Goal: Task Accomplishment & Management: Manage account settings

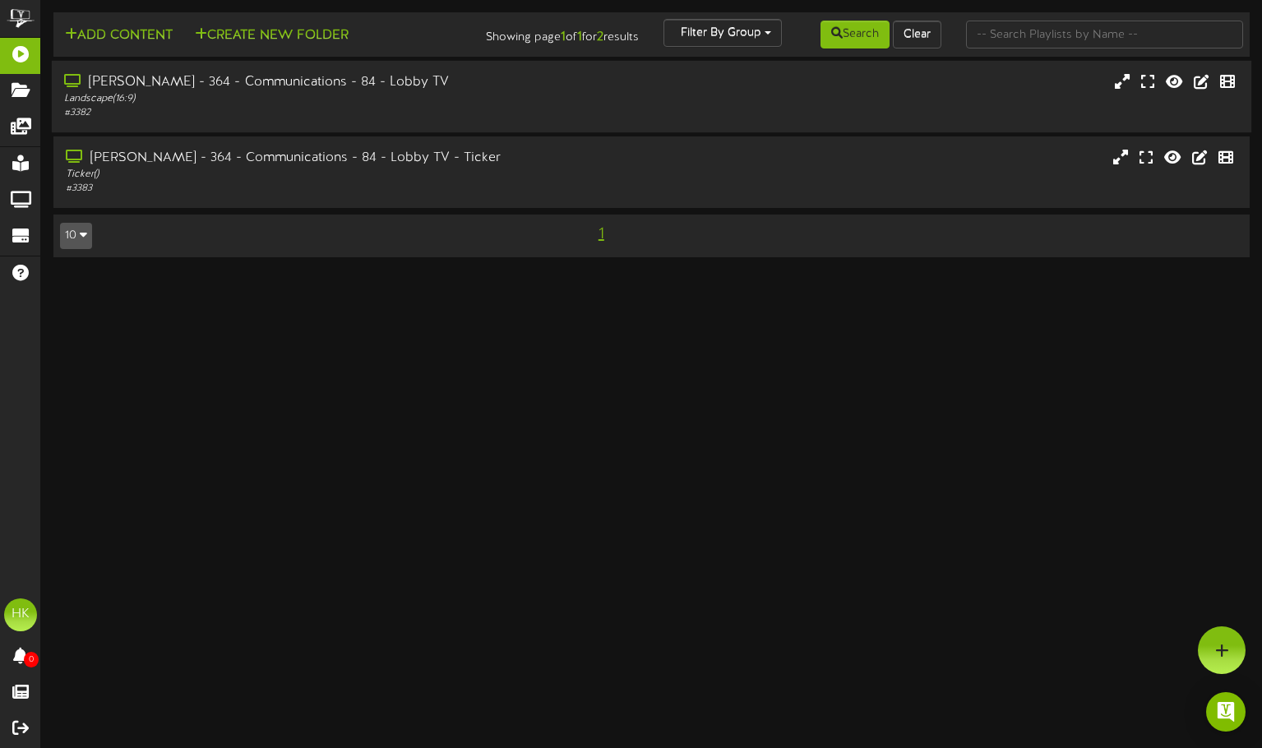
click at [262, 82] on div "[PERSON_NAME] - 364 - Communications - 84 - Lobby TV" at bounding box center [301, 82] width 475 height 19
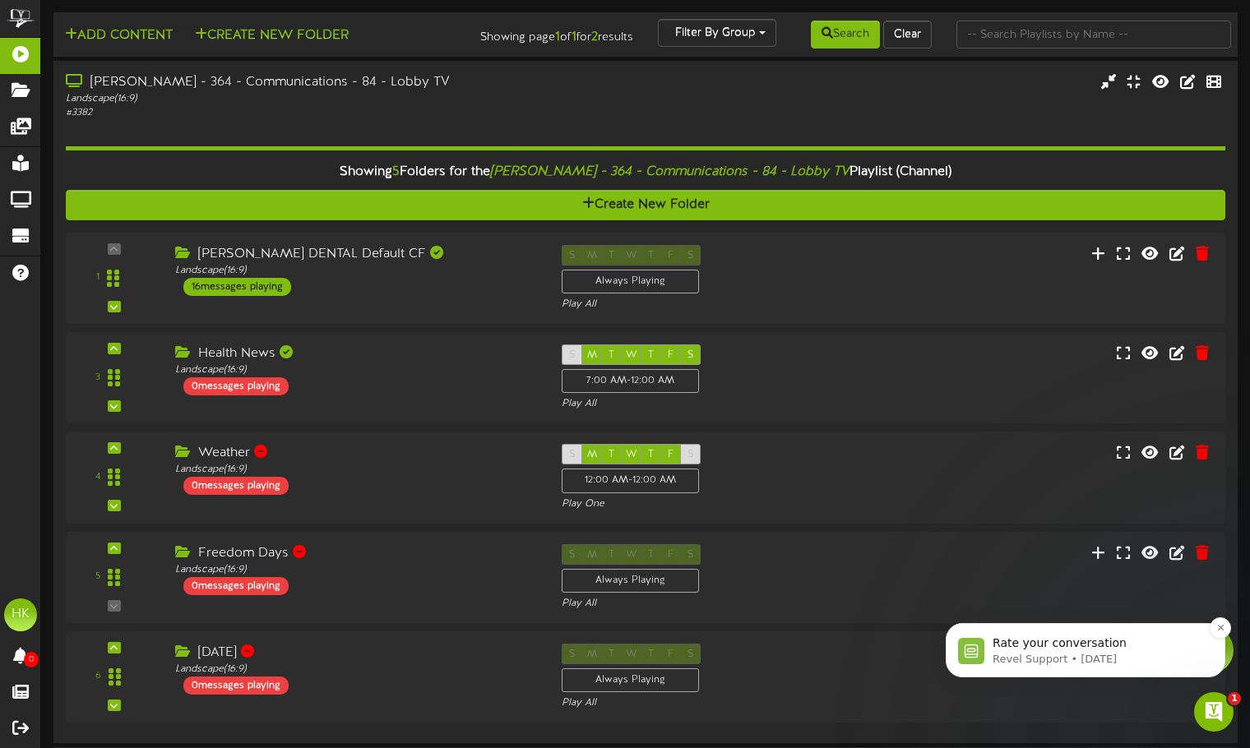
click at [974, 653] on img "message notification from Revel Support, 5d ago. Rate your conversation" at bounding box center [971, 651] width 26 height 26
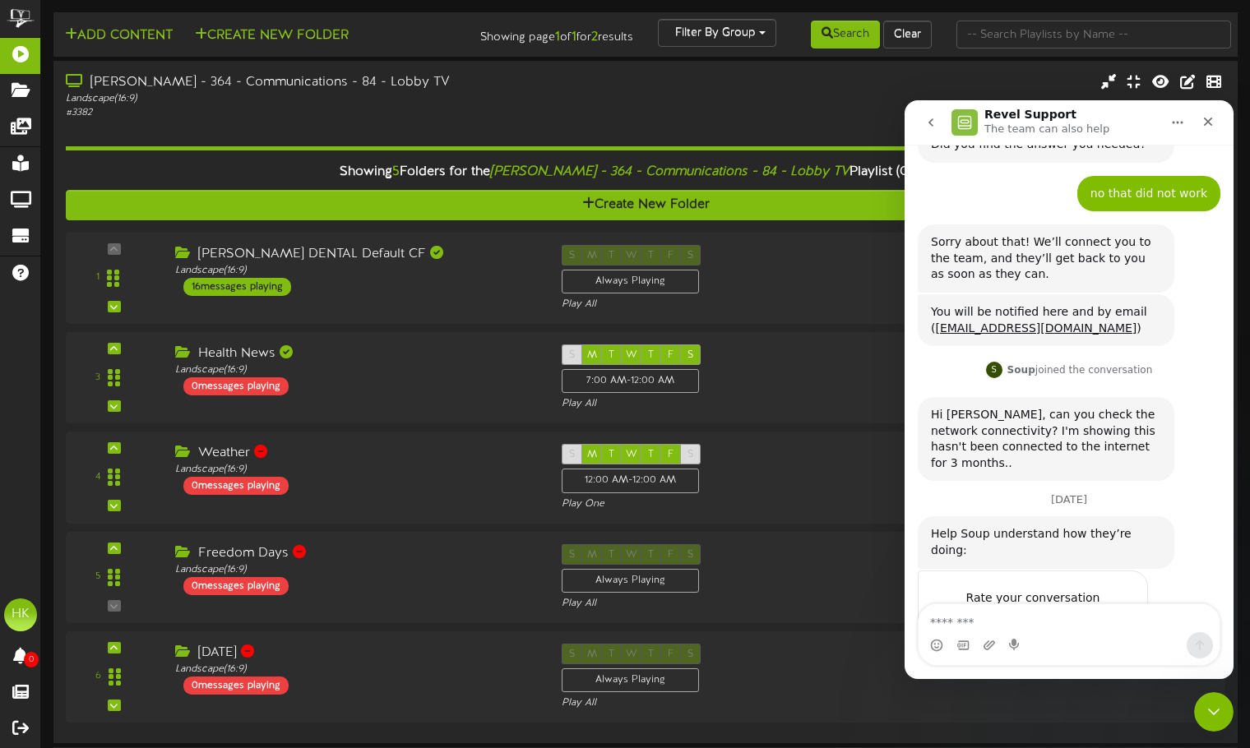
scroll to position [466, 0]
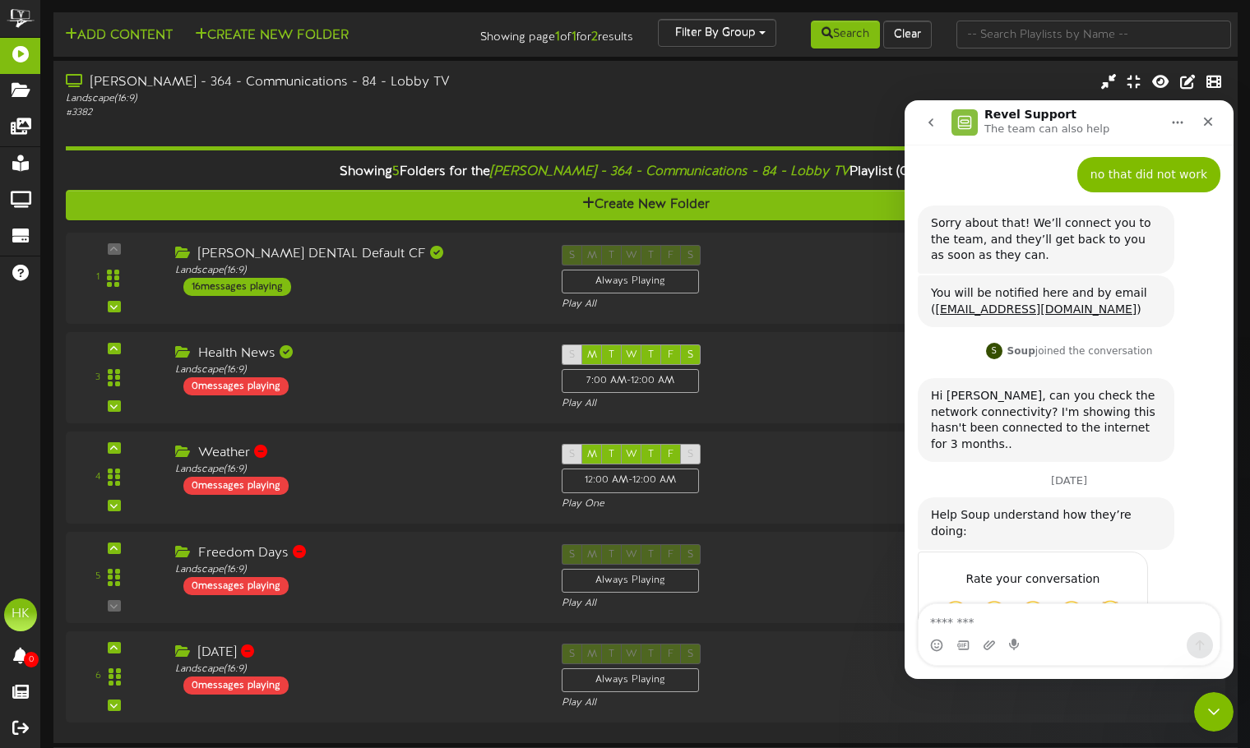
click at [1010, 627] on textarea "Message…" at bounding box center [1069, 619] width 301 height 28
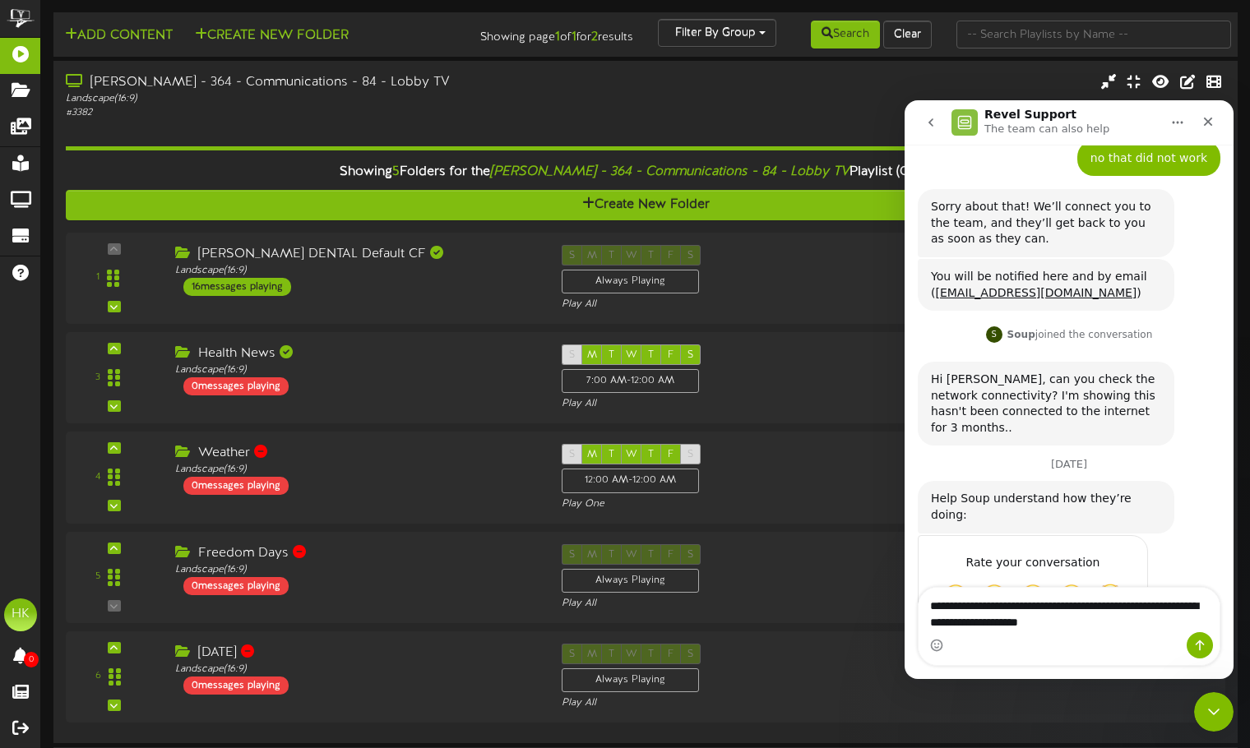
drag, startPoint x: 1128, startPoint y: 638, endPoint x: 1043, endPoint y: 631, distance: 85.0
click at [1039, 626] on textarea "**********" at bounding box center [1069, 610] width 301 height 44
click at [1118, 632] on textarea "**********" at bounding box center [1069, 610] width 301 height 44
click at [1119, 625] on textarea "**********" at bounding box center [1069, 610] width 301 height 44
type textarea "**********"
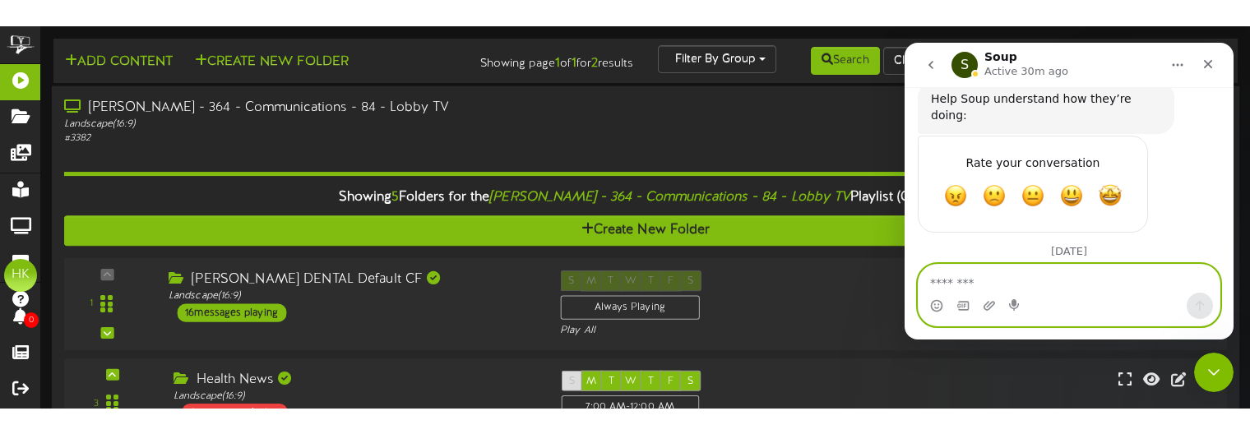
scroll to position [835, 0]
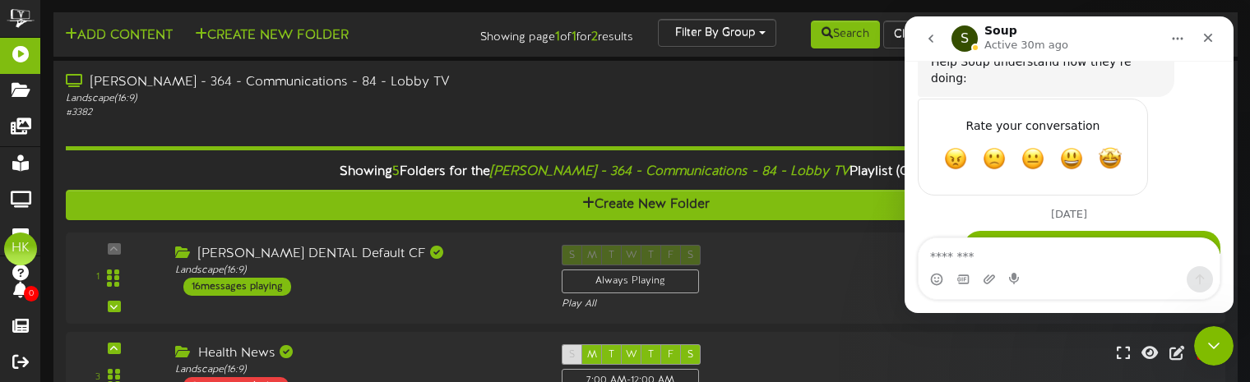
drag, startPoint x: 1038, startPoint y: 378, endPoint x: 1035, endPoint y: 422, distance: 43.7
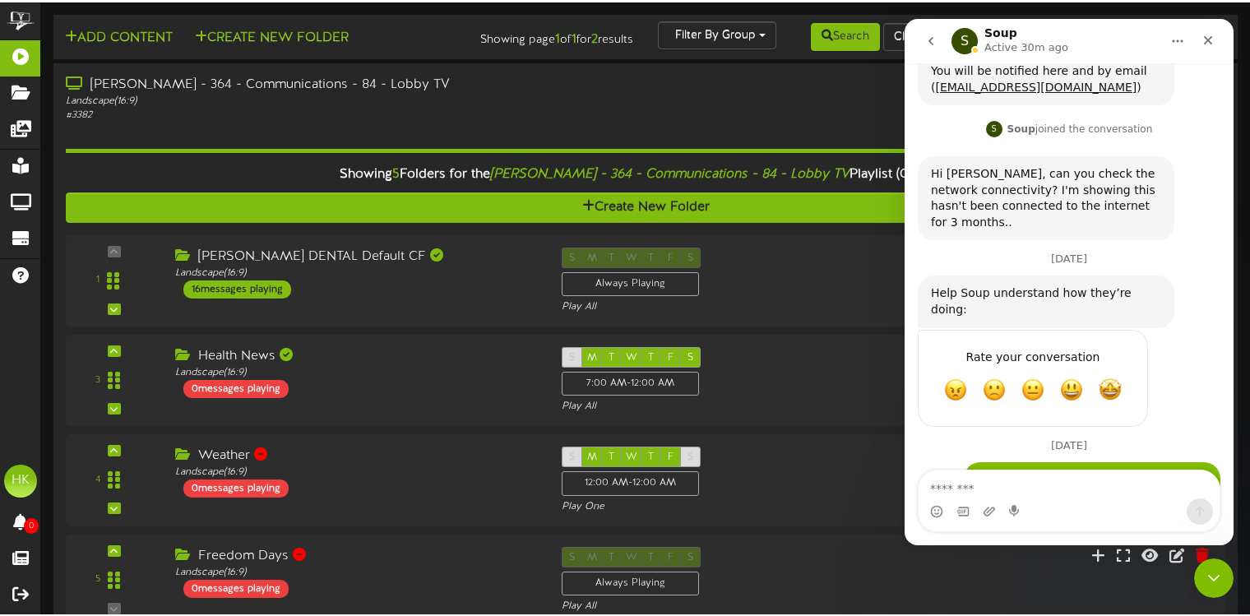
scroll to position [601, 0]
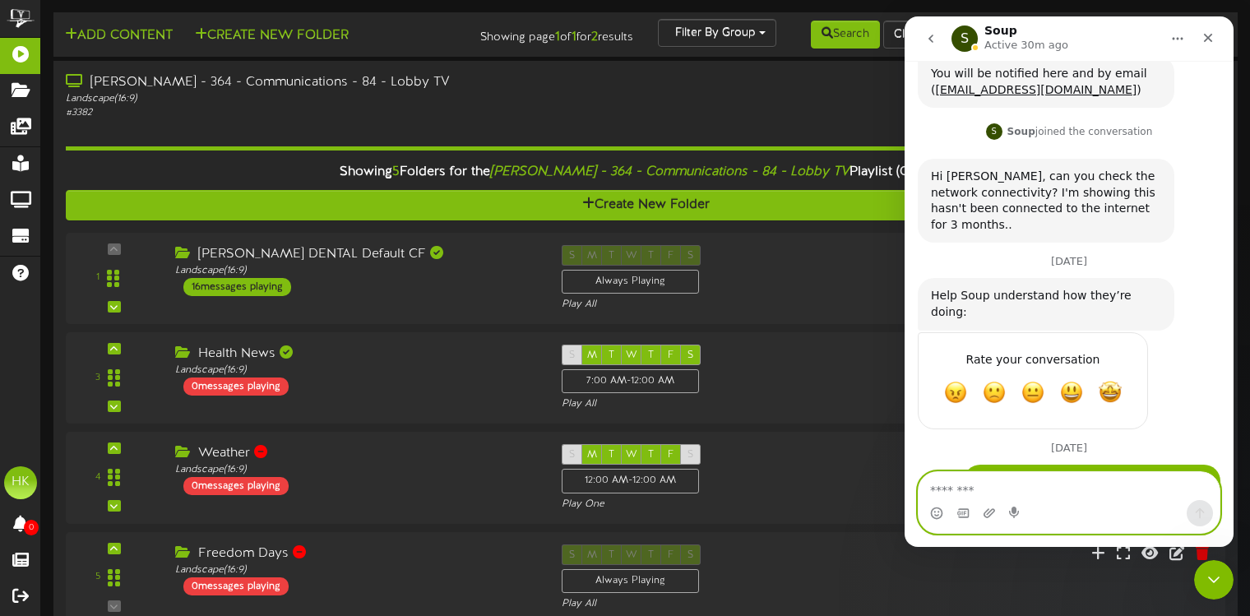
click at [965, 489] on textarea "Message…" at bounding box center [1069, 486] width 301 height 28
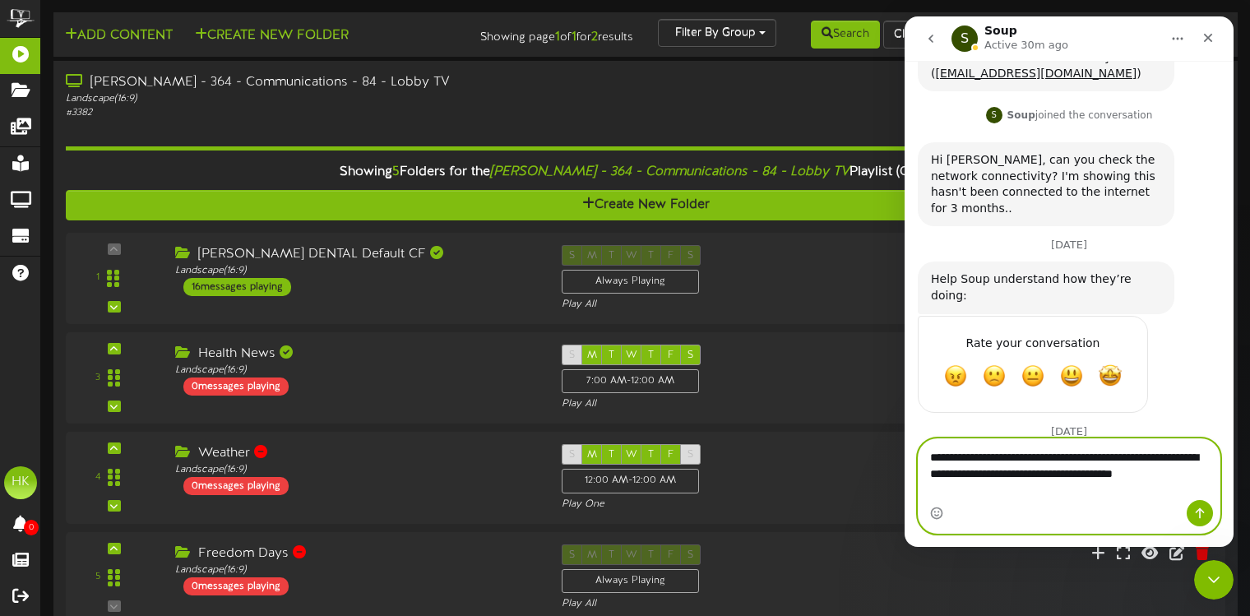
scroll to position [634, 0]
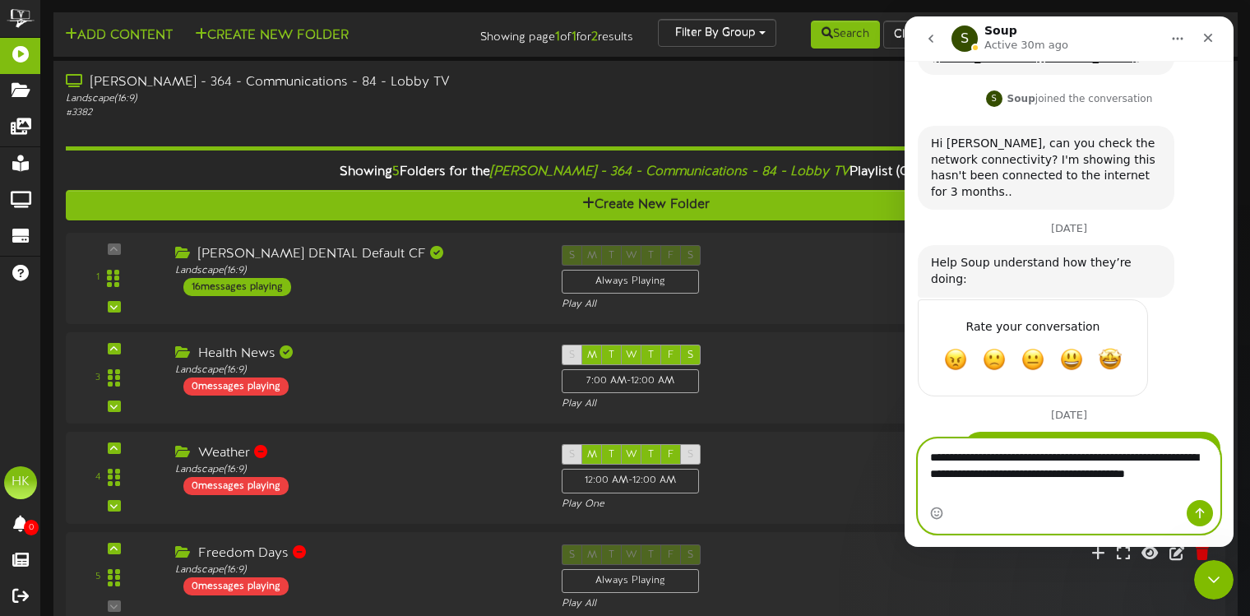
type textarea "**********"
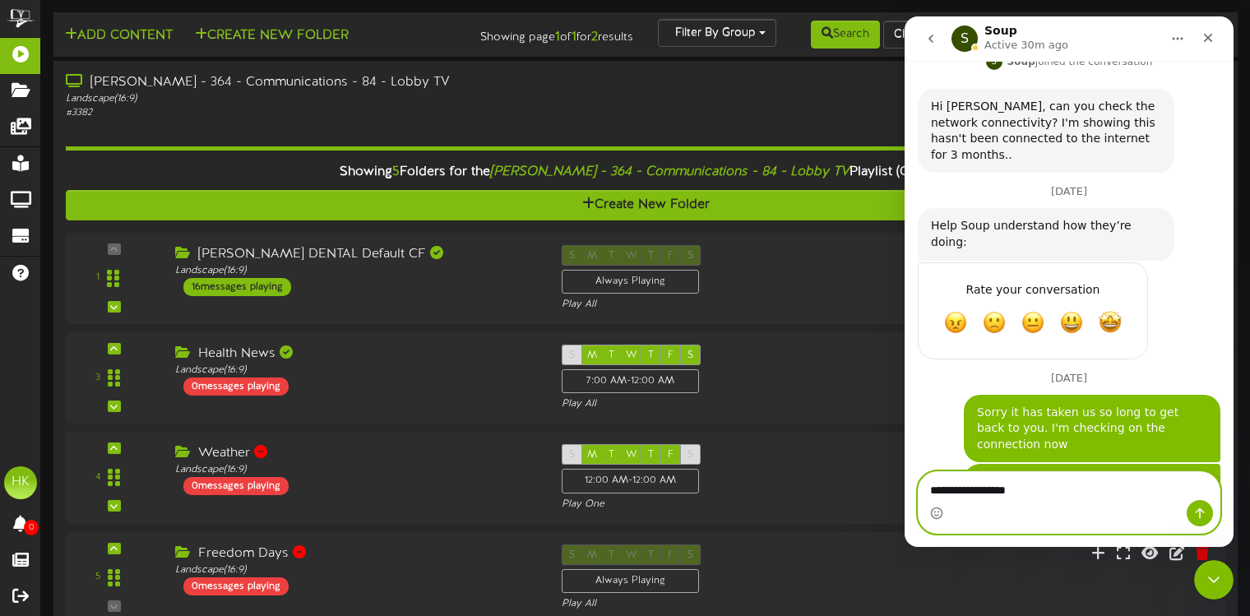
type textarea "**********"
drag, startPoint x: 1054, startPoint y: 485, endPoint x: 755, endPoint y: 485, distance: 299.4
click at [905, 485] on html "S Soup Active 30m ago Our mission is to ensure your message reaches your audien…" at bounding box center [1069, 281] width 329 height 530
type textarea "*"
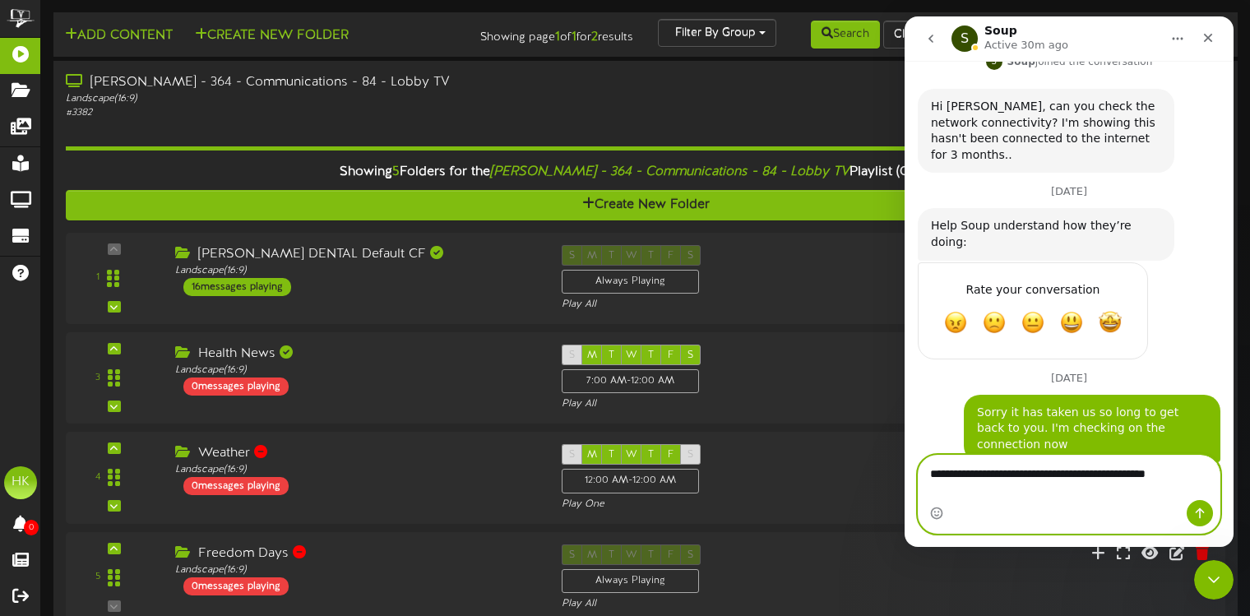
type textarea "**********"
click at [1200, 515] on icon "Send a message…" at bounding box center [1200, 513] width 9 height 11
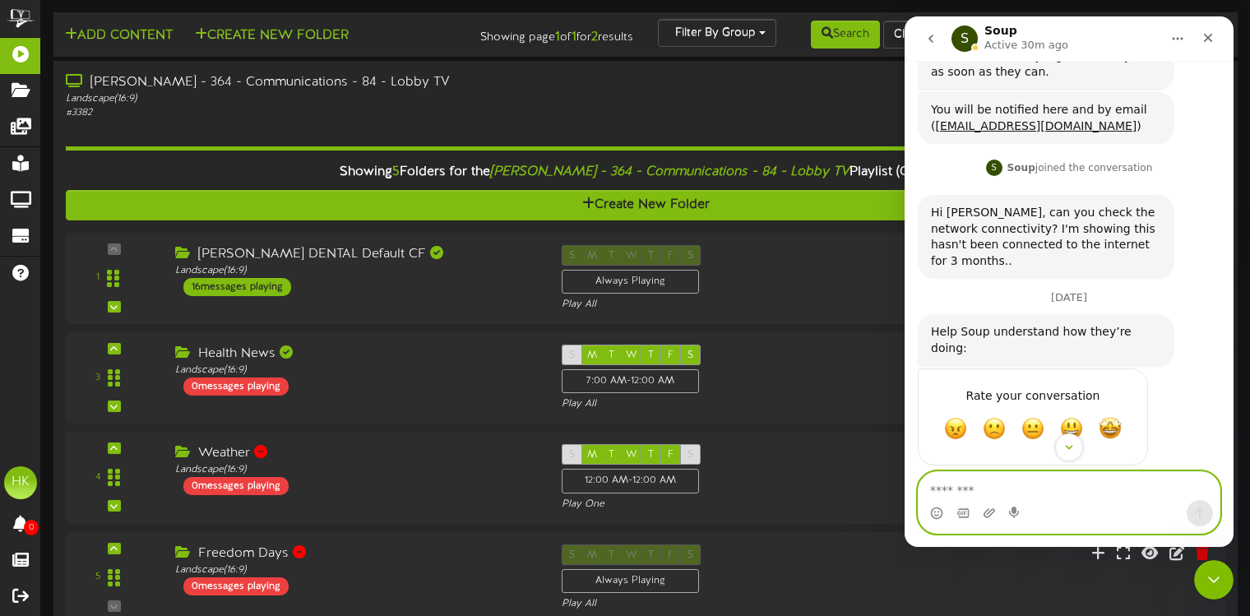
scroll to position [725, 0]
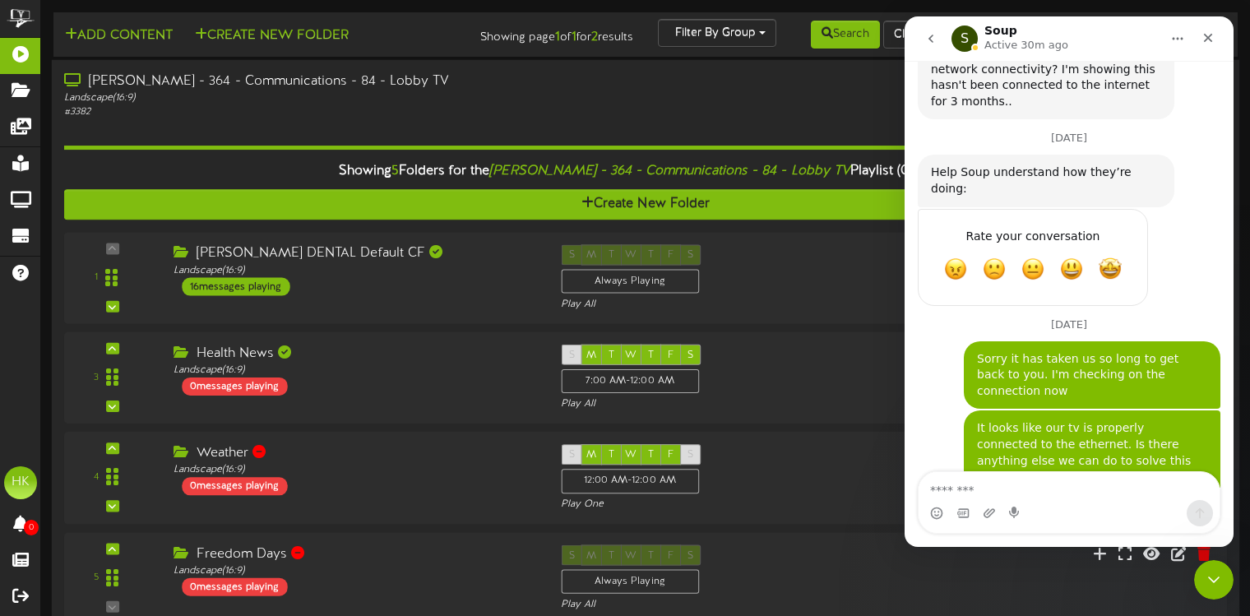
click at [544, 109] on div "[PERSON_NAME] - 364 - Communications - 84 - Lobby TV Landscape ( 16:9 ) # 3382" at bounding box center [299, 95] width 495 height 47
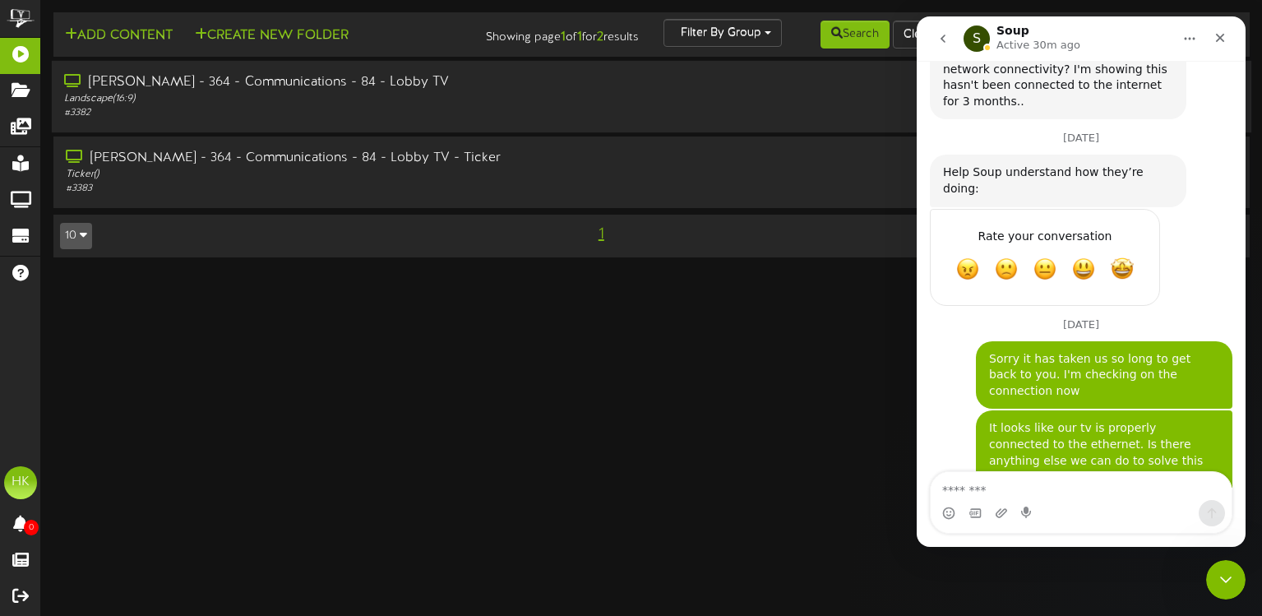
click at [569, 105] on div "[PERSON_NAME] - 364 - Communications - 84 - Lobby TV Landscape ( 16:9 ) # 3382" at bounding box center [652, 96] width 1200 height 47
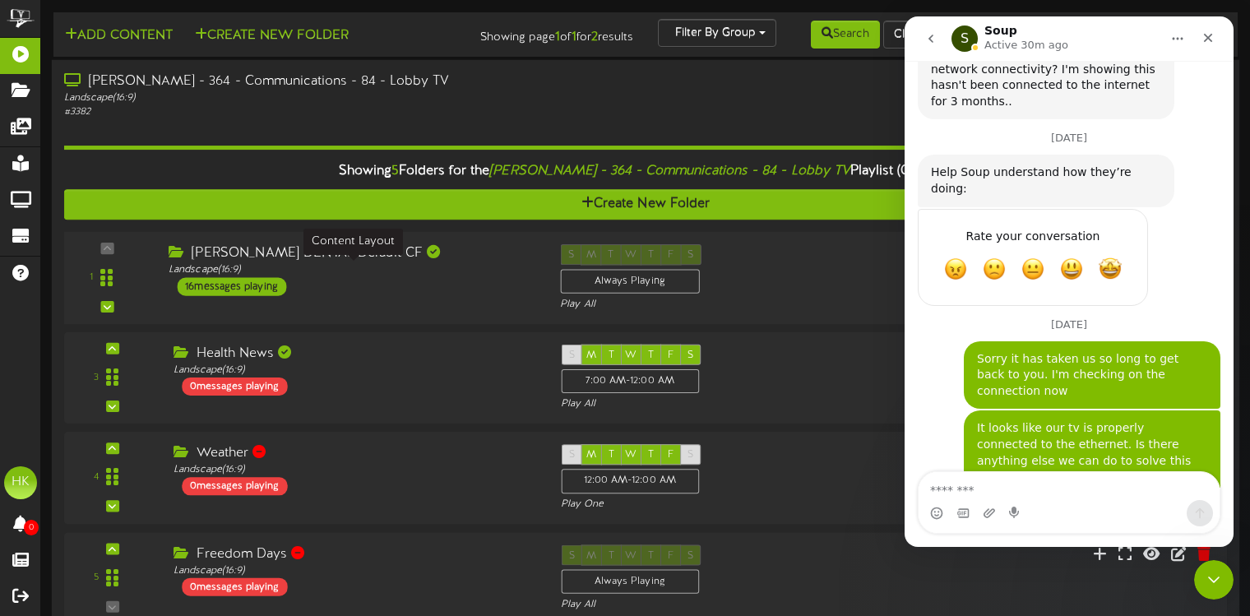
click at [476, 270] on div "Landscape ( 16:9 )" at bounding box center [352, 270] width 367 height 14
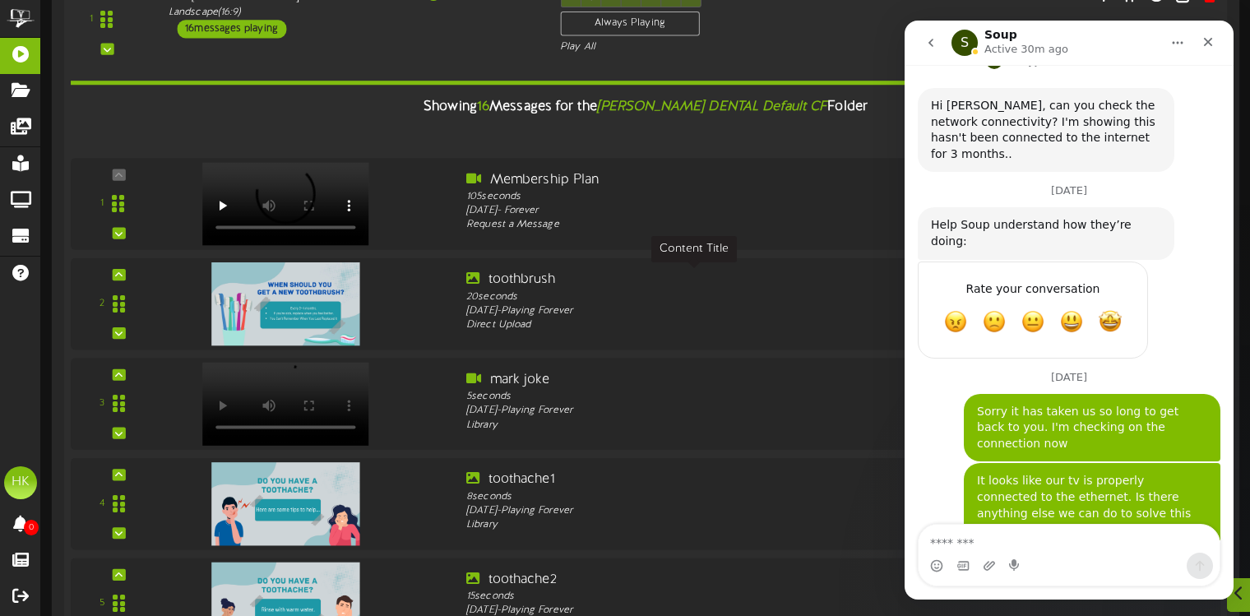
scroll to position [238, 0]
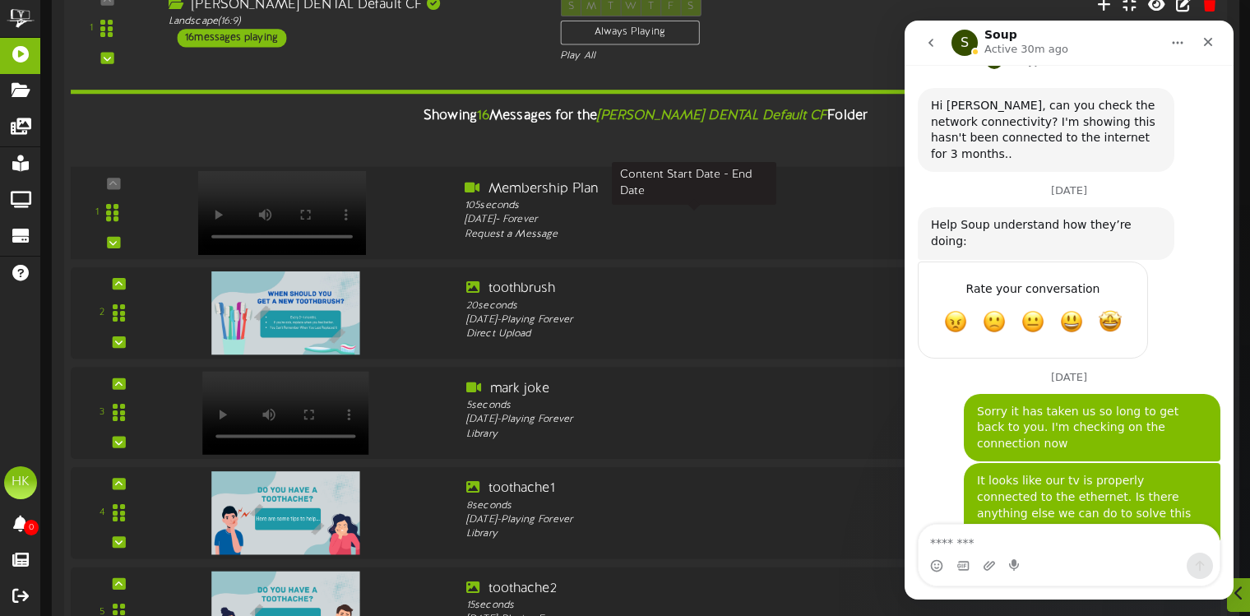
click at [524, 220] on div "[DATE] - Forever" at bounding box center [694, 220] width 459 height 15
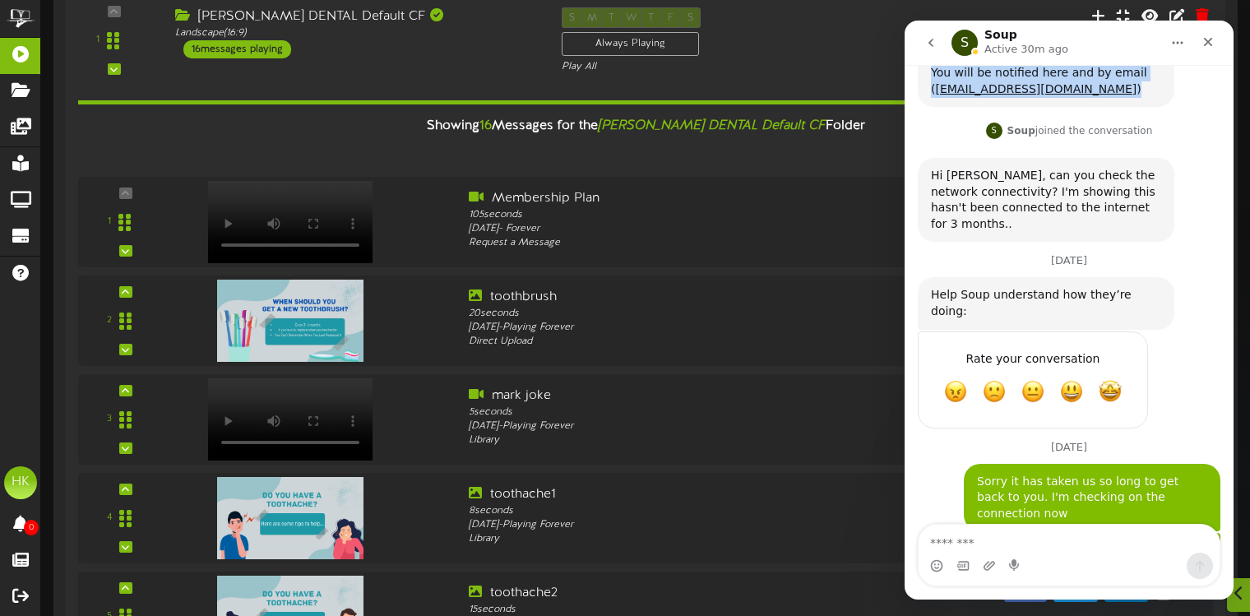
scroll to position [538, 0]
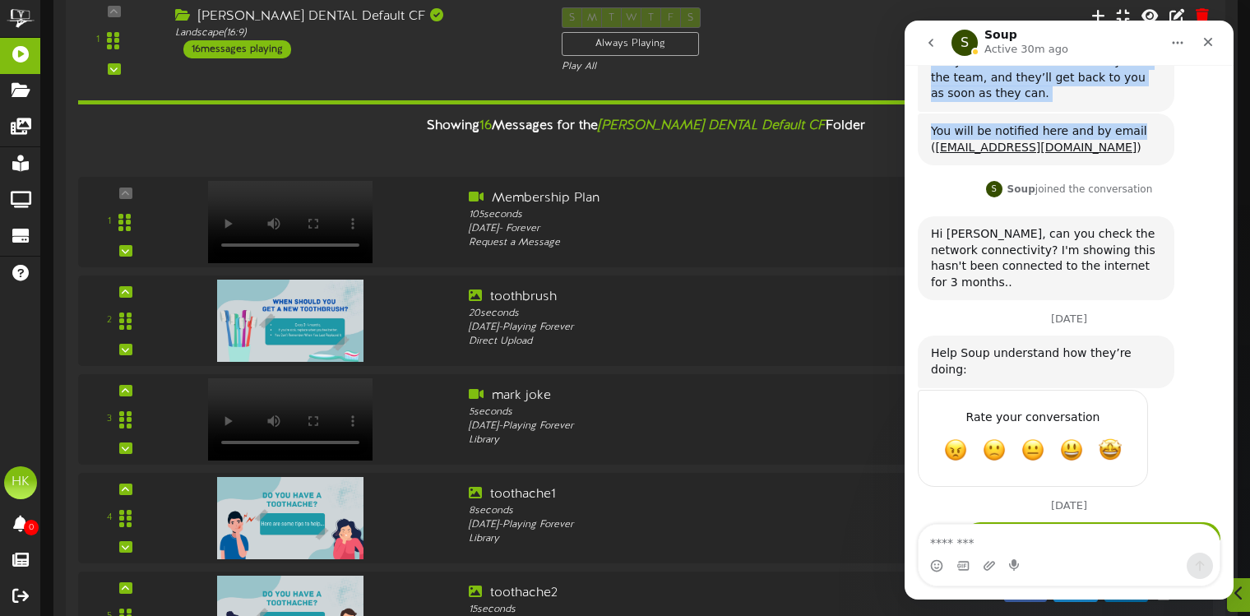
drag, startPoint x: 1082, startPoint y: 45, endPoint x: 1159, endPoint y: 71, distance: 80.6
click at [1159, 71] on div "S Soup Active 30m ago Our mission is to ensure your message reaches your audien…" at bounding box center [1069, 310] width 329 height 579
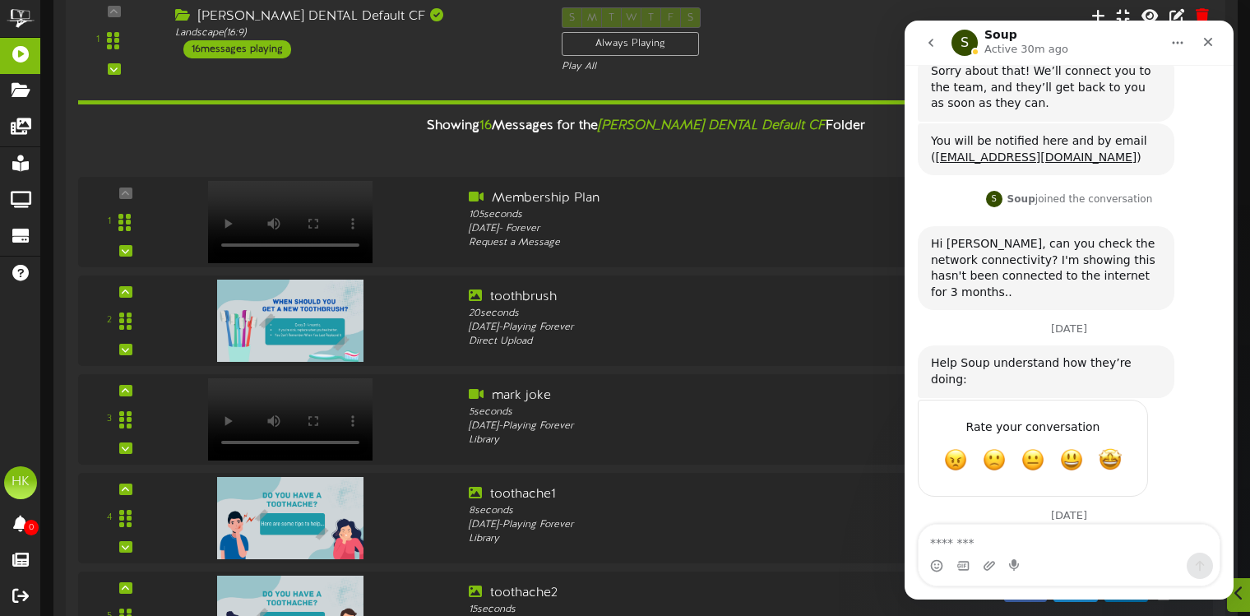
click at [1183, 253] on div "Hi [PERSON_NAME], can you check the network connectivity? I'm showing this hasn…" at bounding box center [1069, 274] width 303 height 97
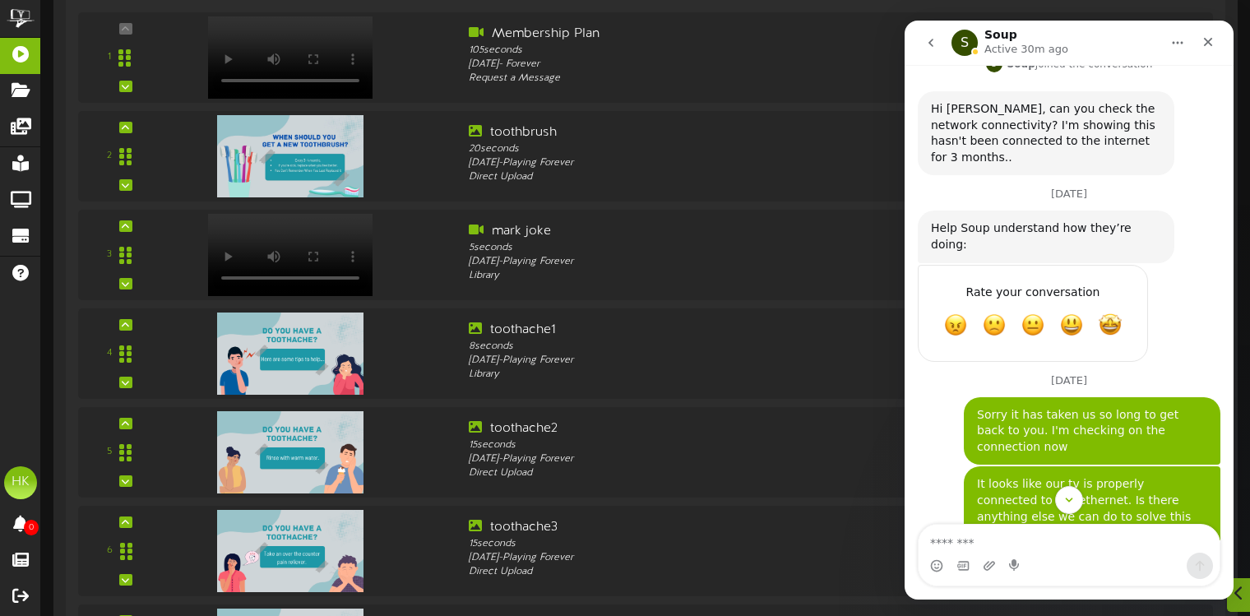
scroll to position [676, 0]
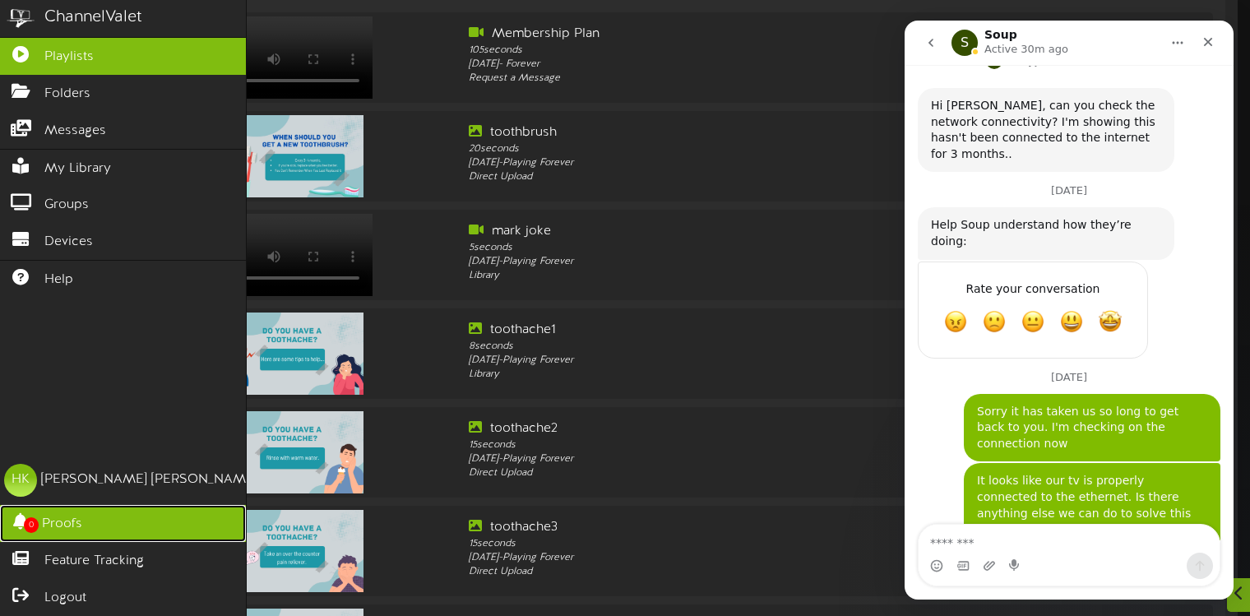
click at [72, 522] on span "Proofs" at bounding box center [62, 524] width 40 height 19
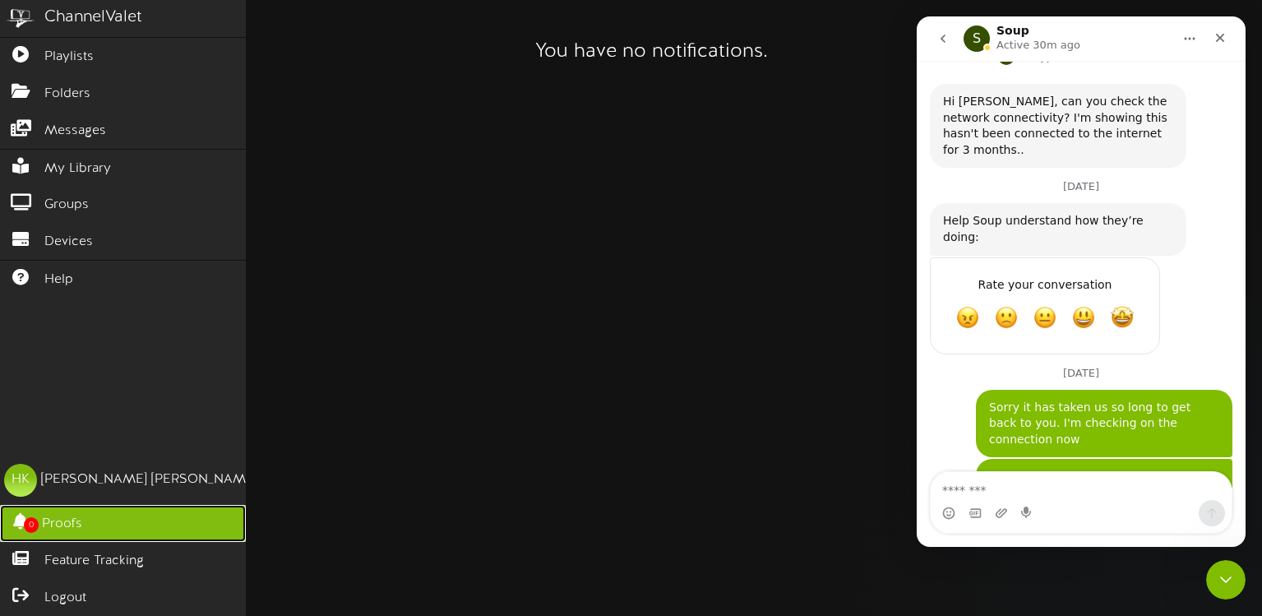
scroll to position [725, 0]
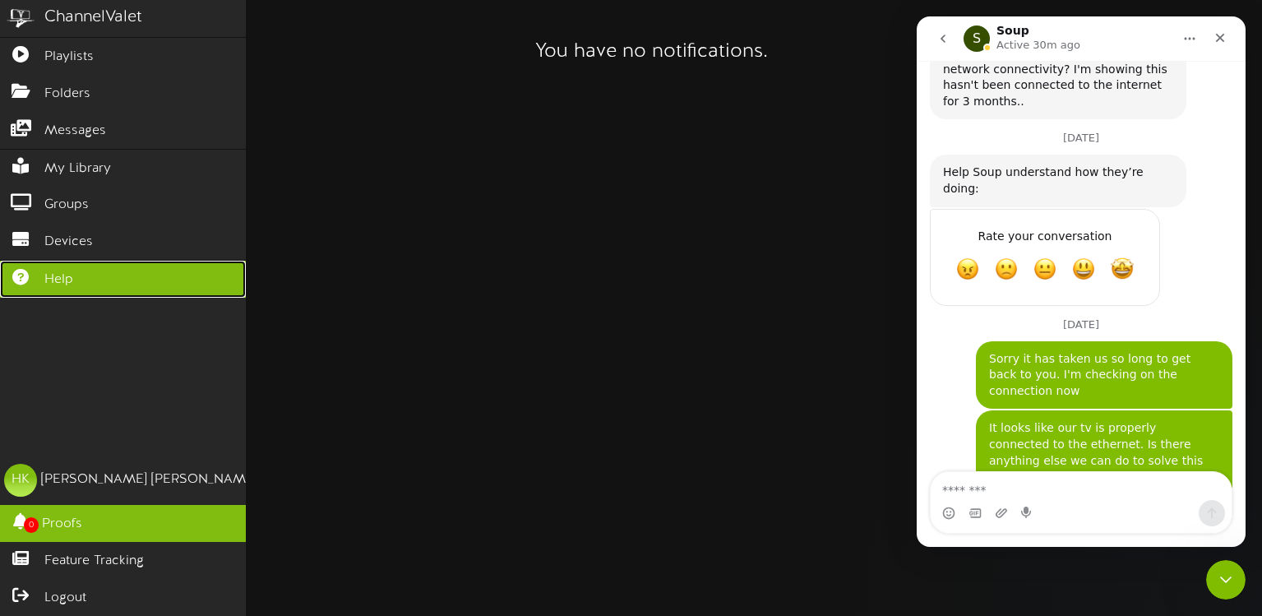
click at [61, 271] on span "Help" at bounding box center [58, 280] width 29 height 19
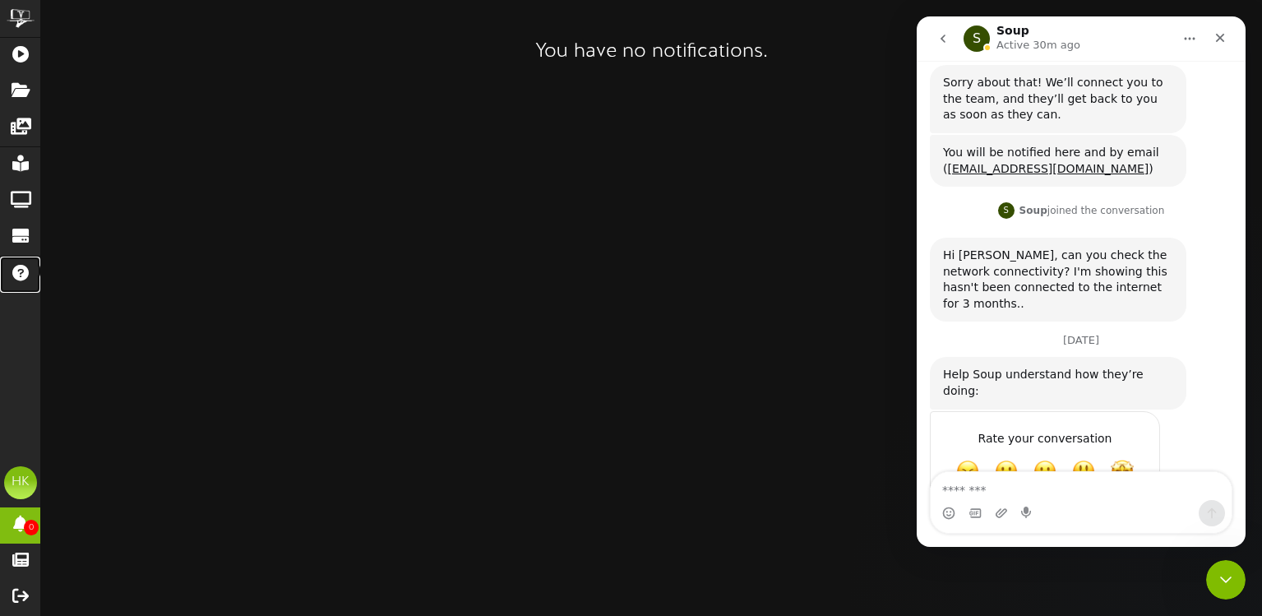
scroll to position [478, 0]
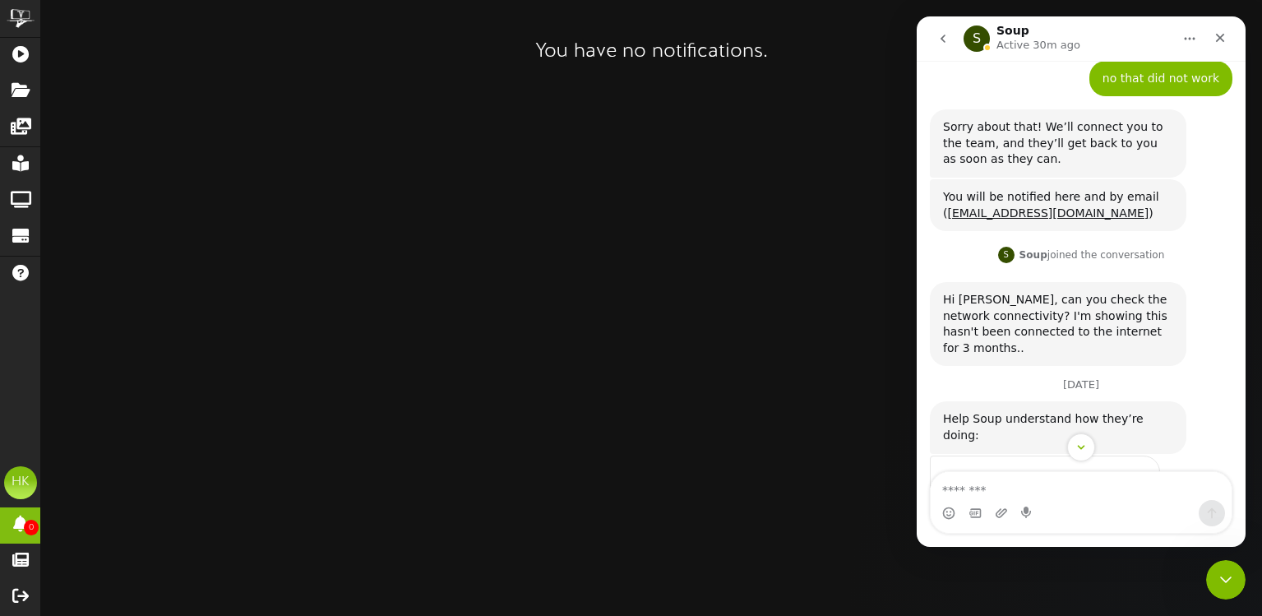
click at [1197, 282] on div "Hi [PERSON_NAME], can you check the network connectivity? I'm showing this hasn…" at bounding box center [1081, 330] width 303 height 97
drag, startPoint x: 1161, startPoint y: 226, endPoint x: 1036, endPoint y: 232, distance: 125.1
click at [1036, 244] on div "S Soup joined the conversation 2:39 pm" at bounding box center [1081, 256] width 303 height 25
click at [1056, 244] on div "S Soup joined the conversation" at bounding box center [1081, 256] width 167 height 25
drag, startPoint x: 1000, startPoint y: 274, endPoint x: 1100, endPoint y: 274, distance: 100.3
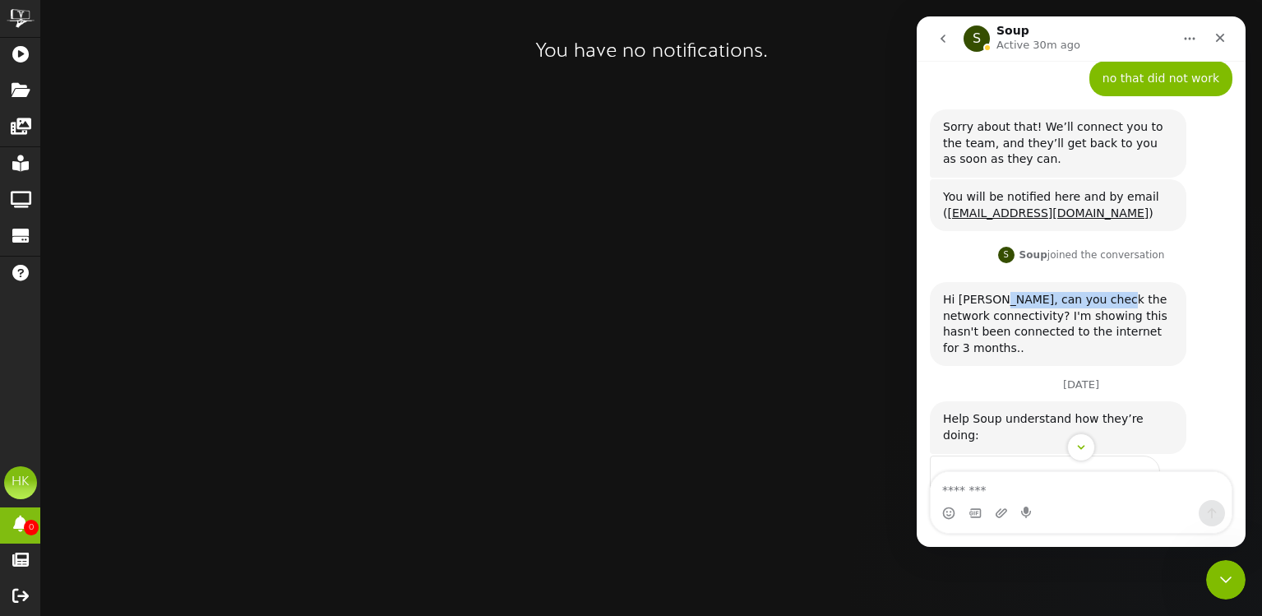
click at [1100, 292] on div "Hi [PERSON_NAME], can you check the network connectivity? I'm showing this hasn…" at bounding box center [1058, 324] width 230 height 64
click at [943, 38] on icon "go back" at bounding box center [943, 39] width 5 height 8
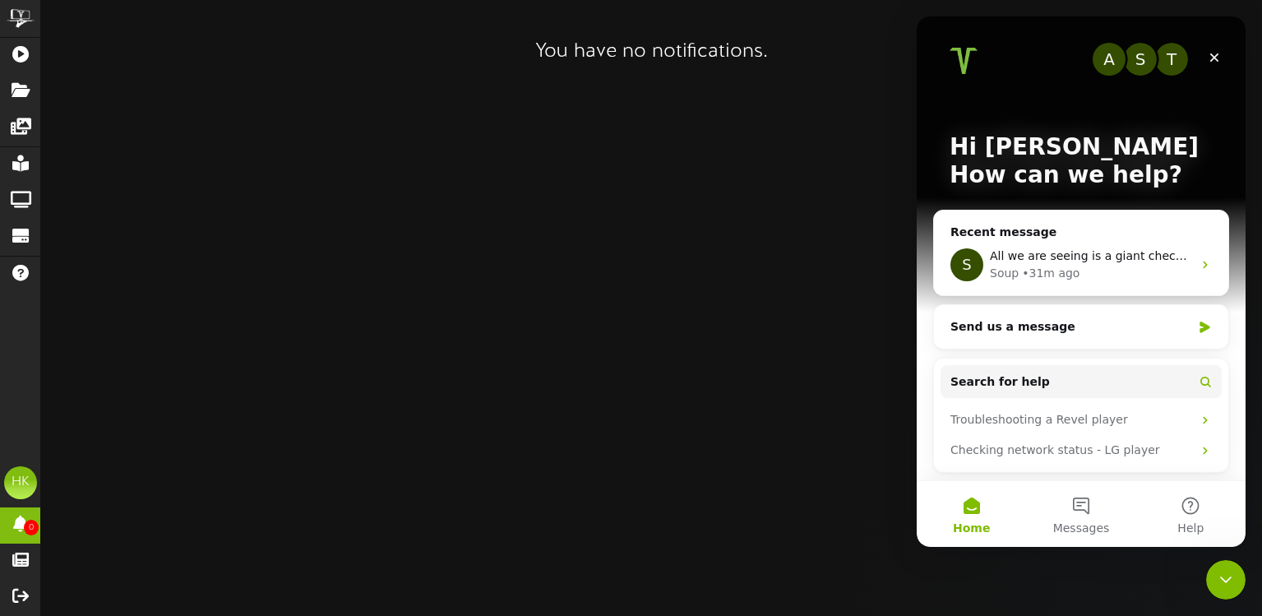
scroll to position [0, 0]
click at [882, 71] on html "ChannelValet Playlists Folders Messages My Library Groups Devices Help HK [PERS…" at bounding box center [631, 35] width 1262 height 71
click at [1093, 253] on span "All we are seeing is a giant checkmark on the screen" at bounding box center [1142, 255] width 304 height 13
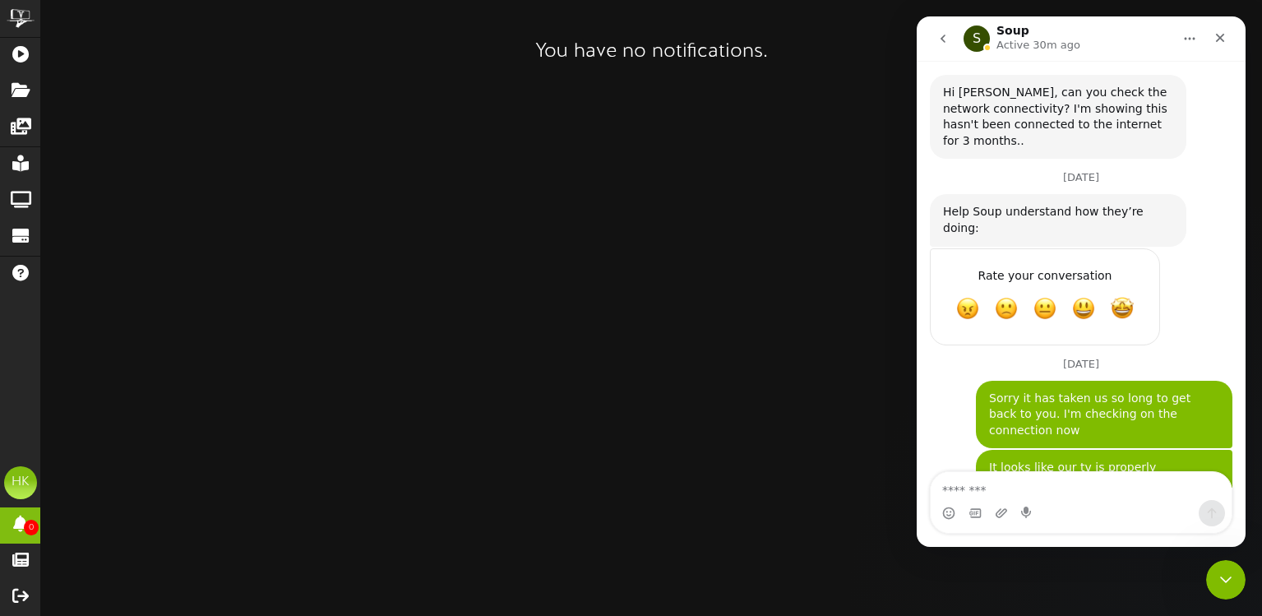
scroll to position [725, 0]
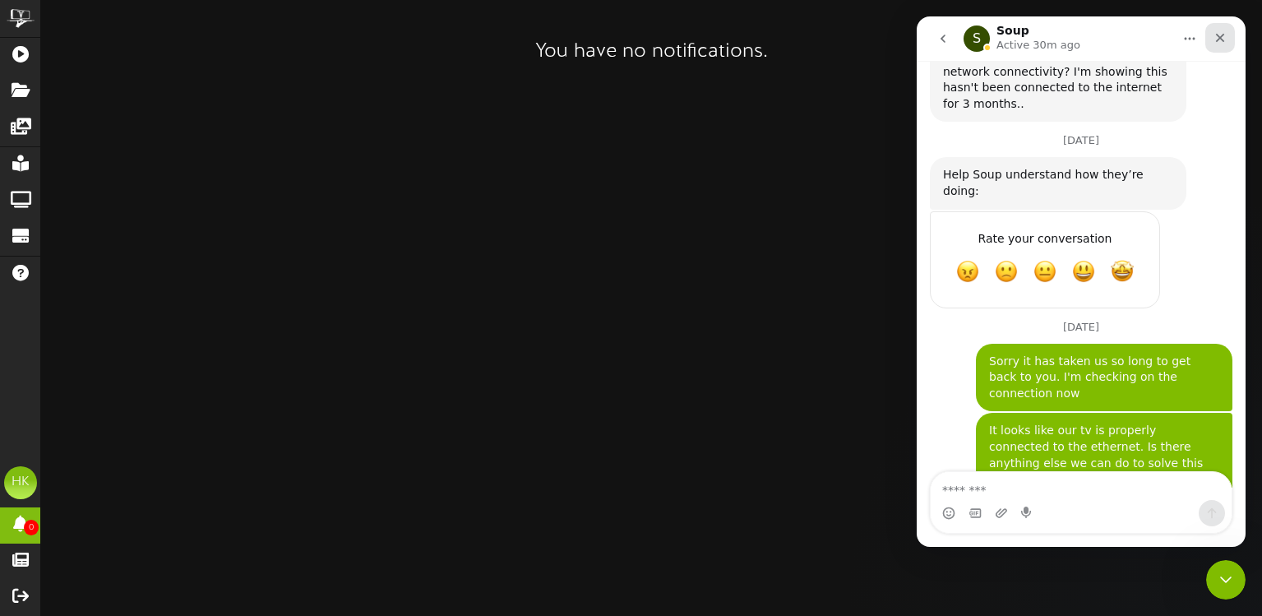
click at [1219, 39] on icon "Close" at bounding box center [1220, 38] width 9 height 9
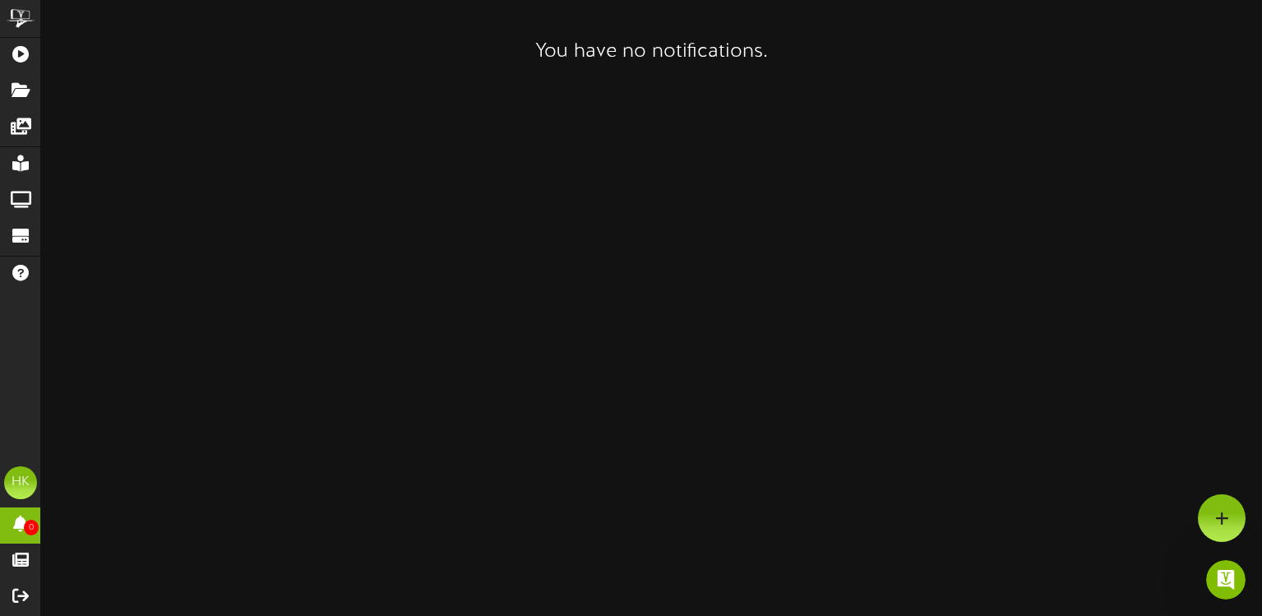
click at [1221, 71] on html "ChannelValet Playlists Folders Messages My Library Groups Devices Help HK [PERS…" at bounding box center [631, 35] width 1262 height 71
click at [1219, 597] on html at bounding box center [1223, 577] width 39 height 39
click at [1224, 579] on icon "Open Intercom Messenger" at bounding box center [1224, 577] width 27 height 27
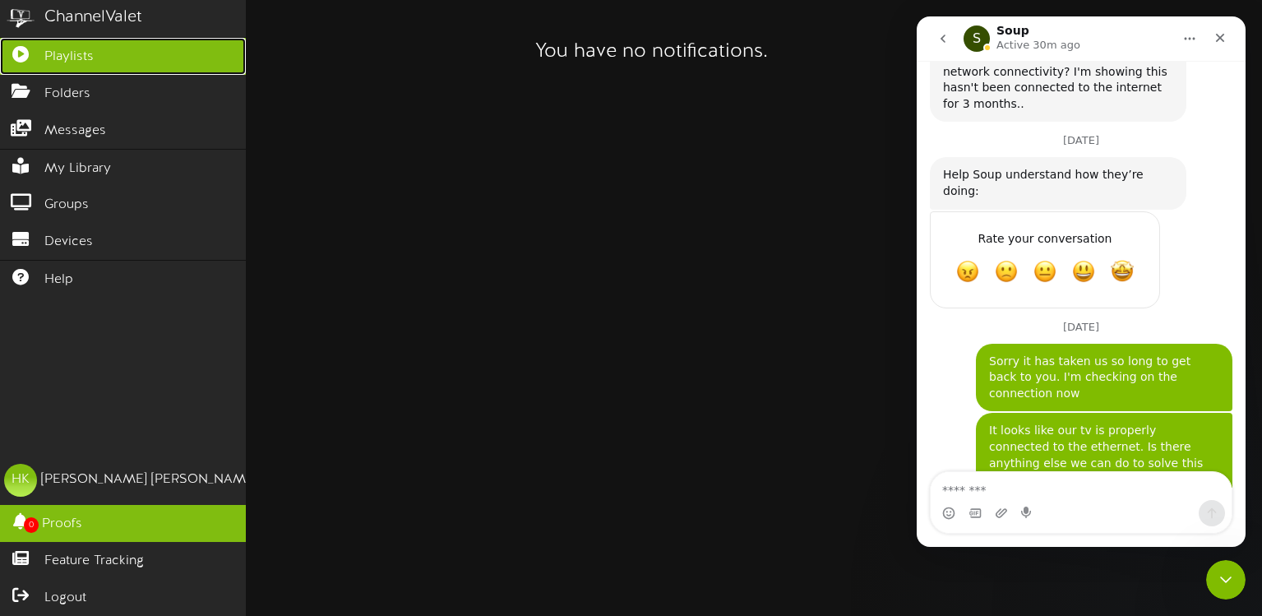
click at [24, 58] on icon at bounding box center [20, 52] width 41 height 12
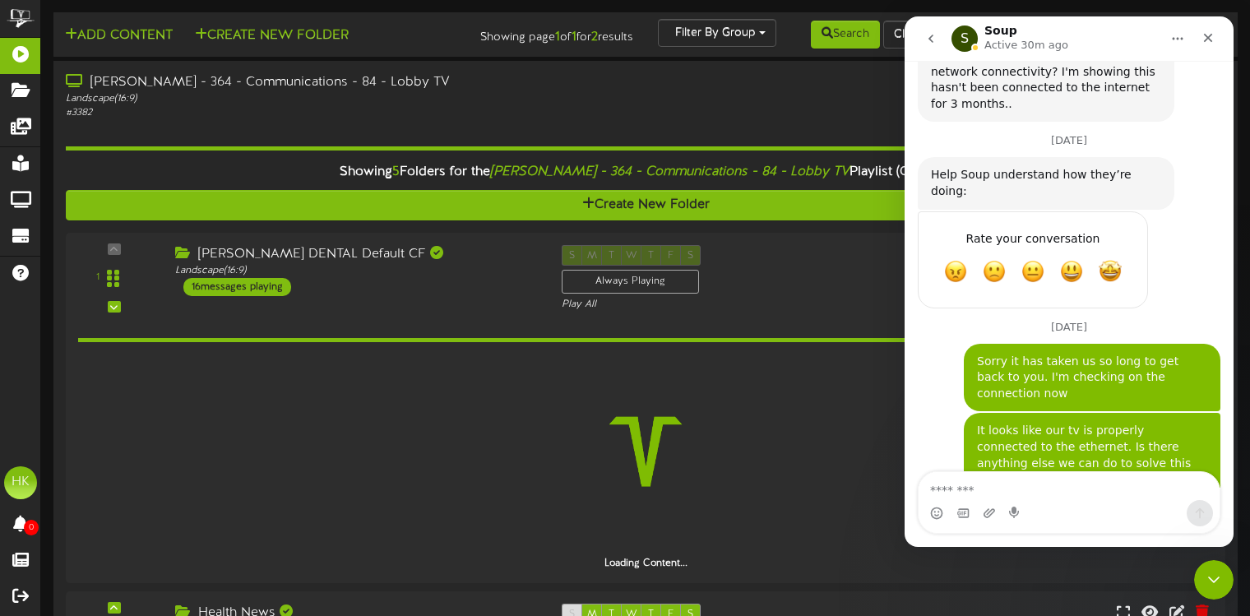
scroll to position [709, 0]
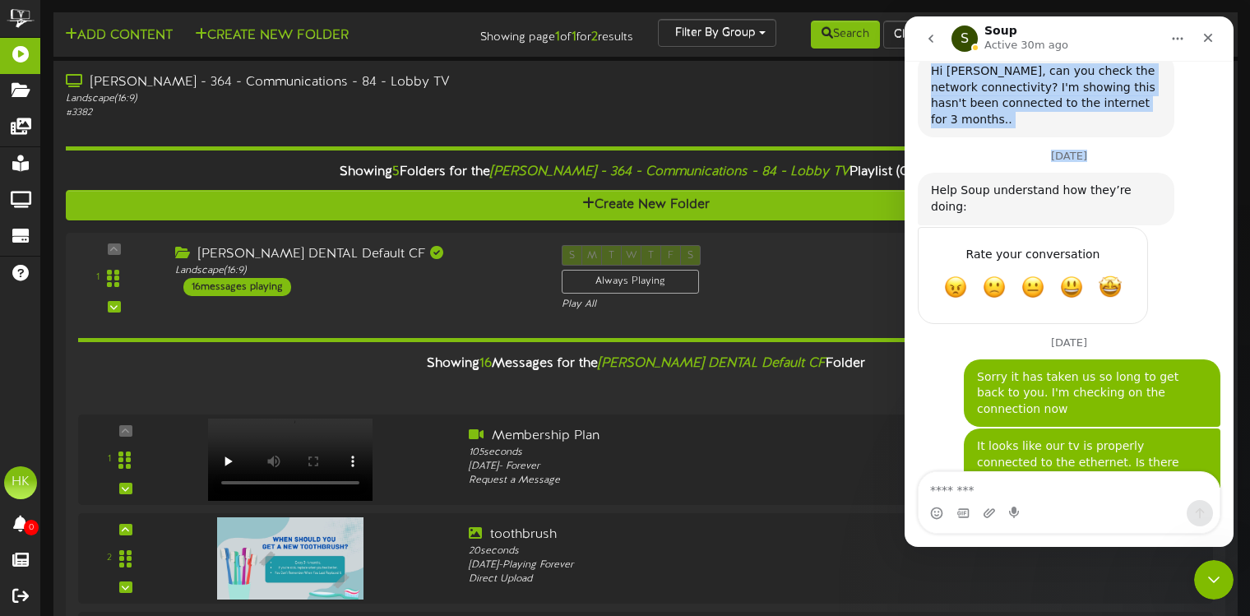
drag, startPoint x: 1059, startPoint y: 42, endPoint x: 1063, endPoint y: 119, distance: 77.5
click at [1063, 119] on div "S Soup Active 30m ago Our mission is to ensure your message reaches your audien…" at bounding box center [1069, 281] width 329 height 530
click at [1066, 151] on div "[DATE]" at bounding box center [1069, 162] width 303 height 22
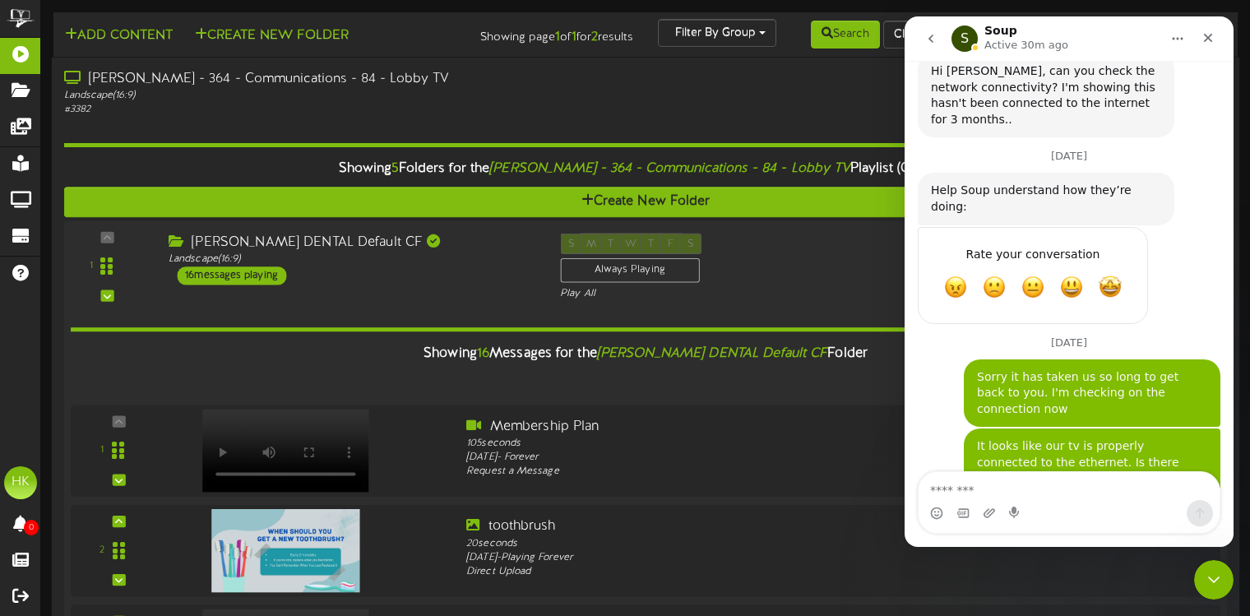
click at [478, 328] on hr at bounding box center [646, 329] width 1150 height 4
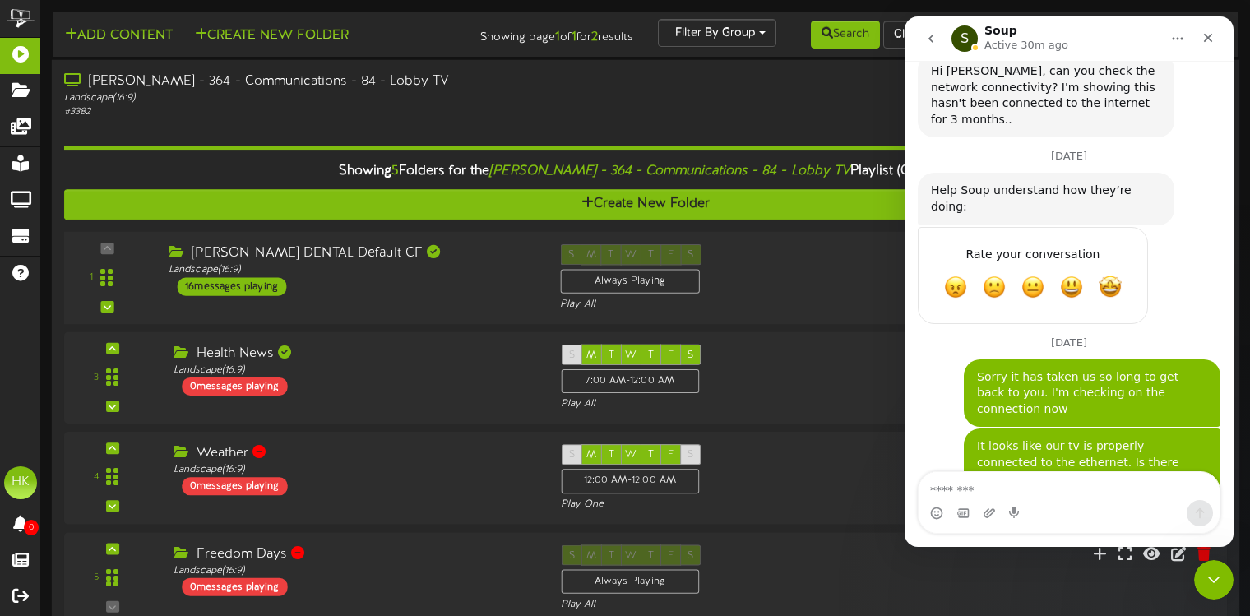
click at [478, 327] on div "1" at bounding box center [645, 478] width 1163 height 492
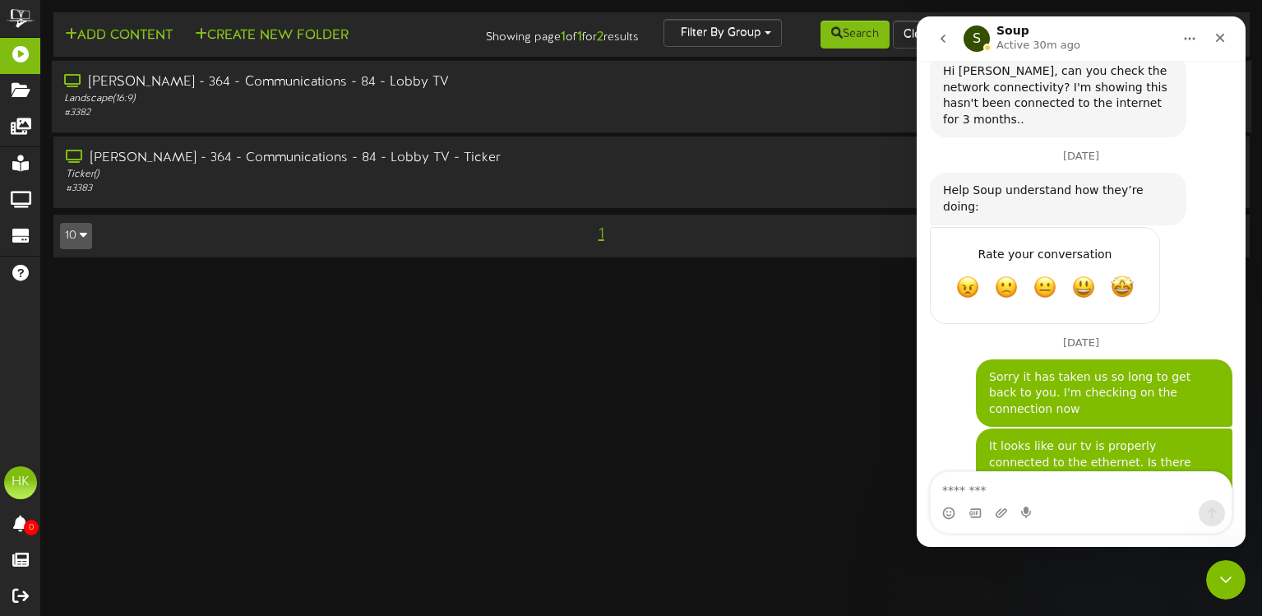
click at [477, 107] on div "# 3382" at bounding box center [301, 113] width 475 height 14
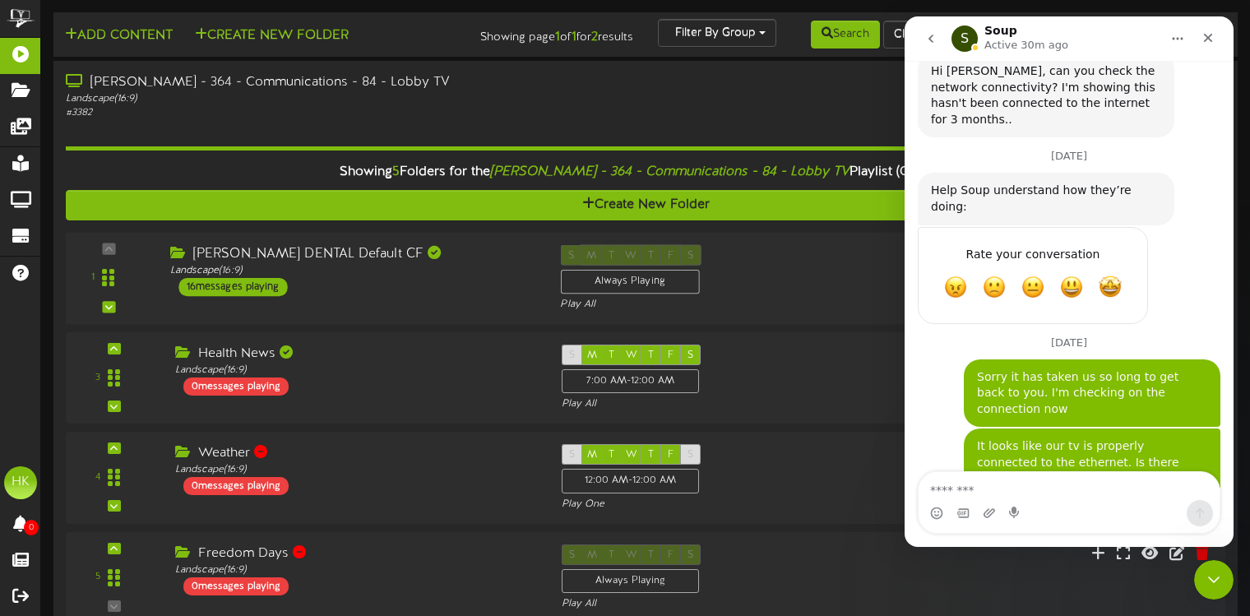
click at [248, 285] on div "16 messages playing" at bounding box center [232, 287] width 109 height 18
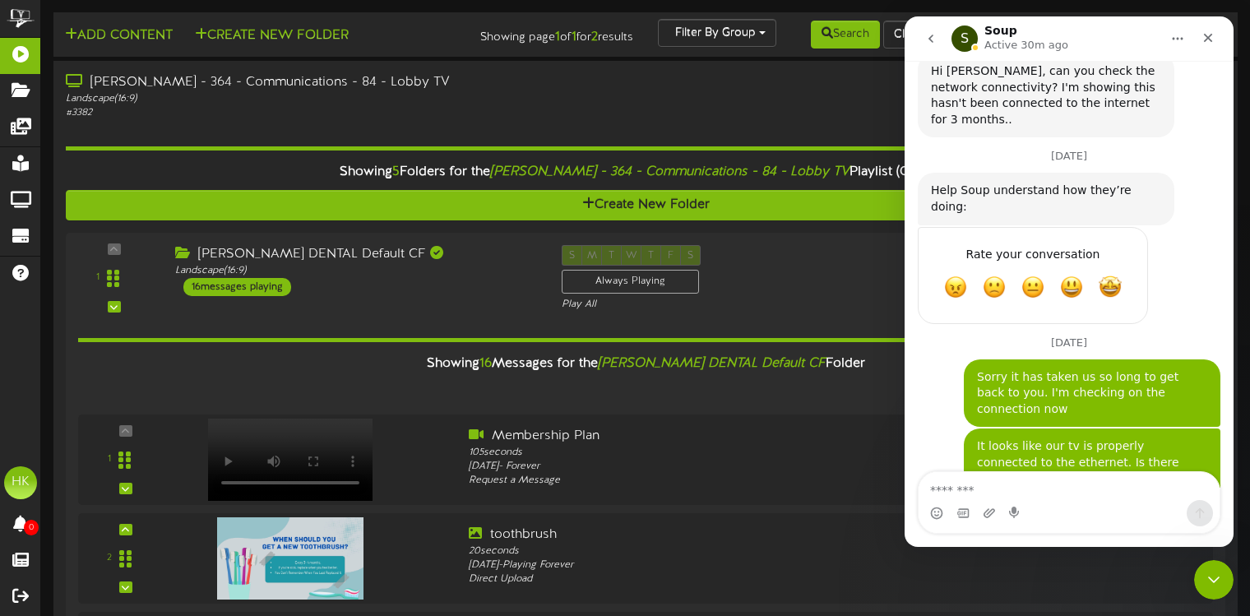
click at [924, 39] on button "go back" at bounding box center [930, 38] width 31 height 31
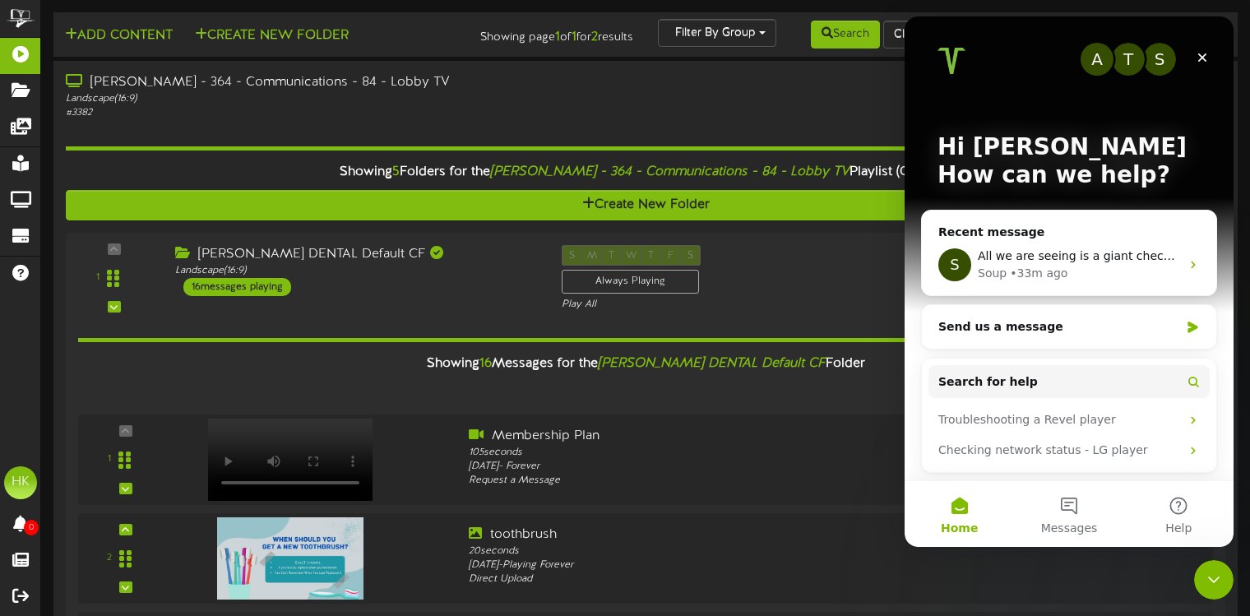
scroll to position [0, 0]
click at [1209, 58] on div "Close" at bounding box center [1203, 58] width 30 height 30
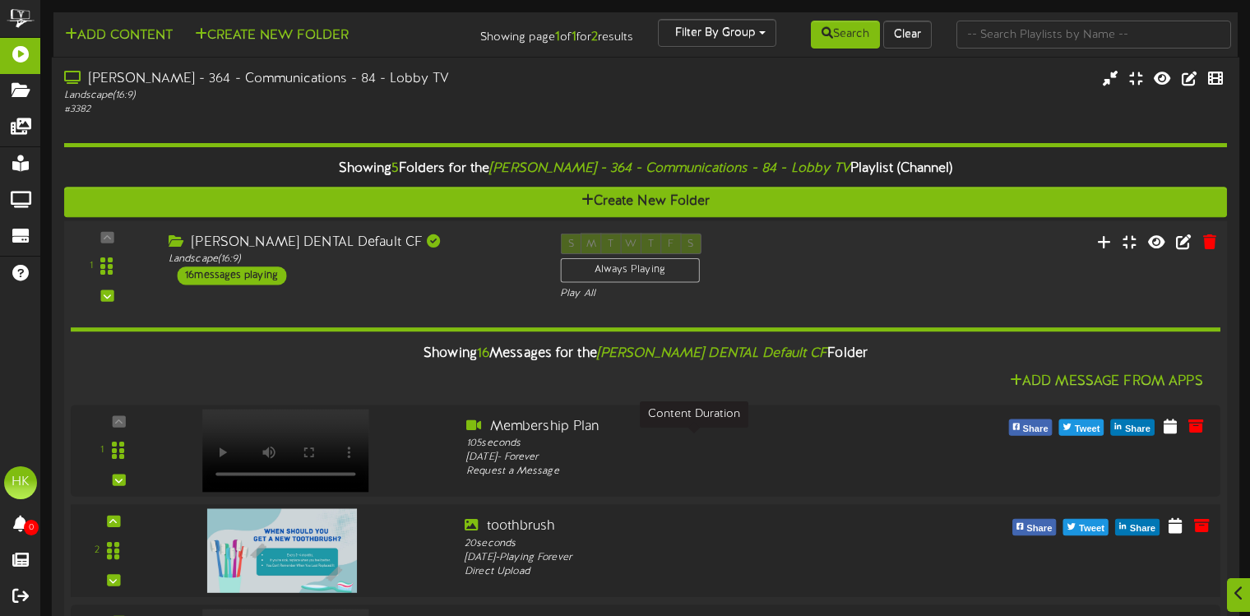
scroll to position [247, 0]
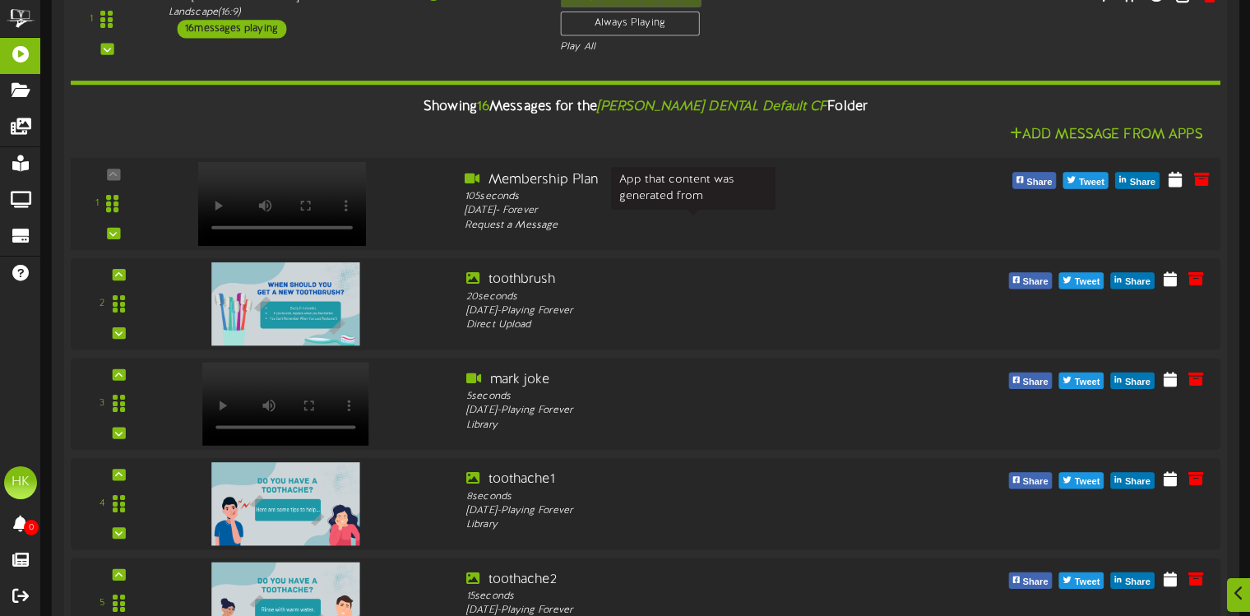
click at [582, 225] on div "Request a Message" at bounding box center [694, 225] width 459 height 15
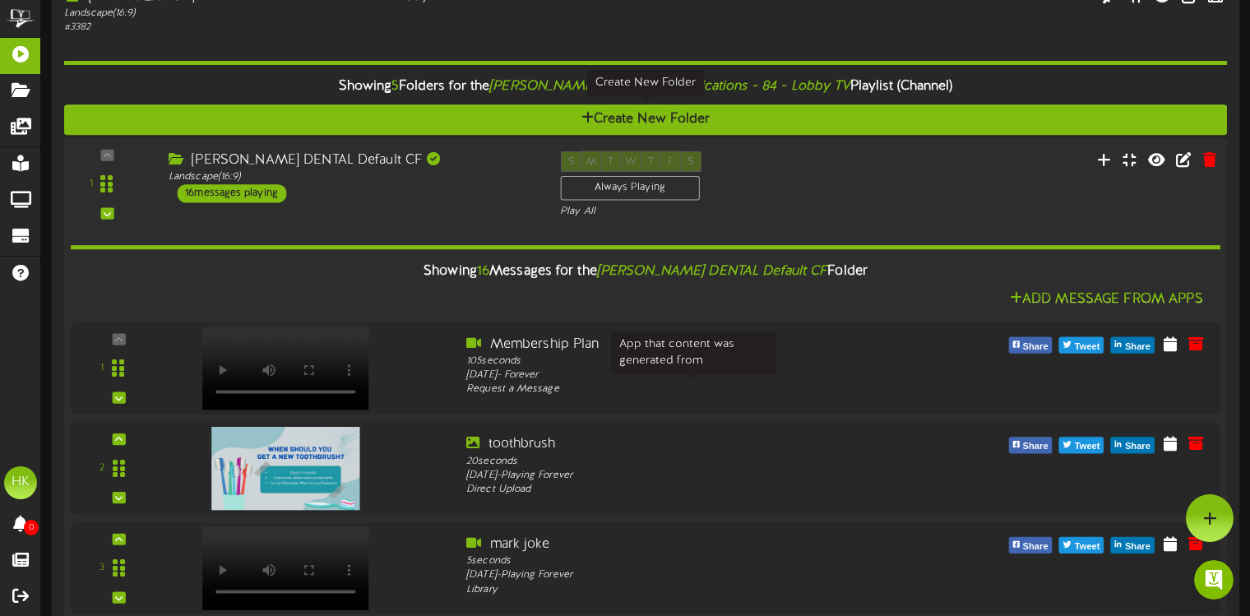
scroll to position [0, 0]
click at [227, 184] on div "16 messages playing" at bounding box center [231, 193] width 109 height 18
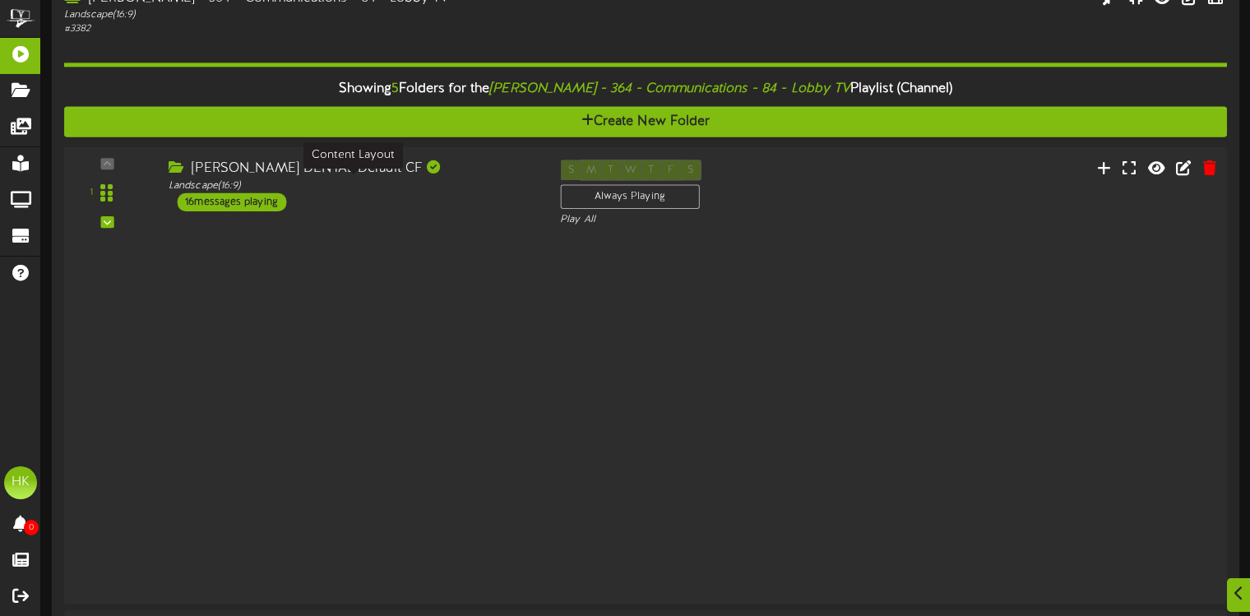
scroll to position [85, 0]
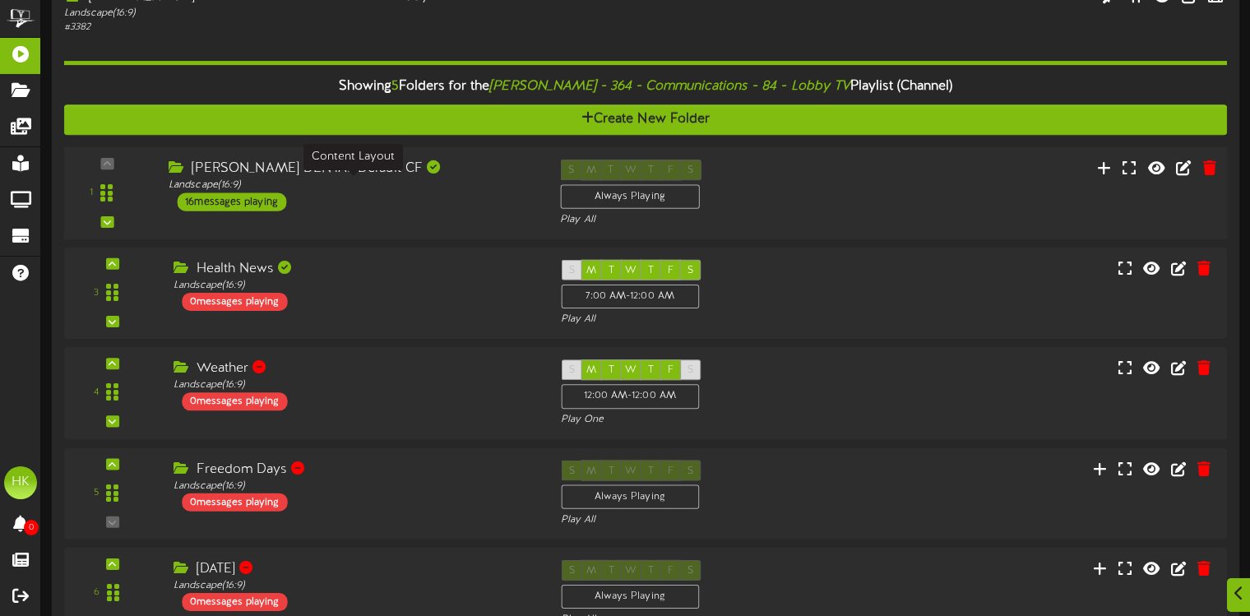
click at [227, 184] on div "Landscape ( 16:9 )" at bounding box center [352, 185] width 367 height 14
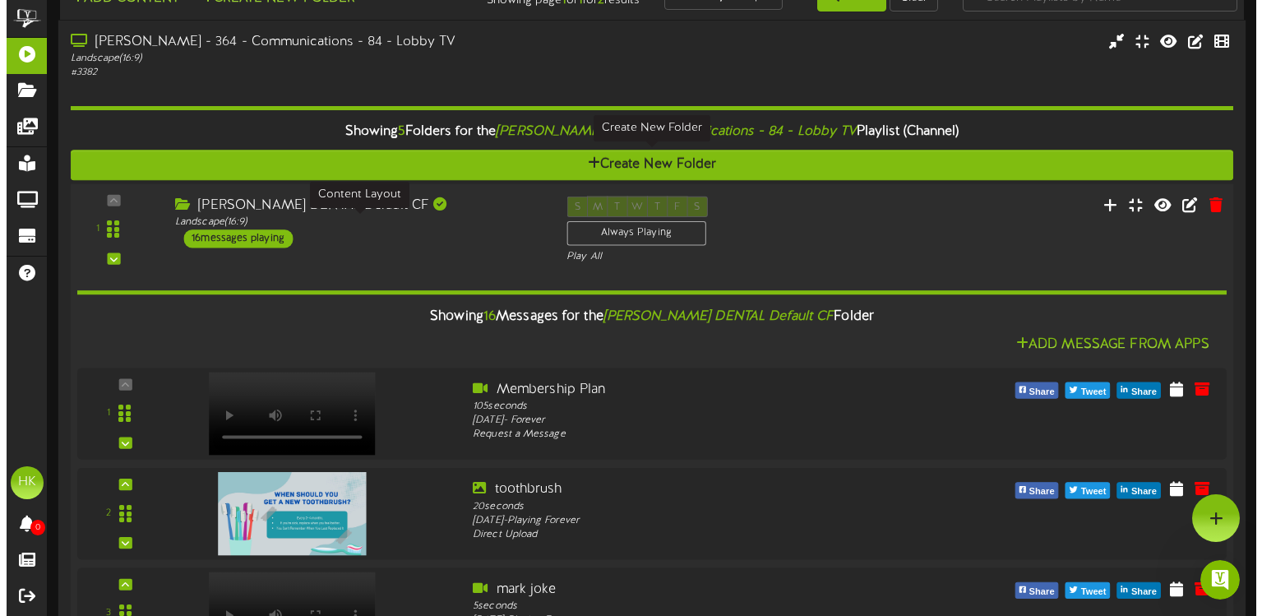
scroll to position [0, 0]
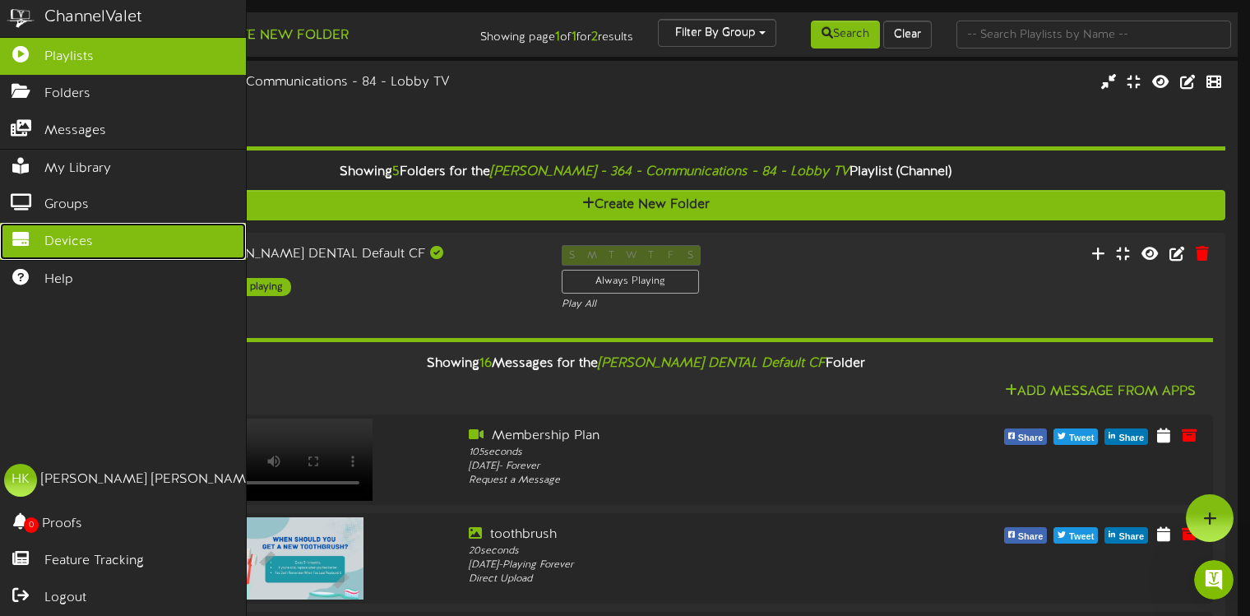
click at [71, 234] on span "Devices" at bounding box center [68, 242] width 49 height 19
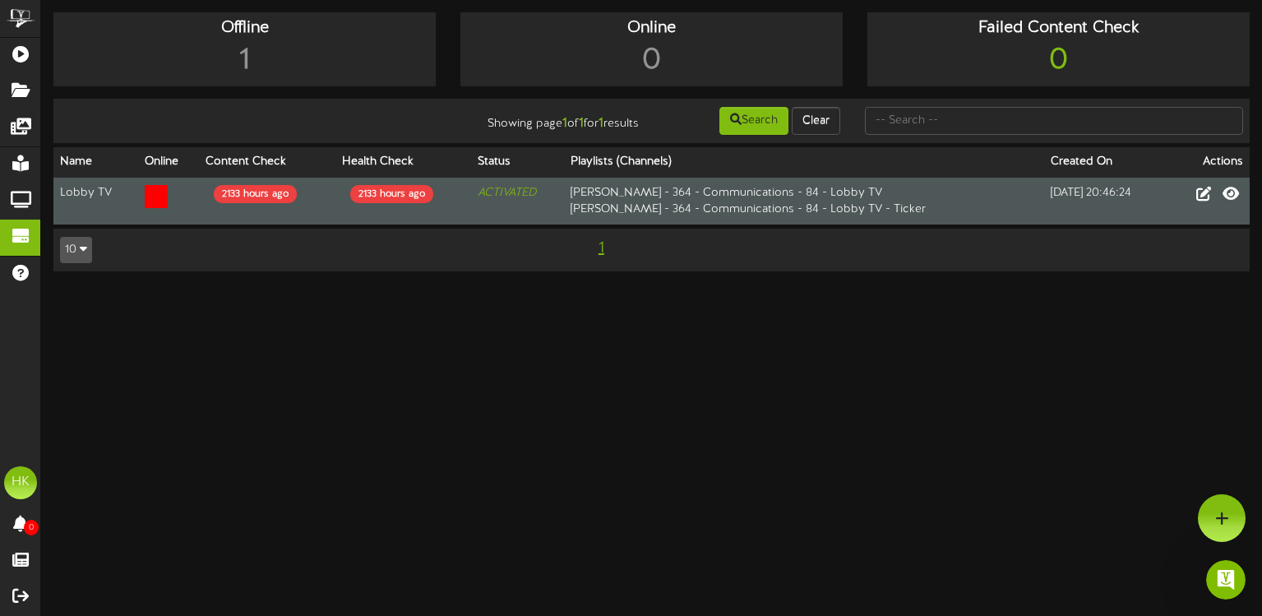
click at [147, 195] on icon at bounding box center [156, 196] width 23 height 23
click at [183, 191] on td at bounding box center [168, 201] width 61 height 47
click at [239, 191] on div "2133 hours ago" at bounding box center [255, 194] width 83 height 18
drag, startPoint x: 328, startPoint y: 195, endPoint x: 493, endPoint y: 197, distance: 165.3
click at [331, 195] on td "2133 hours ago" at bounding box center [267, 201] width 136 height 47
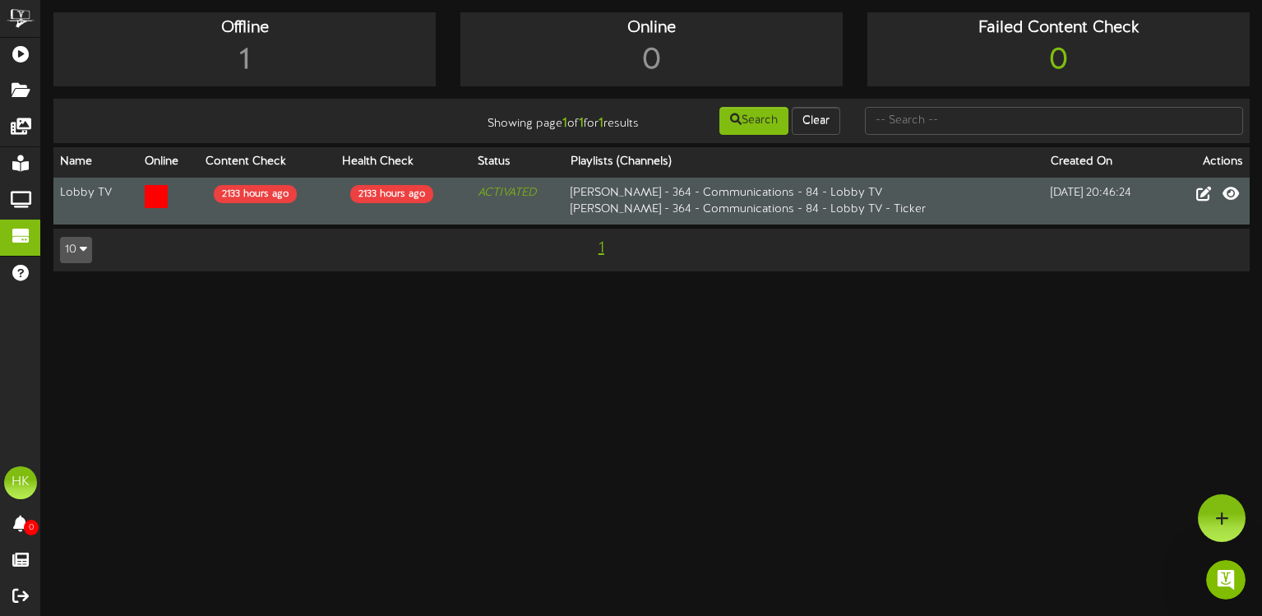
drag, startPoint x: 600, startPoint y: 197, endPoint x: 623, endPoint y: 192, distance: 22.7
click at [608, 194] on td "[PERSON_NAME] - 364 - Communications - 84 - Lobby TV [PERSON_NAME] - 364 - Comm…" at bounding box center [804, 201] width 480 height 47
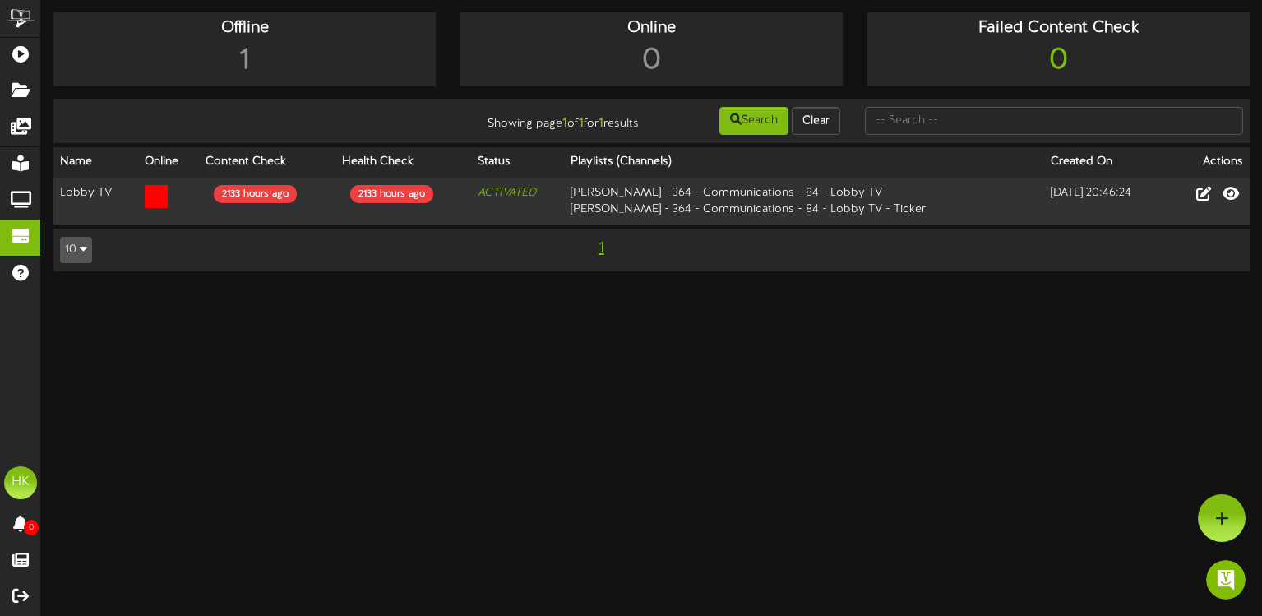
click at [674, 288] on html "ChannelValet Playlists Folders Messages My Library Groups Devices Help HK [PERS…" at bounding box center [631, 144] width 1262 height 288
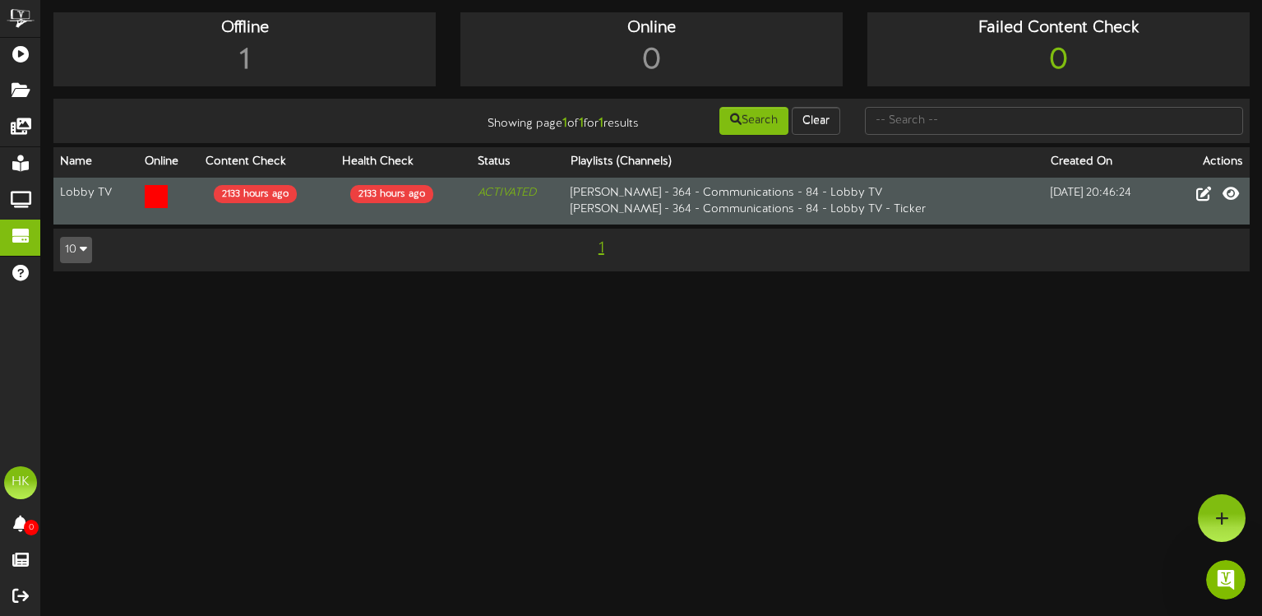
click at [162, 195] on icon at bounding box center [156, 196] width 23 height 23
click at [184, 195] on td at bounding box center [168, 201] width 61 height 47
click at [703, 202] on td "[PERSON_NAME] - 364 - Communications - 84 - Lobby TV [PERSON_NAME] - 364 - Comm…" at bounding box center [804, 201] width 480 height 47
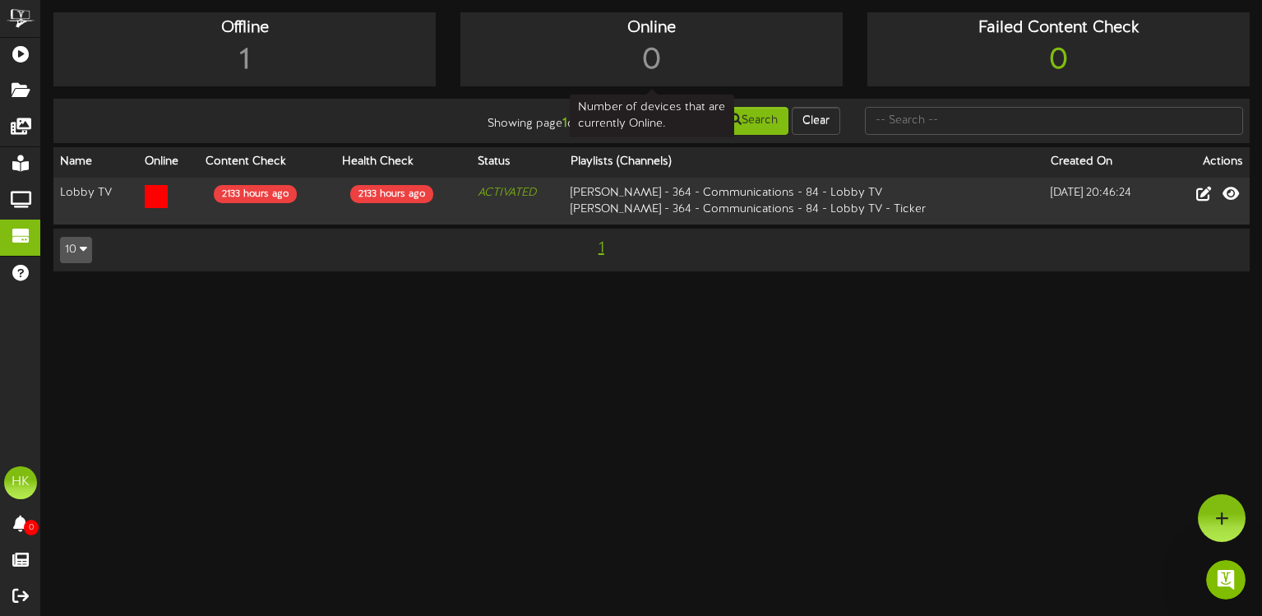
click at [650, 44] on div "0" at bounding box center [652, 61] width 374 height 42
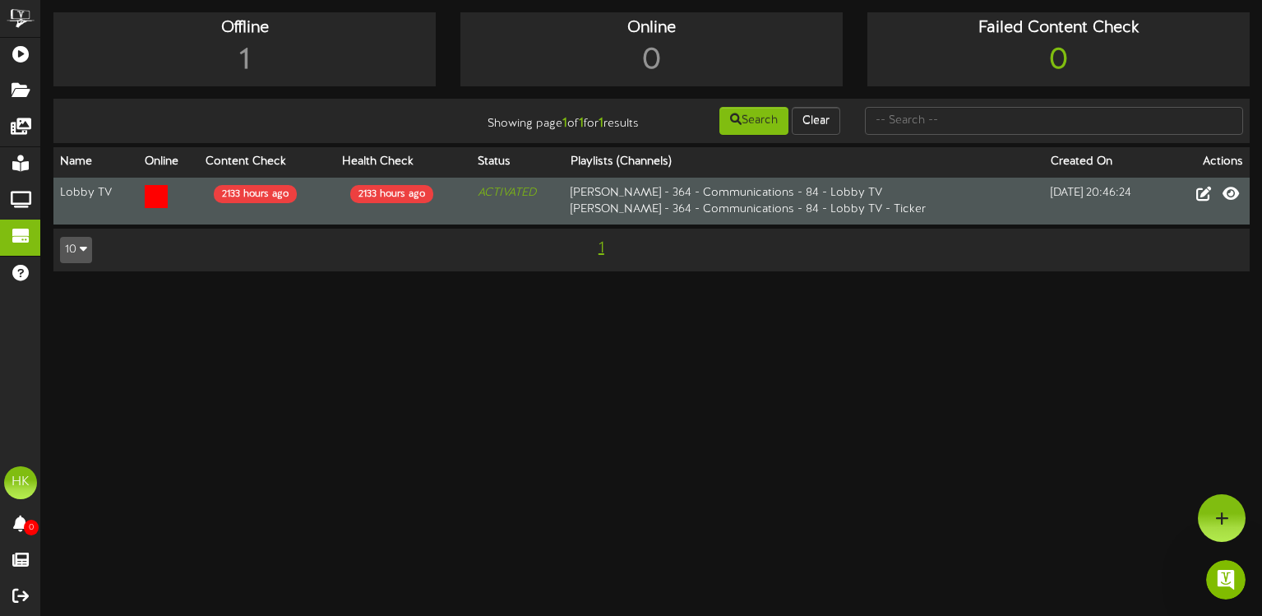
click at [101, 196] on td "Lobby TV" at bounding box center [95, 201] width 85 height 47
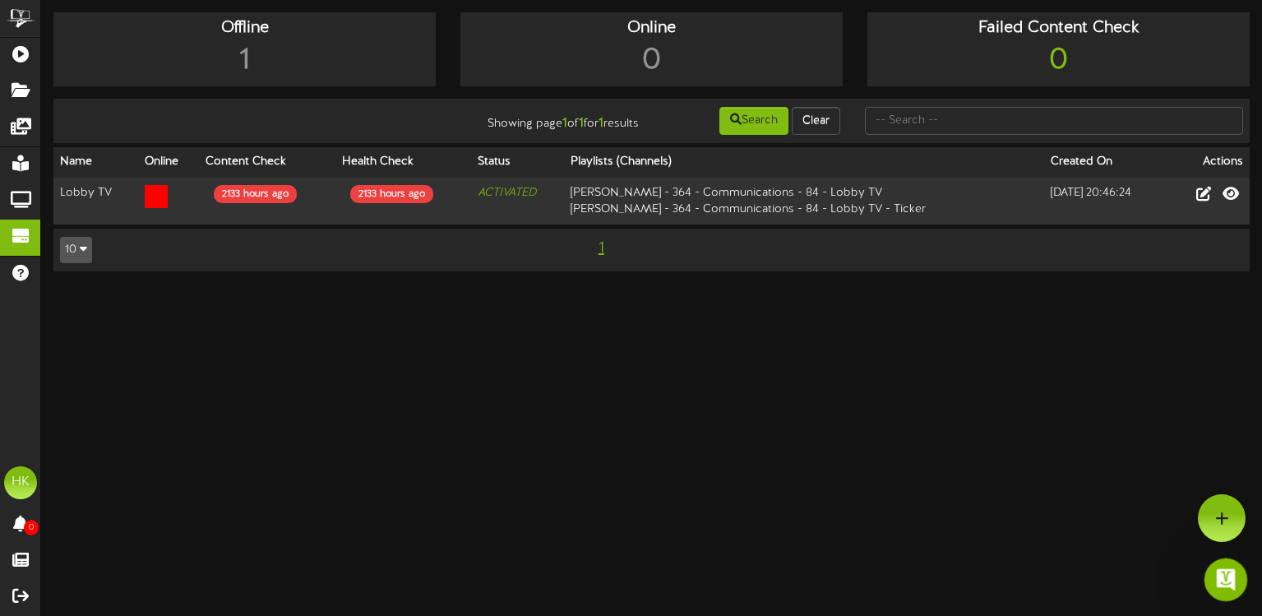
click at [1230, 581] on icon "Open Intercom Messenger" at bounding box center [1224, 577] width 27 height 27
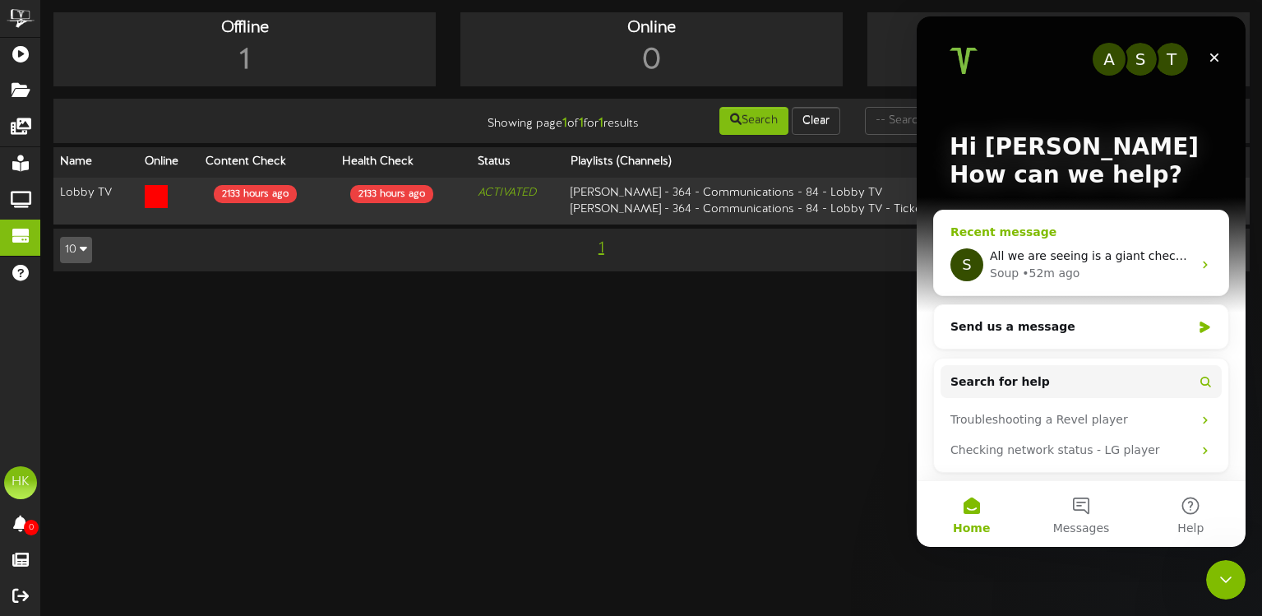
click at [1082, 259] on span "All we are seeing is a giant checkmark on the screen" at bounding box center [1142, 255] width 304 height 13
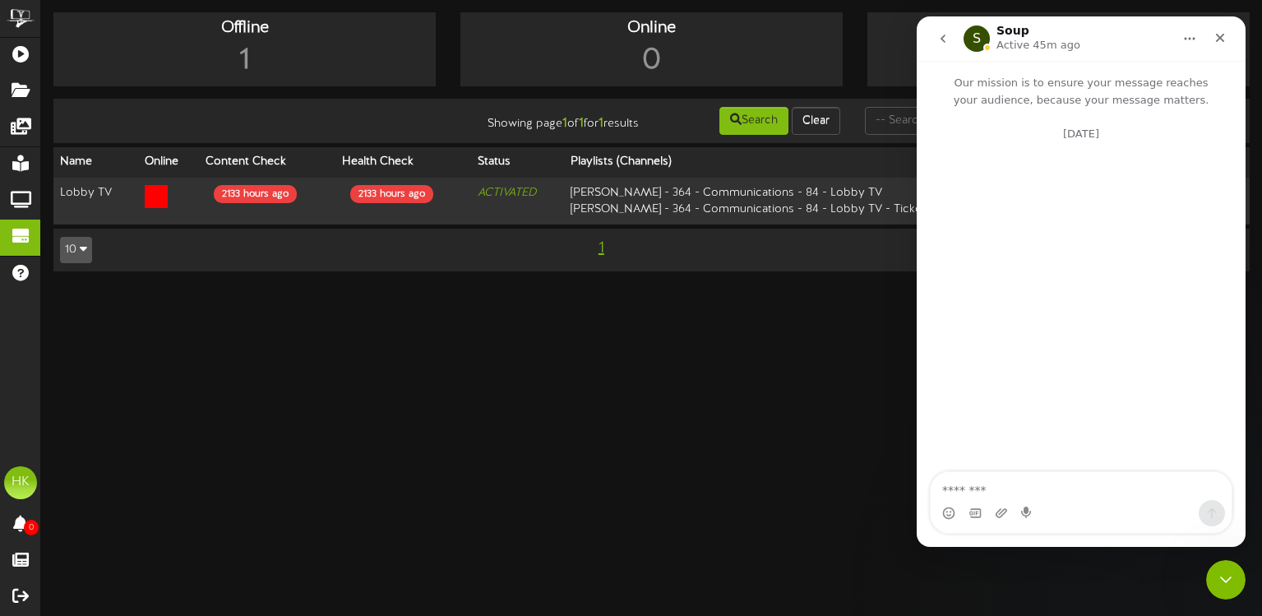
scroll to position [309, 0]
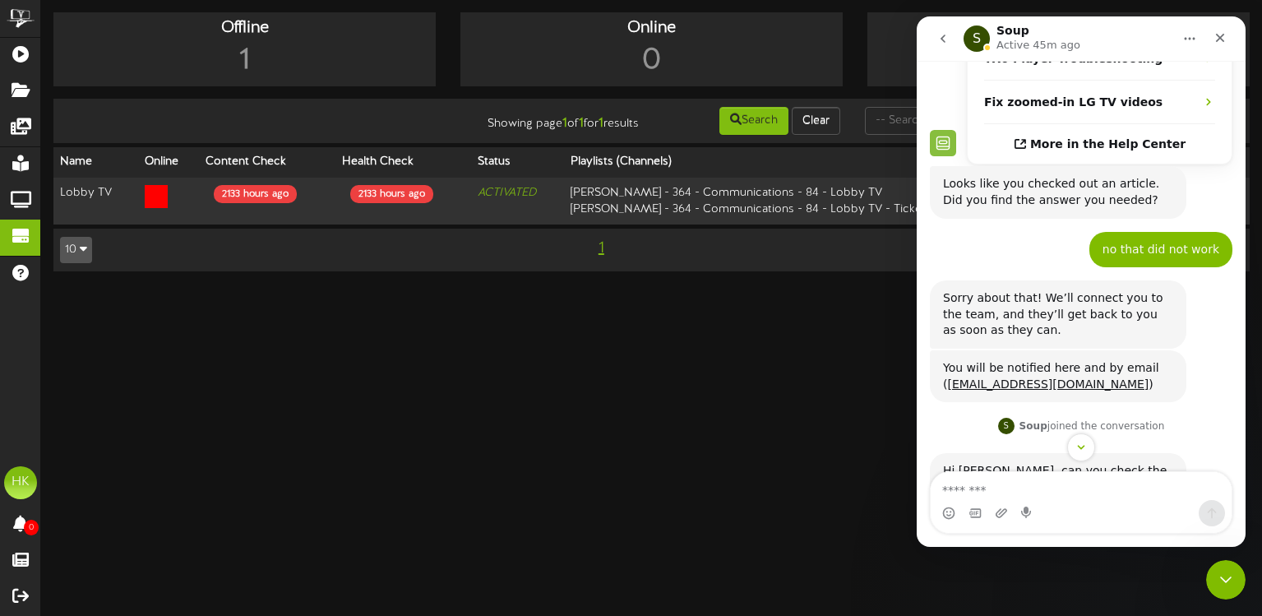
click at [1160, 376] on div "You will be notified here and by email ( [EMAIL_ADDRESS][DOMAIN_NAME] ) Revel S…" at bounding box center [1081, 382] width 303 height 65
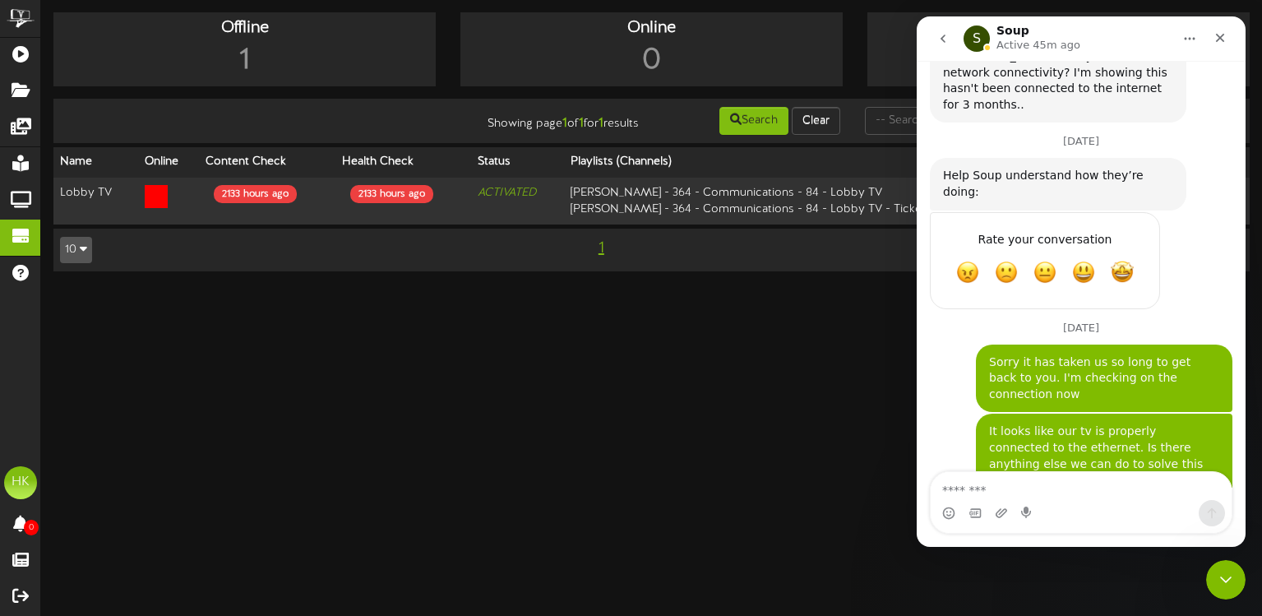
scroll to position [725, 0]
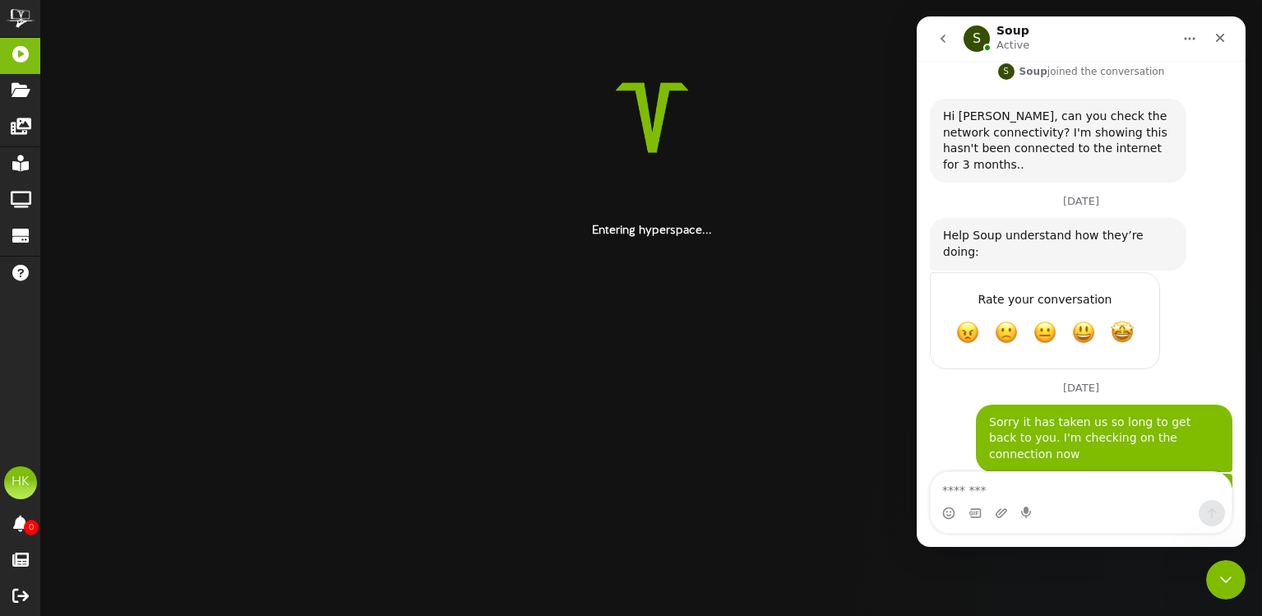
scroll to position [725, 0]
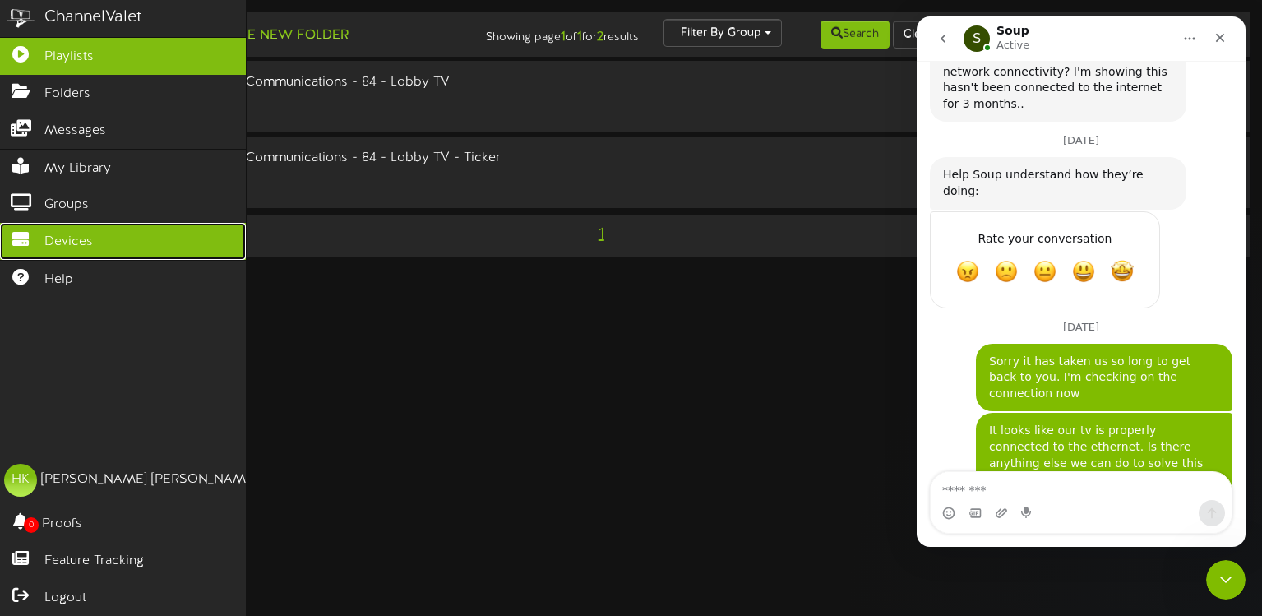
click at [72, 233] on span "Devices" at bounding box center [68, 242] width 49 height 19
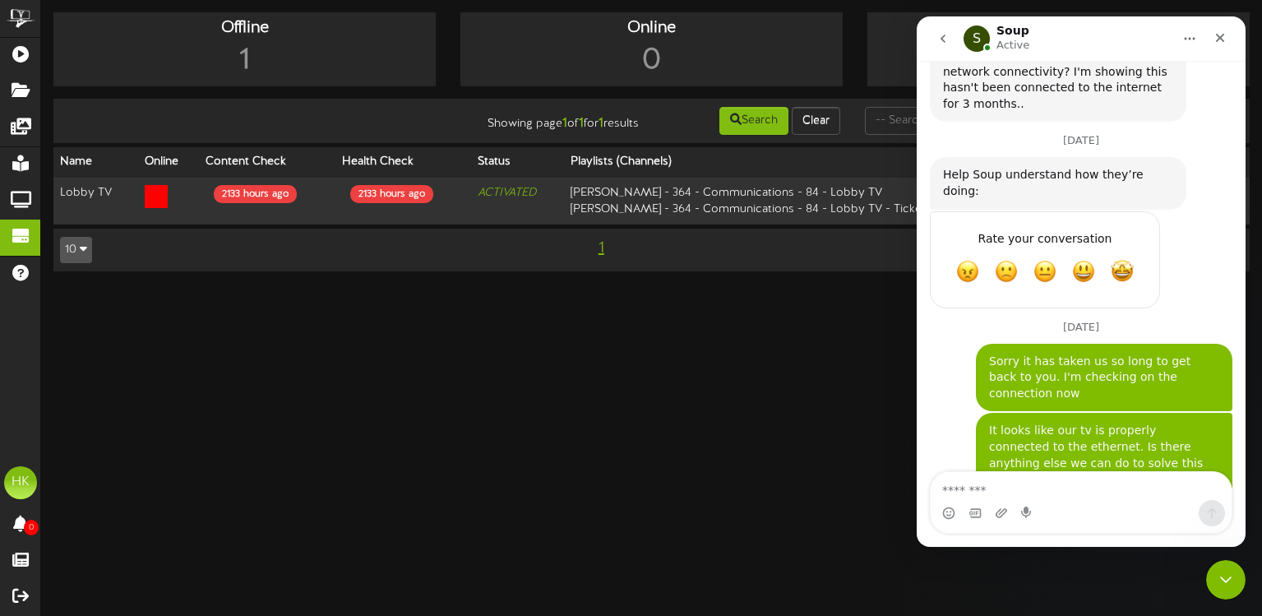
click at [769, 288] on html "ChannelValet Playlists Folders Messages My Library Groups Devices Help HK [PERS…" at bounding box center [631, 144] width 1262 height 288
click at [1221, 39] on icon "Close" at bounding box center [1220, 37] width 13 height 13
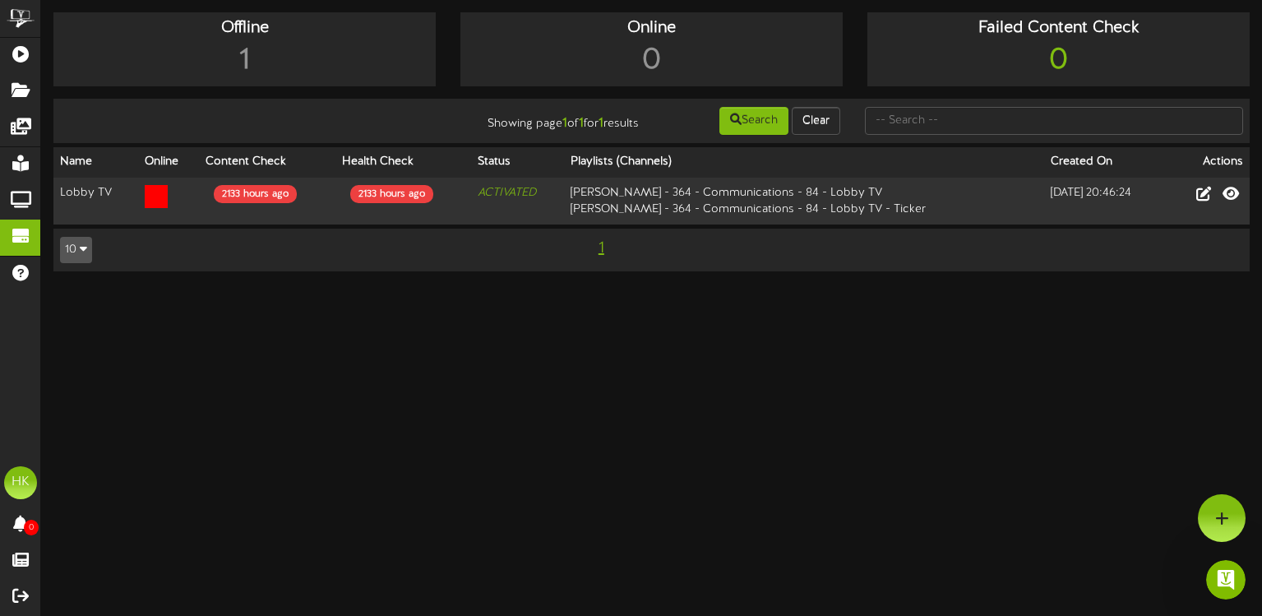
scroll to position [725, 0]
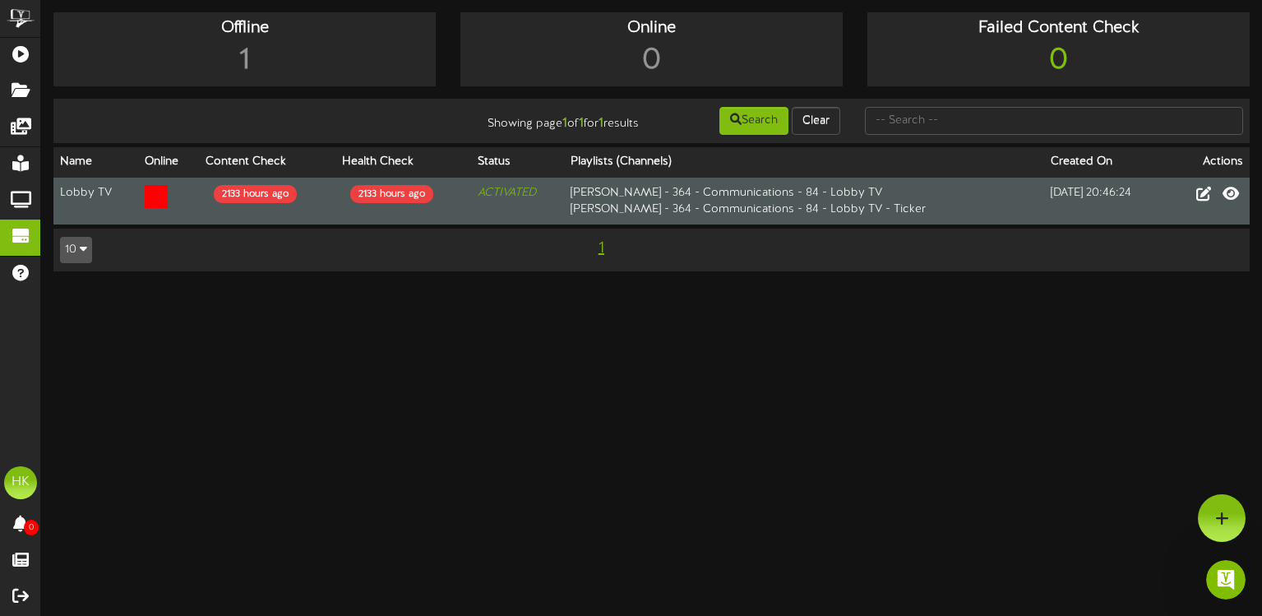
click at [154, 196] on icon at bounding box center [156, 196] width 23 height 23
click at [264, 194] on div "2133 hours ago" at bounding box center [255, 194] width 83 height 18
click at [413, 190] on div "2133 hours ago" at bounding box center [391, 194] width 83 height 18
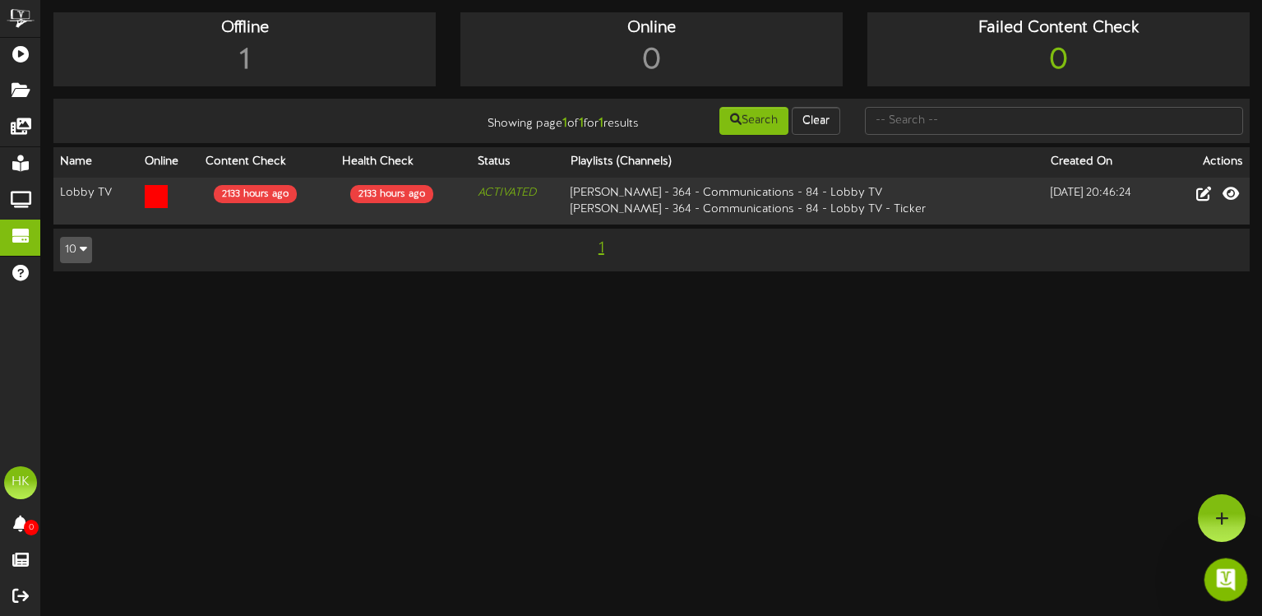
drag, startPoint x: 2411, startPoint y: 1151, endPoint x: 1220, endPoint y: 594, distance: 1315.7
click at [1239, 579] on div "Open Intercom Messenger" at bounding box center [1224, 577] width 54 height 54
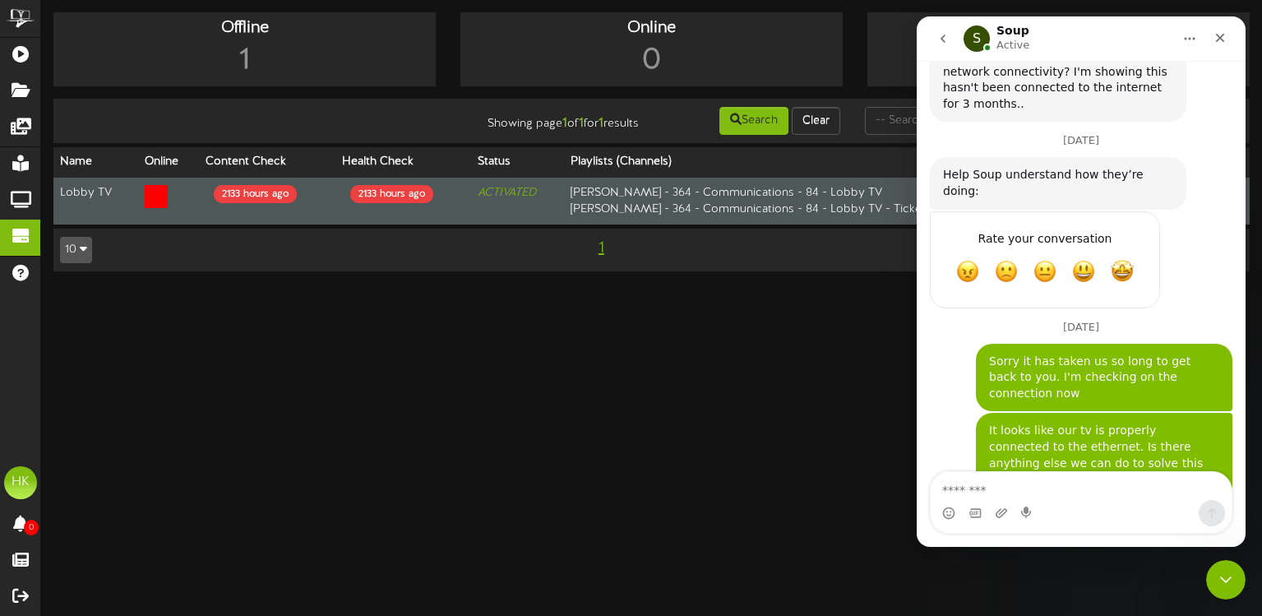
click at [156, 197] on icon at bounding box center [156, 196] width 23 height 23
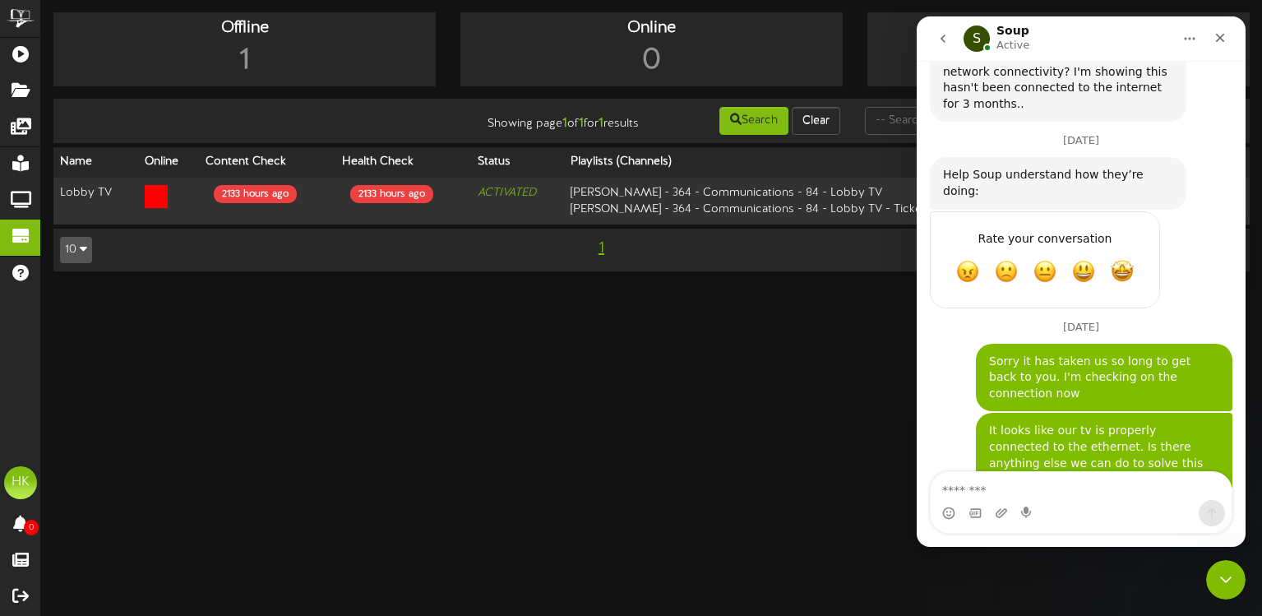
click at [563, 288] on html "ChannelValet Playlists Folders Messages My Library Groups Devices Help HK [PERS…" at bounding box center [631, 144] width 1262 height 288
click at [945, 36] on icon "go back" at bounding box center [943, 39] width 5 height 8
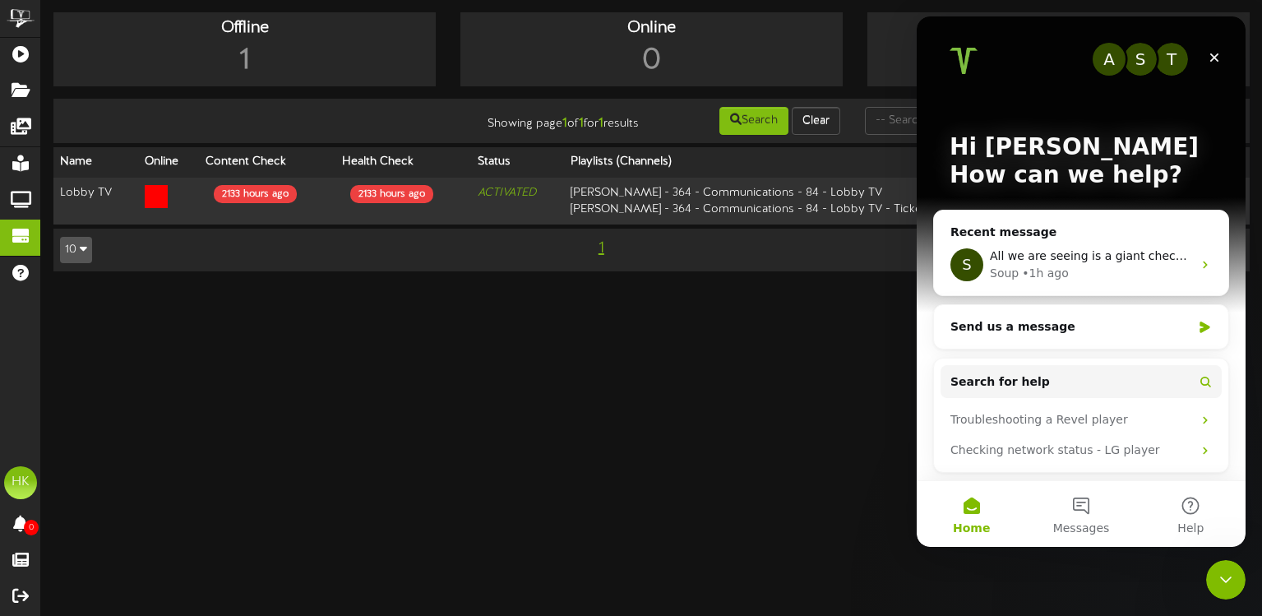
scroll to position [0, 0]
click at [1108, 245] on div "S All we are seeing is a giant checkmark on the screen Soup • 1h ago" at bounding box center [1081, 264] width 294 height 61
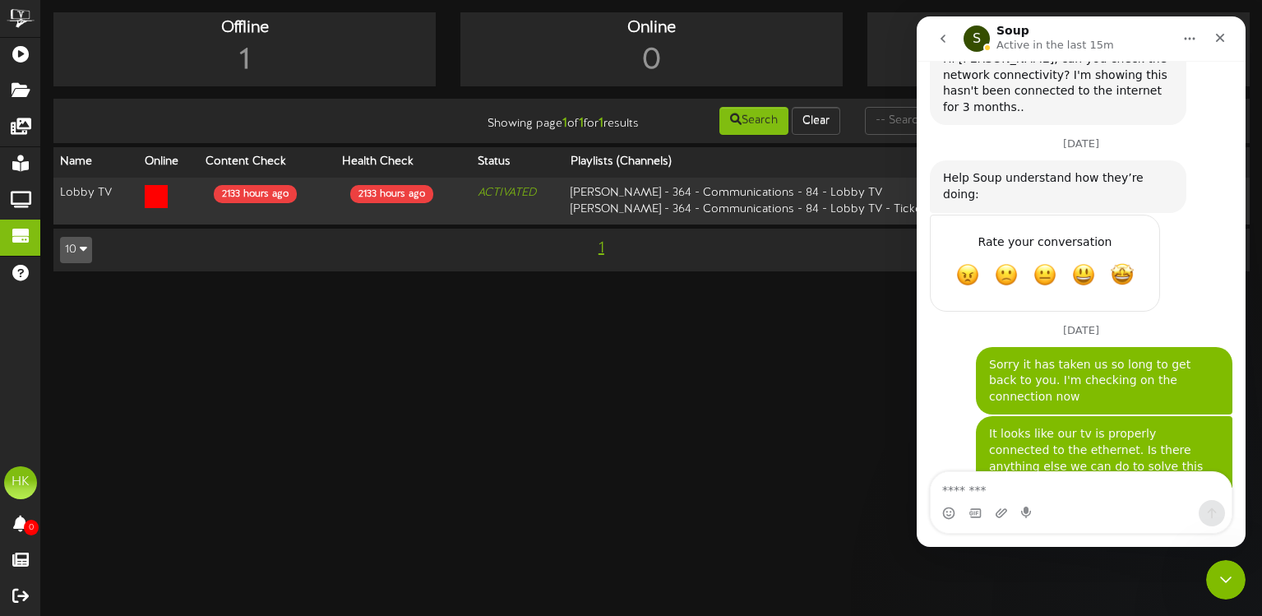
scroll to position [725, 0]
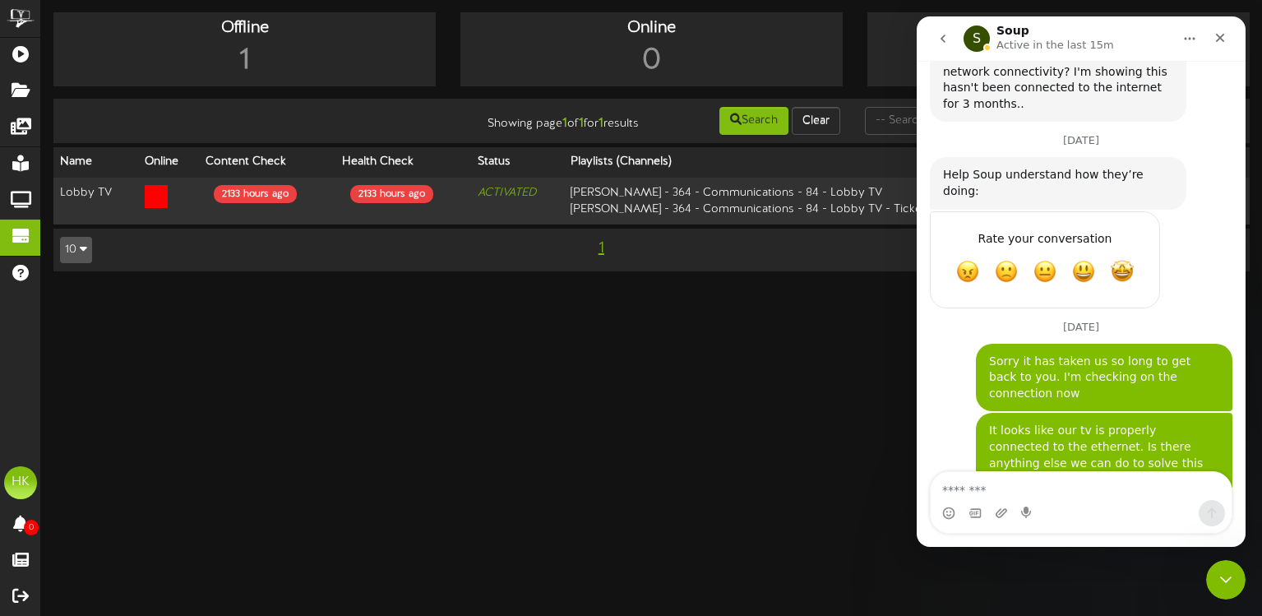
click at [932, 32] on button "go back" at bounding box center [943, 38] width 31 height 31
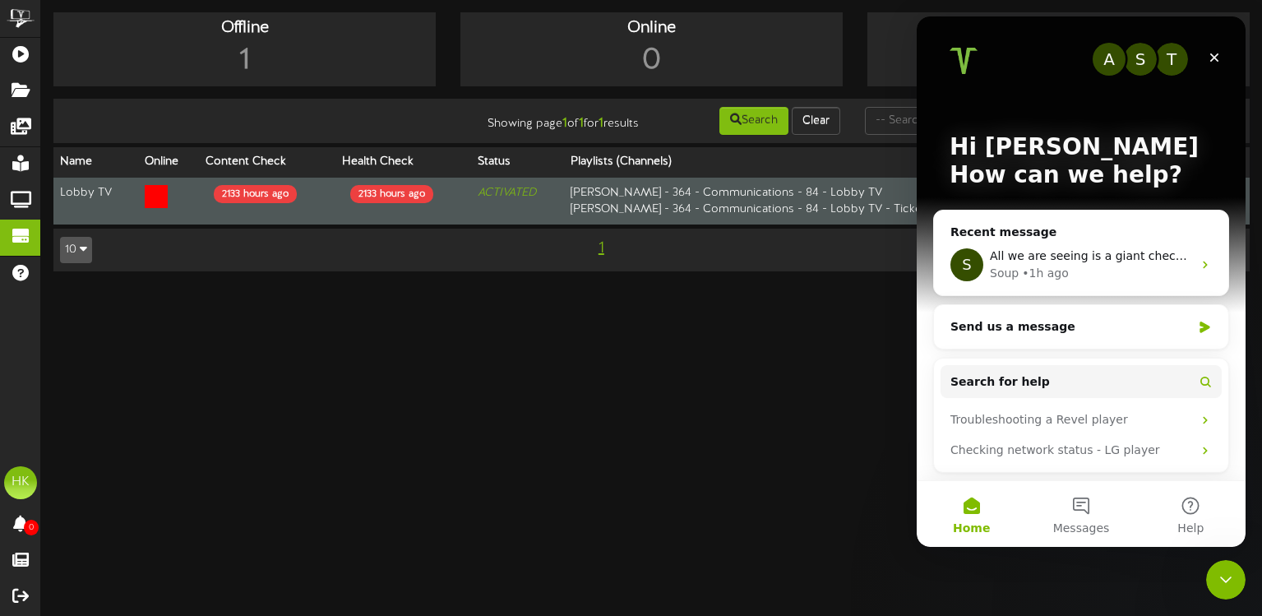
click at [794, 194] on td "[PERSON_NAME] - 364 - Communications - 84 - Lobby TV [PERSON_NAME] - 364 - Comm…" at bounding box center [804, 201] width 480 height 47
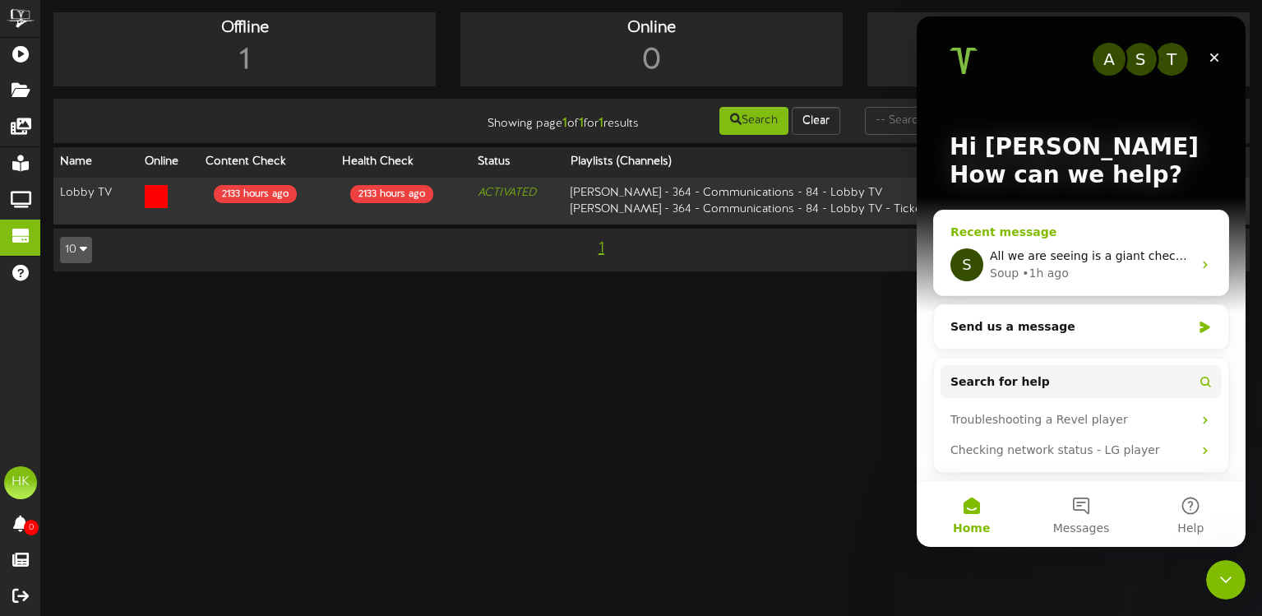
click at [1100, 254] on span "All we are seeing is a giant checkmark on the screen" at bounding box center [1142, 255] width 304 height 13
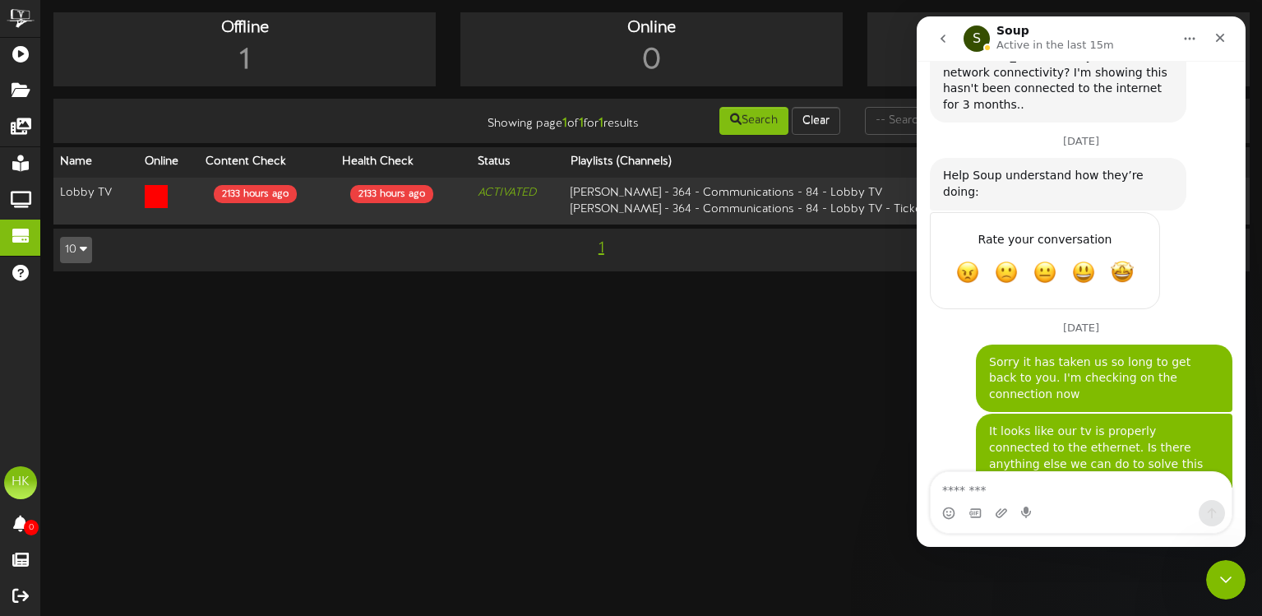
scroll to position [725, 0]
drag, startPoint x: 1221, startPoint y: 30, endPoint x: 2143, endPoint y: 53, distance: 922.2
click at [1221, 30] on div "Close" at bounding box center [1221, 38] width 30 height 30
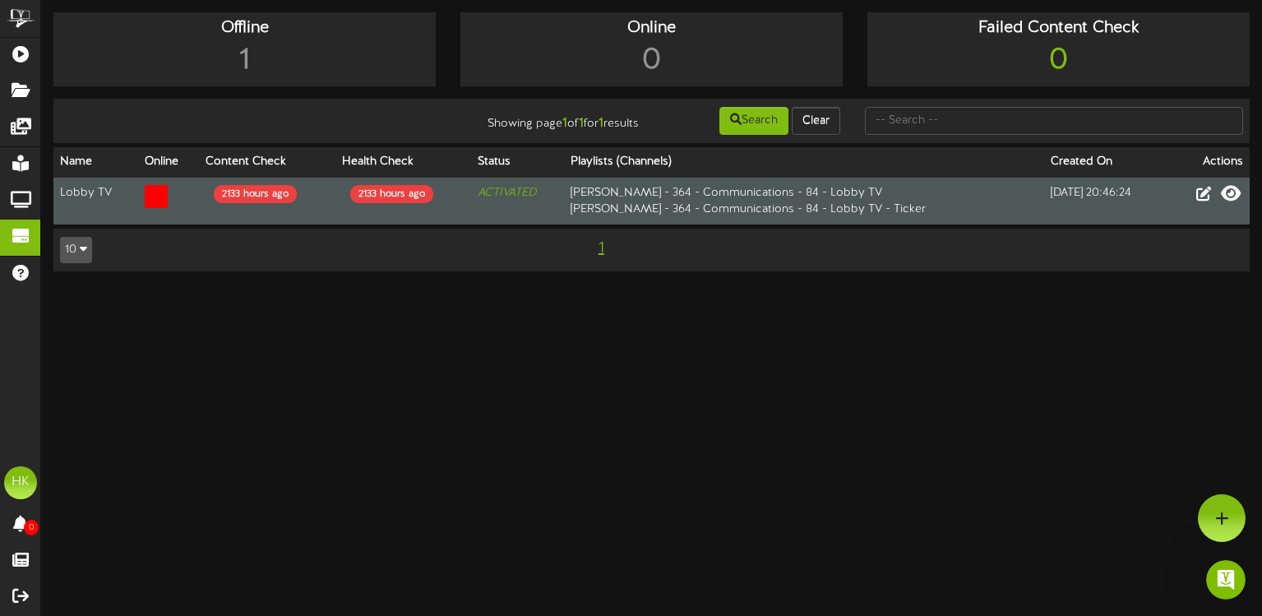
click at [1229, 195] on icon at bounding box center [1231, 193] width 20 height 18
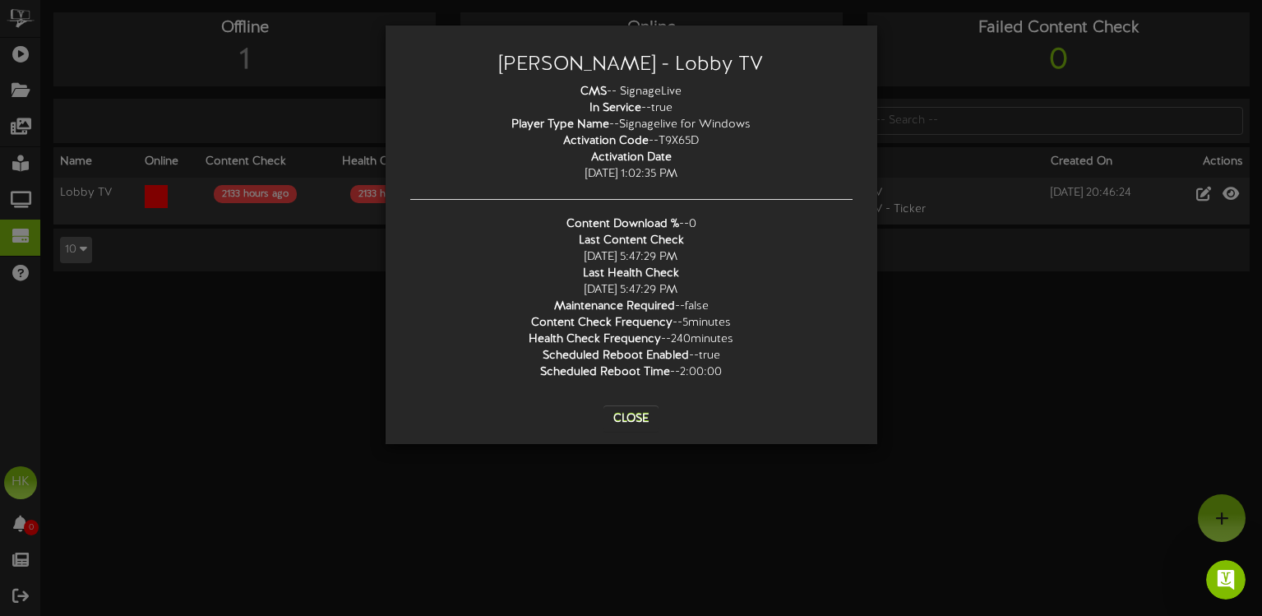
click at [605, 241] on b "Last Content Check" at bounding box center [631, 240] width 105 height 12
drag, startPoint x: 603, startPoint y: 295, endPoint x: 603, endPoint y: 276, distance: 19.7
click at [603, 276] on div "CMS -- SignageLive In Service -- true Player Type Name -- Signagelive for Windo…" at bounding box center [631, 232] width 467 height 297
click at [603, 276] on b "Last Health Check" at bounding box center [631, 273] width 96 height 12
click at [618, 306] on b "Maintenance Required" at bounding box center [614, 306] width 121 height 12
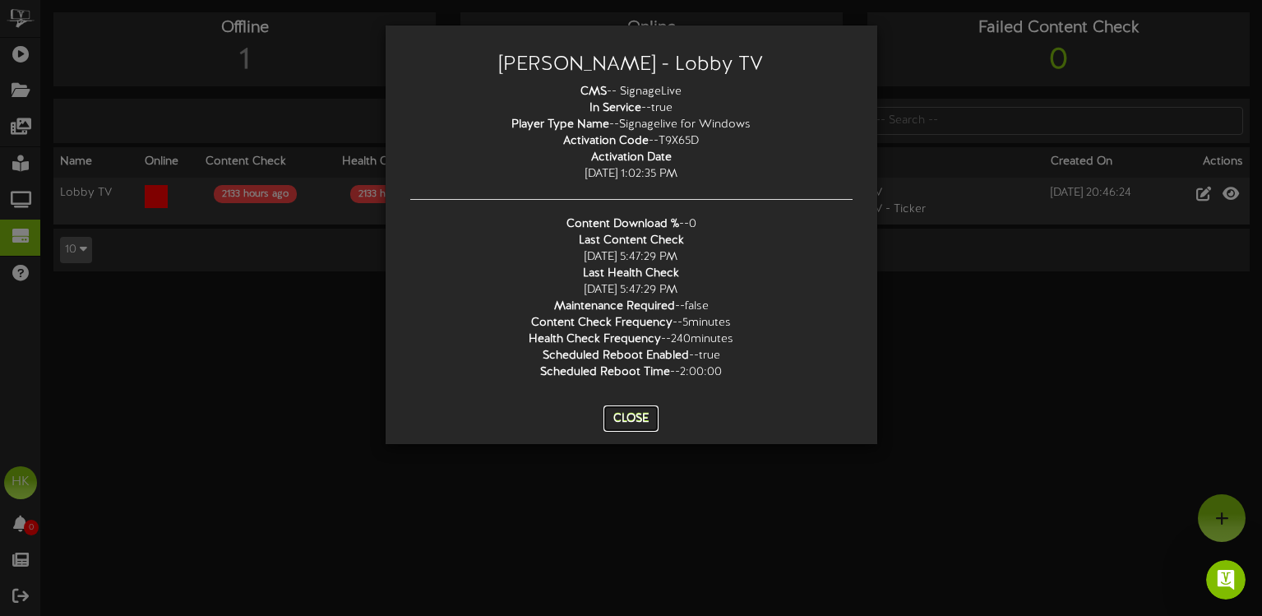
click at [637, 418] on button "Close" at bounding box center [631, 418] width 55 height 26
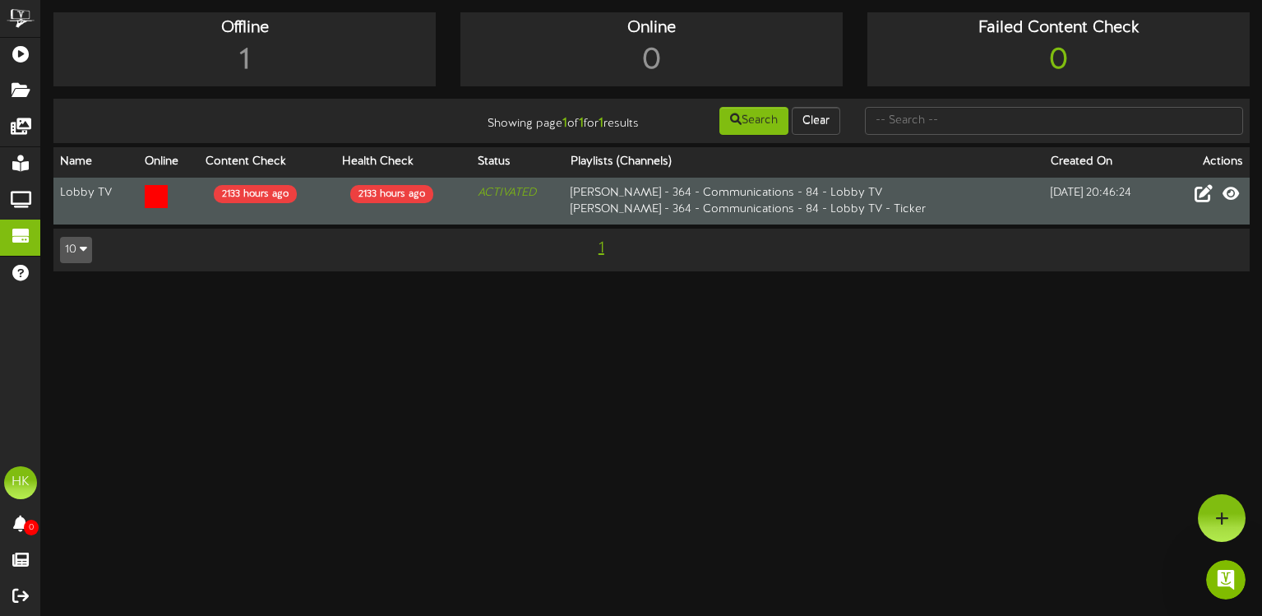
click at [1204, 199] on icon at bounding box center [1204, 193] width 18 height 18
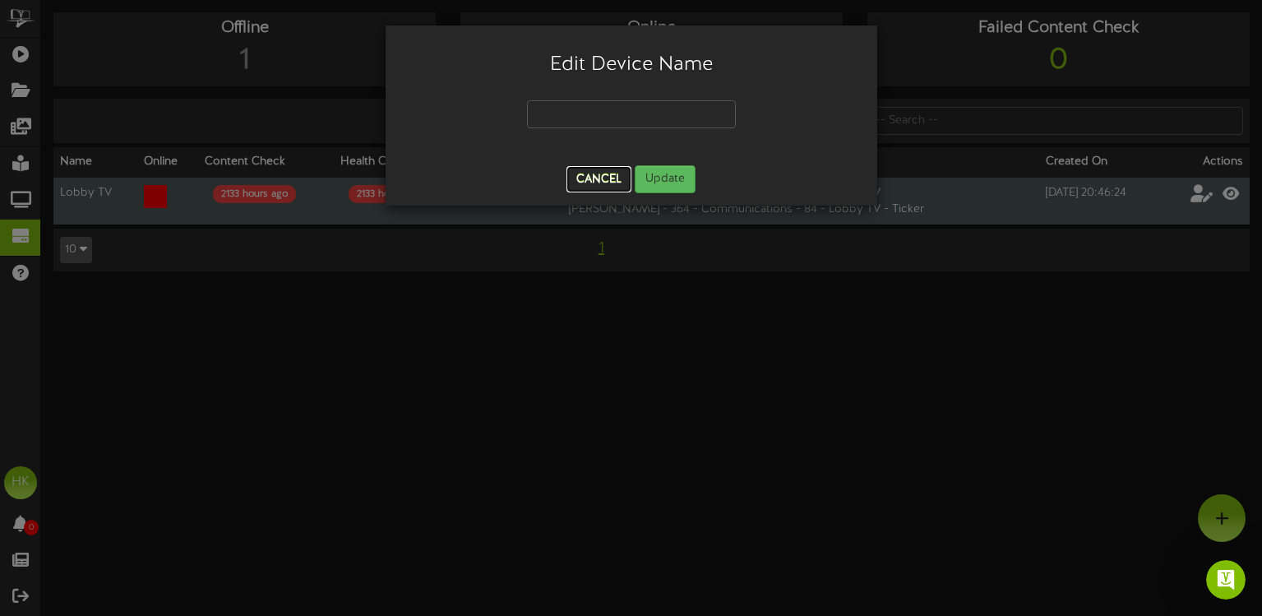
click at [595, 169] on button "Cancel" at bounding box center [599, 179] width 65 height 26
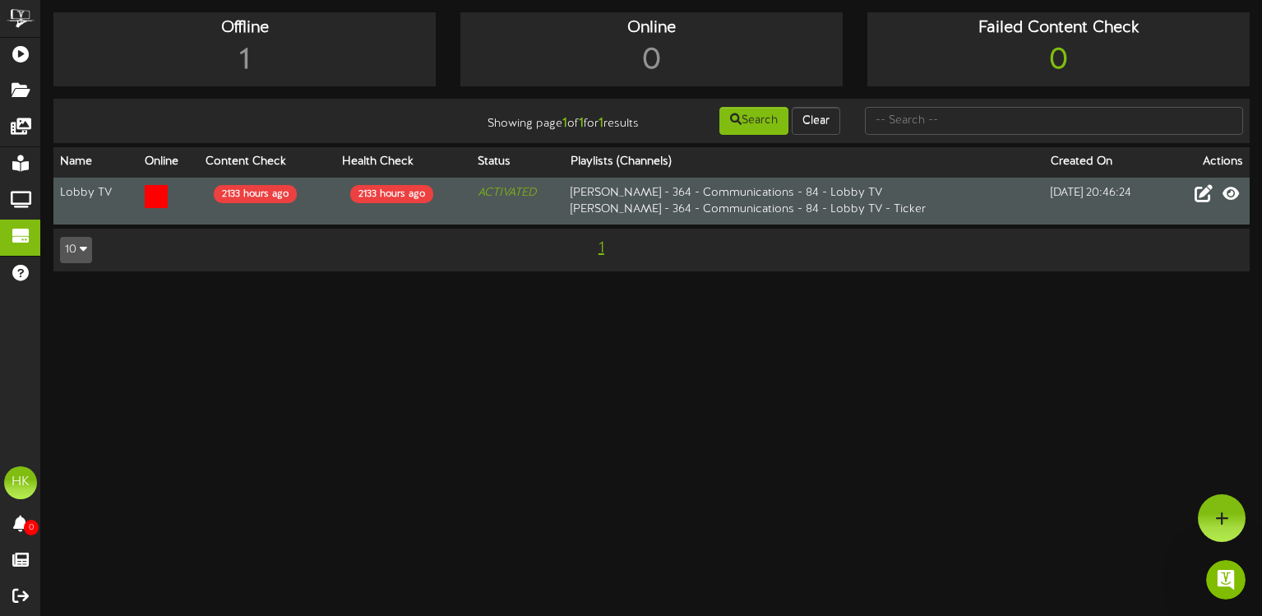
click at [746, 188] on td "[PERSON_NAME] - 364 - Communications - 84 - Lobby TV [PERSON_NAME] - 364 - Comm…" at bounding box center [804, 201] width 480 height 47
click at [151, 203] on icon at bounding box center [156, 196] width 23 height 23
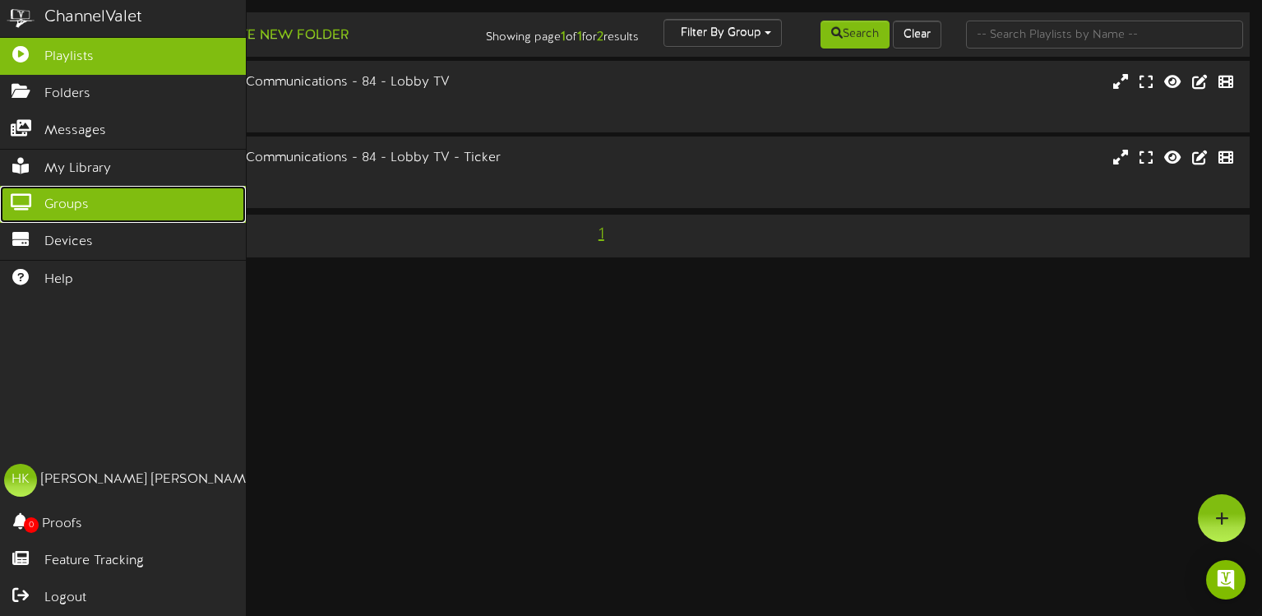
click at [19, 194] on icon at bounding box center [20, 200] width 41 height 12
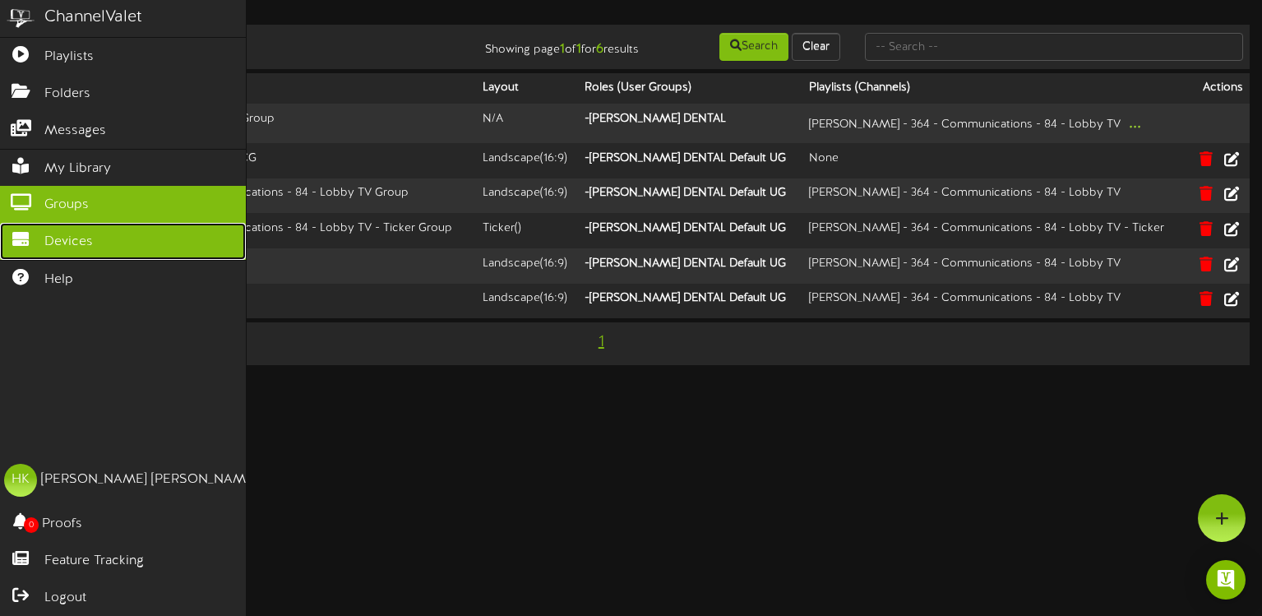
click at [41, 241] on link "Devices" at bounding box center [123, 241] width 246 height 37
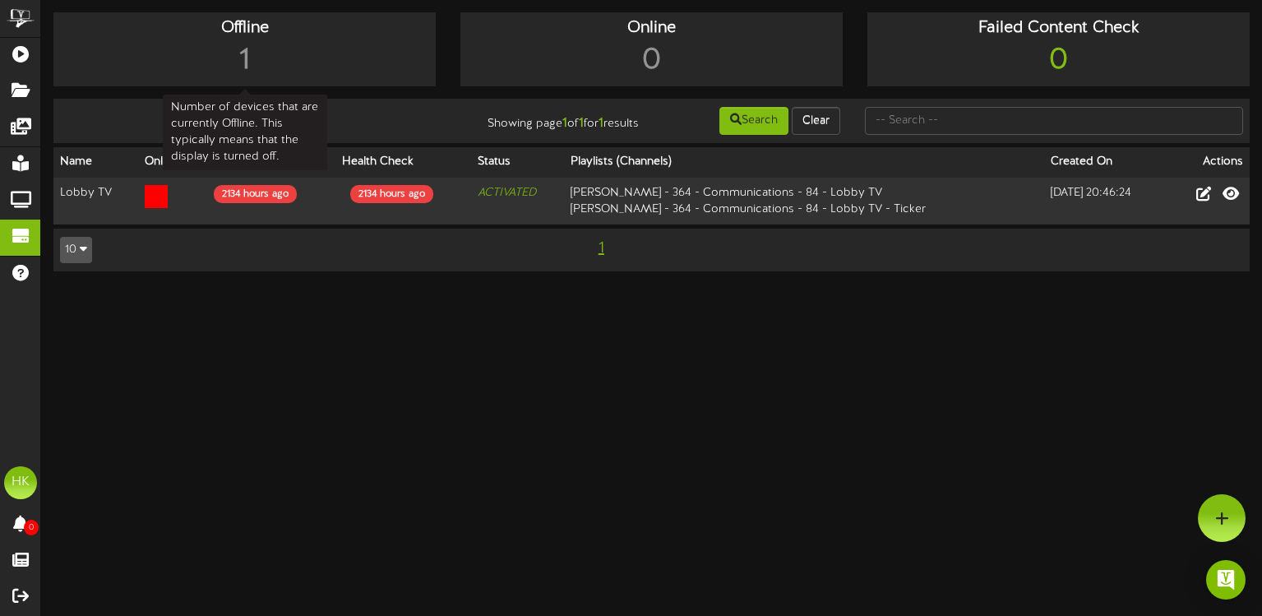
click at [301, 26] on div "Offline" at bounding box center [245, 28] width 374 height 24
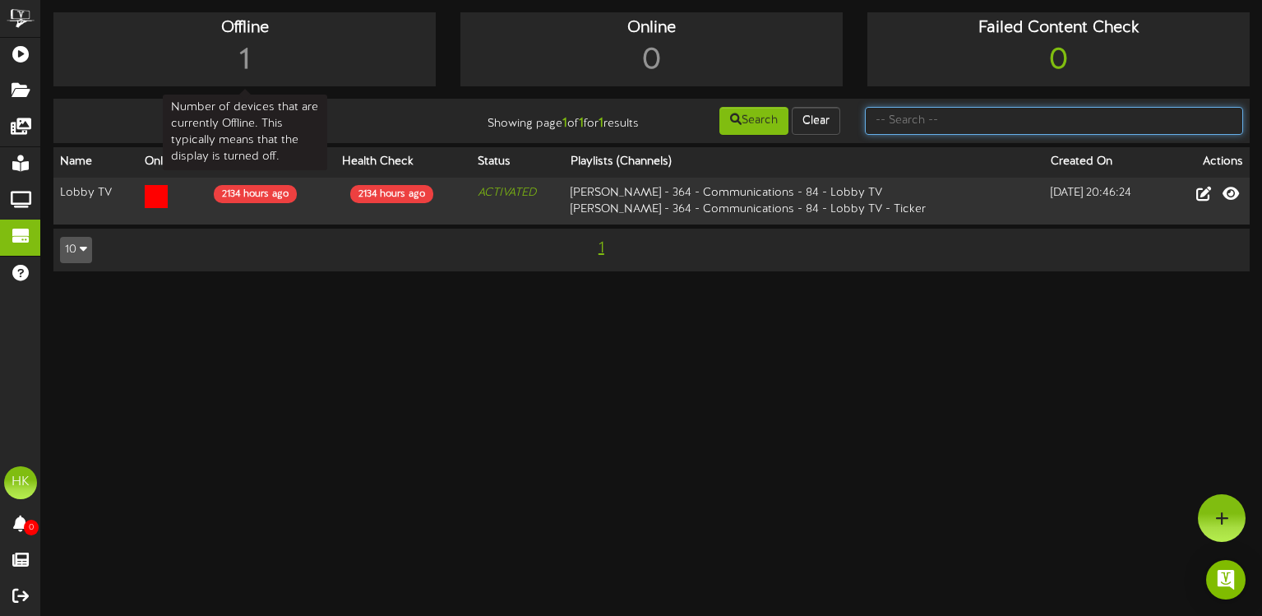
click at [921, 127] on input "text" at bounding box center [1054, 121] width 378 height 28
type input "lobby"
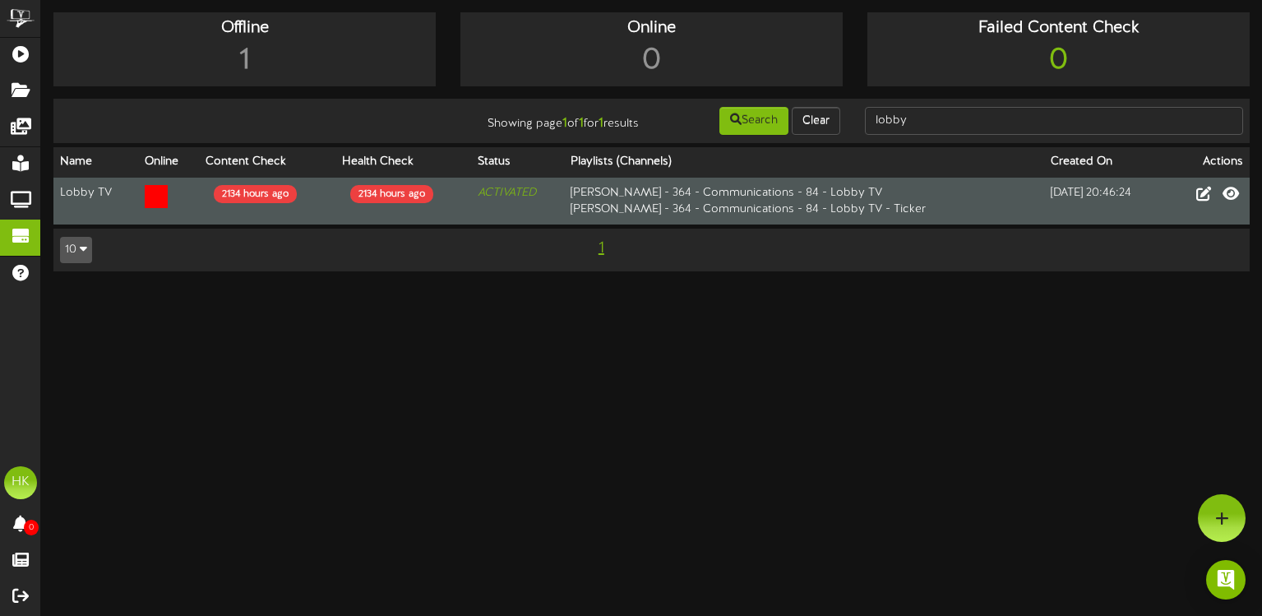
click at [474, 201] on td "ACTIVATED" at bounding box center [517, 201] width 93 height 47
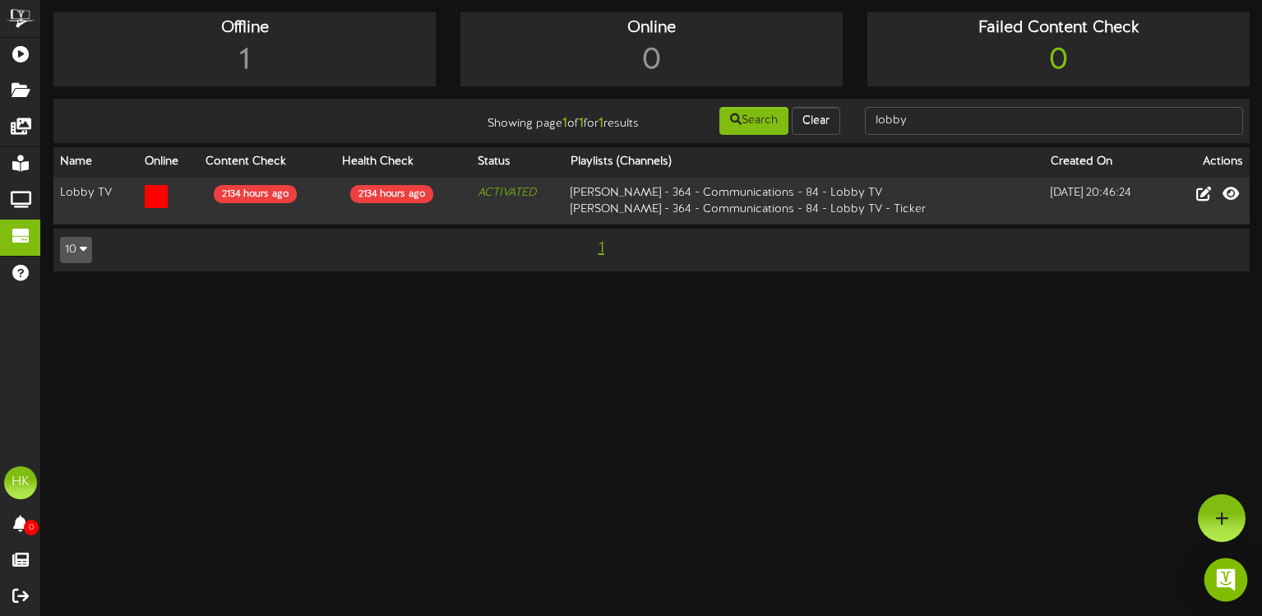
click at [1238, 570] on div "Open Intercom Messenger" at bounding box center [1227, 580] width 44 height 44
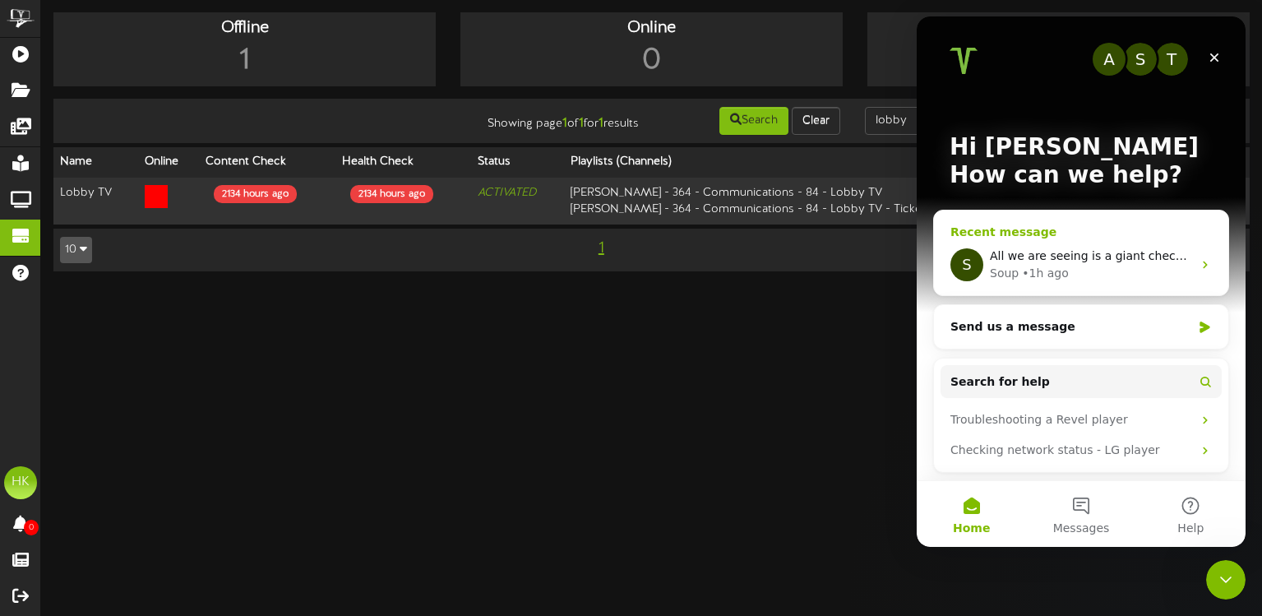
click at [1078, 260] on span "All we are seeing is a giant checkmark on the screen" at bounding box center [1142, 255] width 304 height 13
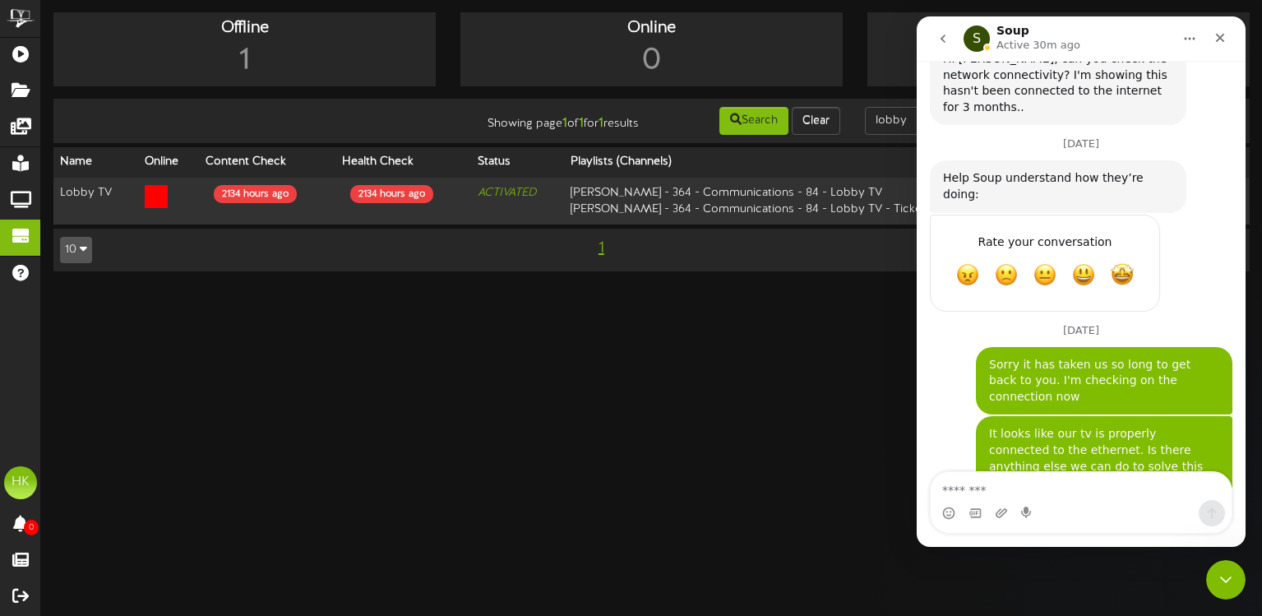
scroll to position [725, 0]
